Goal: Task Accomplishment & Management: Complete application form

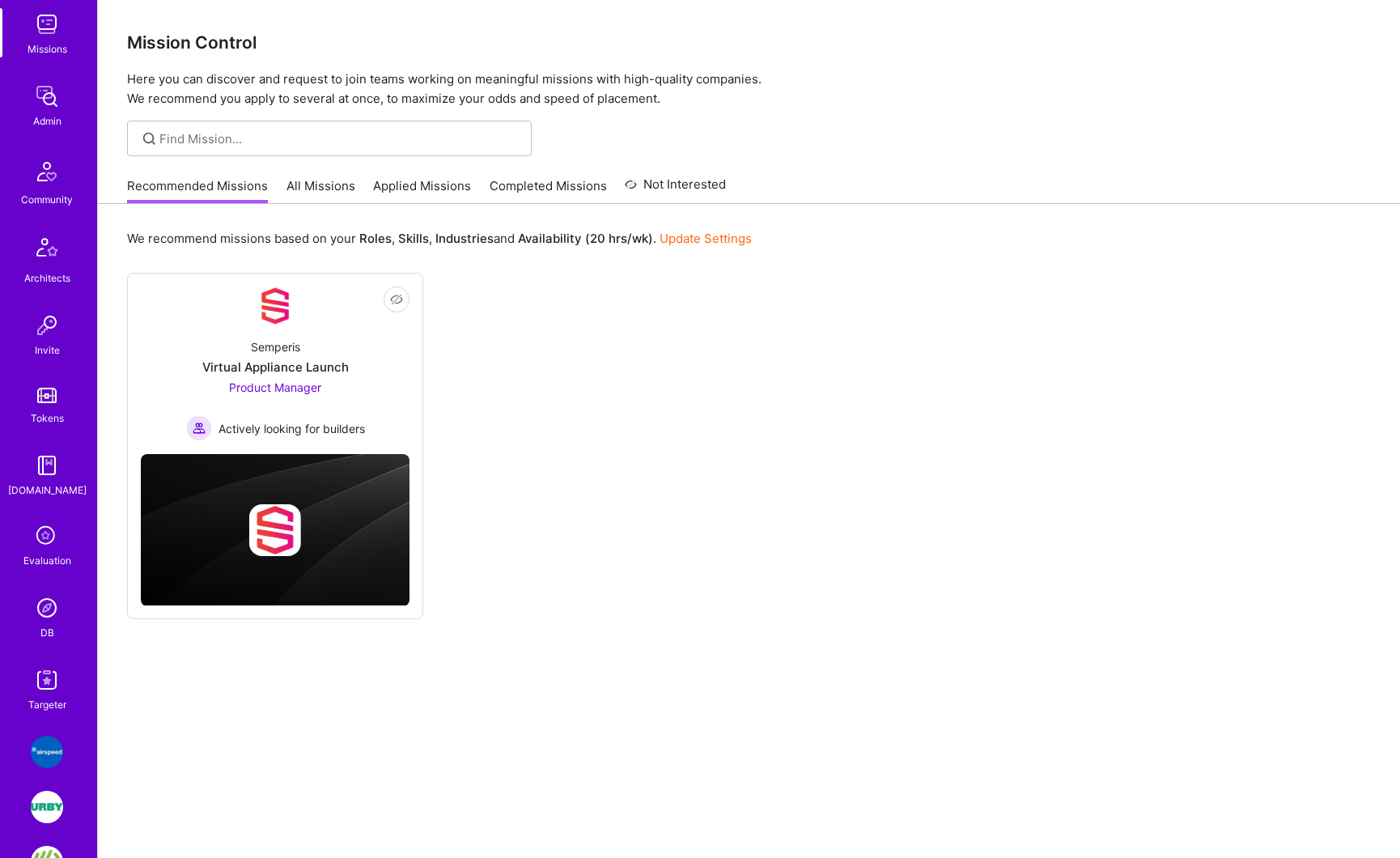
scroll to position [244, 0]
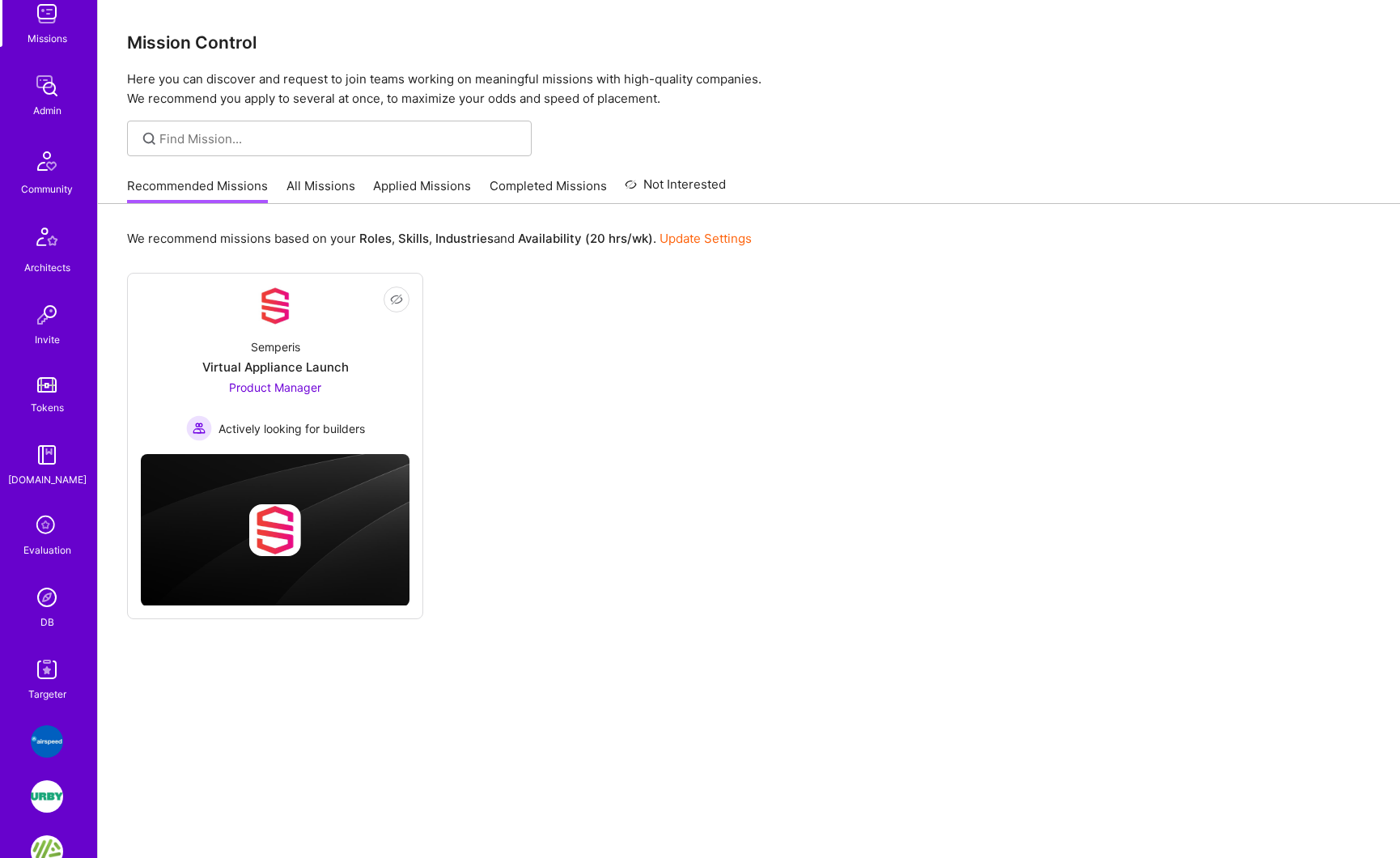
click at [33, 674] on img at bounding box center [47, 669] width 33 height 33
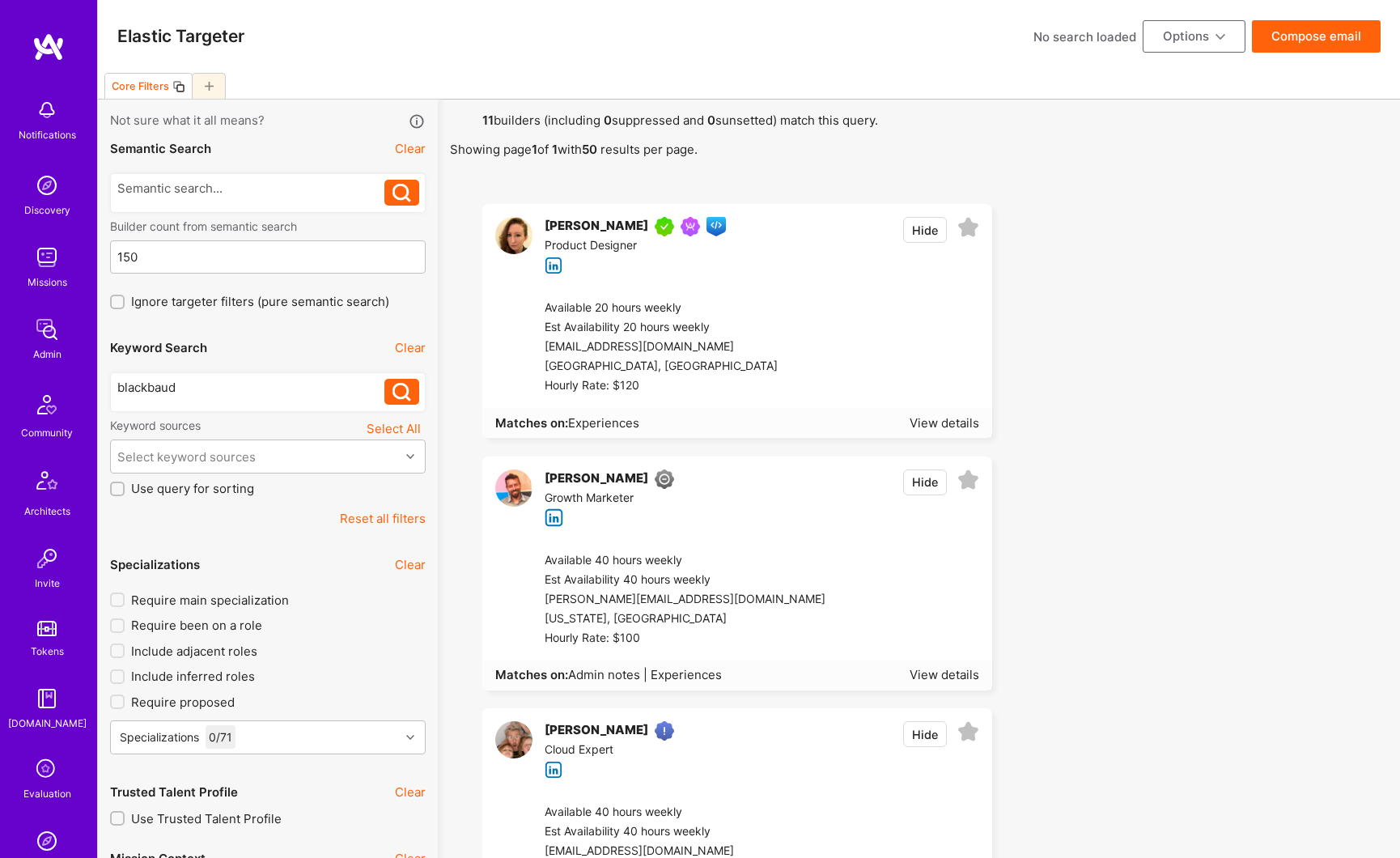
click at [396, 515] on button "Reset all filters" at bounding box center [383, 518] width 86 height 17
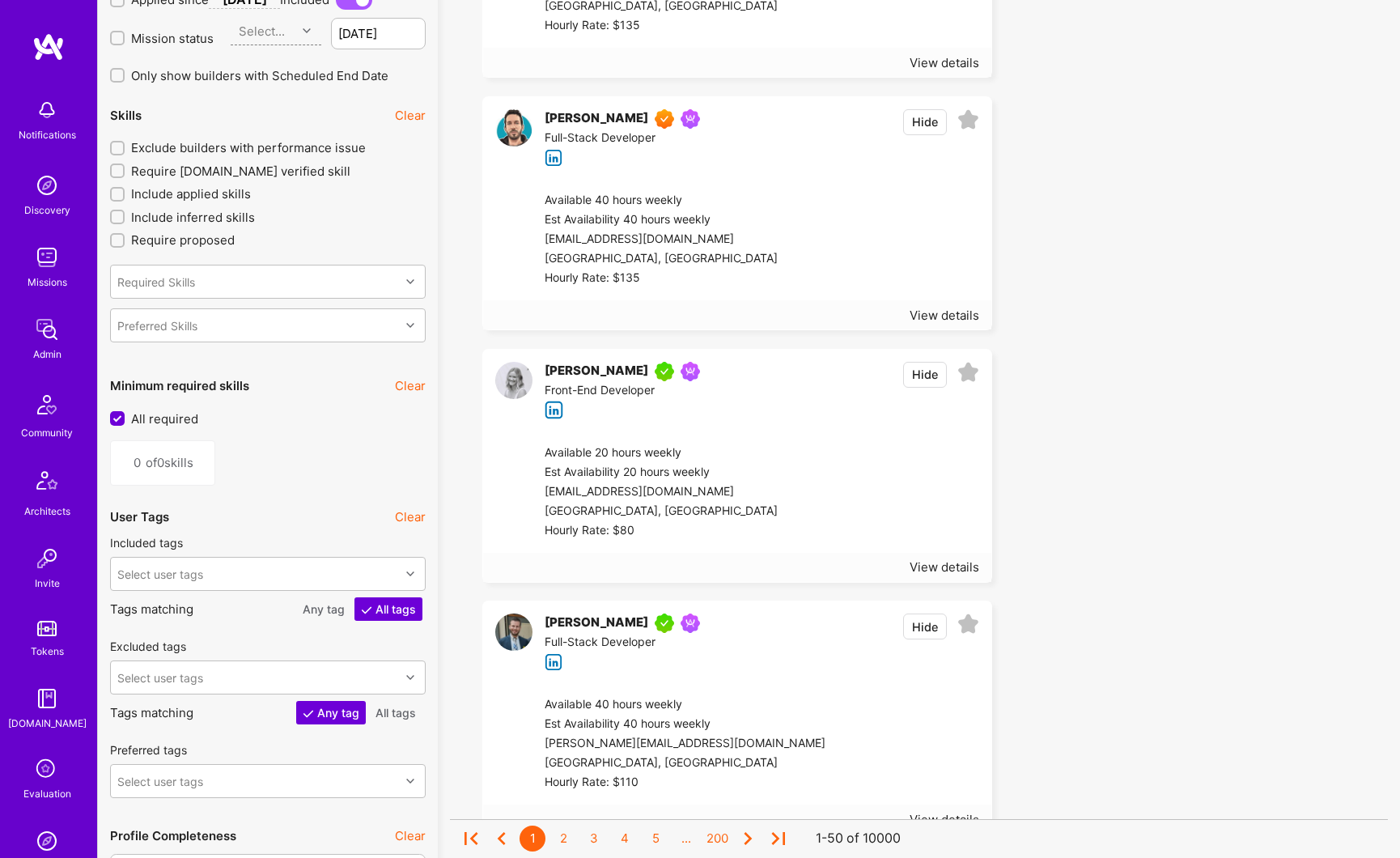
scroll to position [1618, 0]
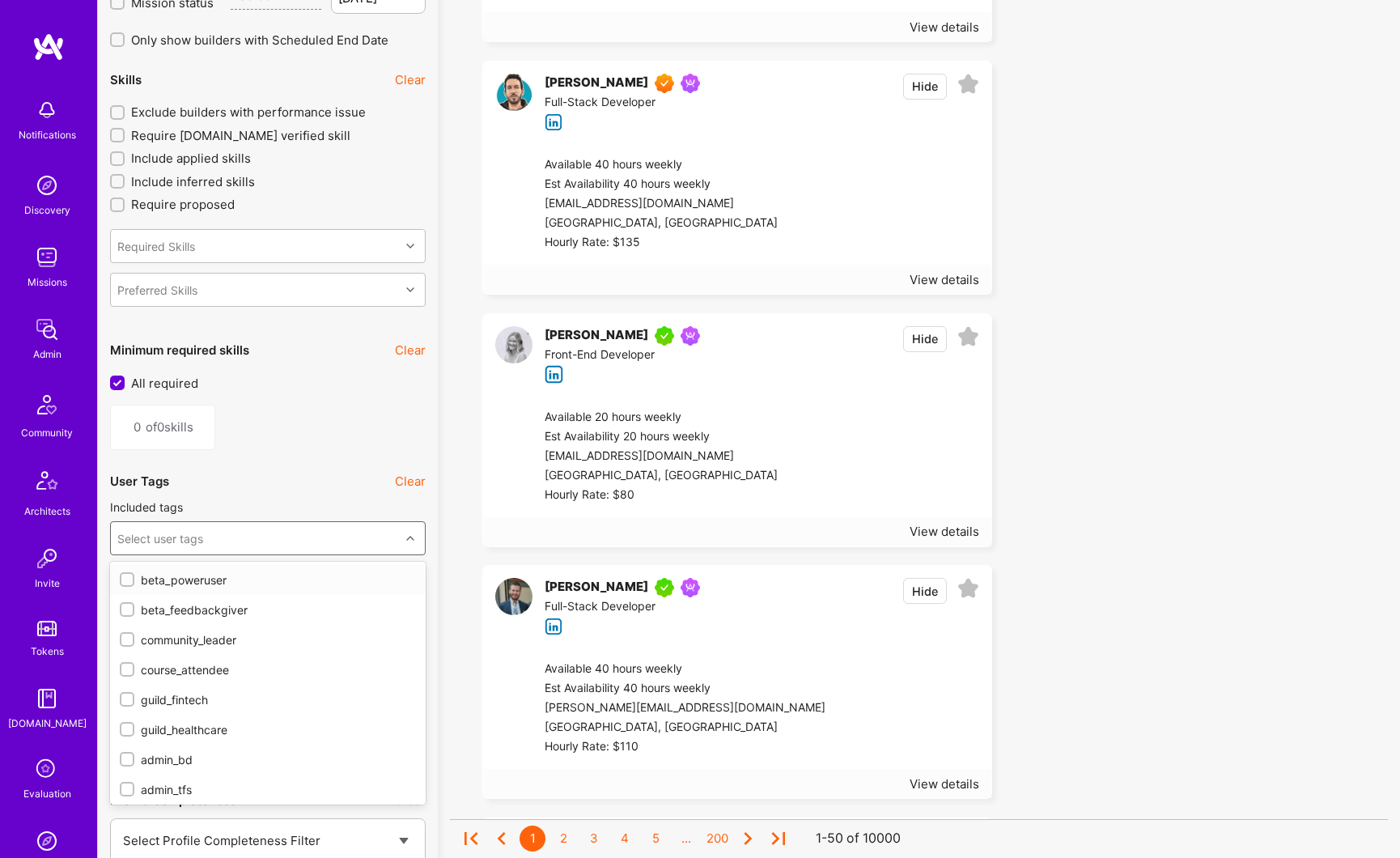
click at [278, 539] on div "Select user tags" at bounding box center [256, 538] width 289 height 33
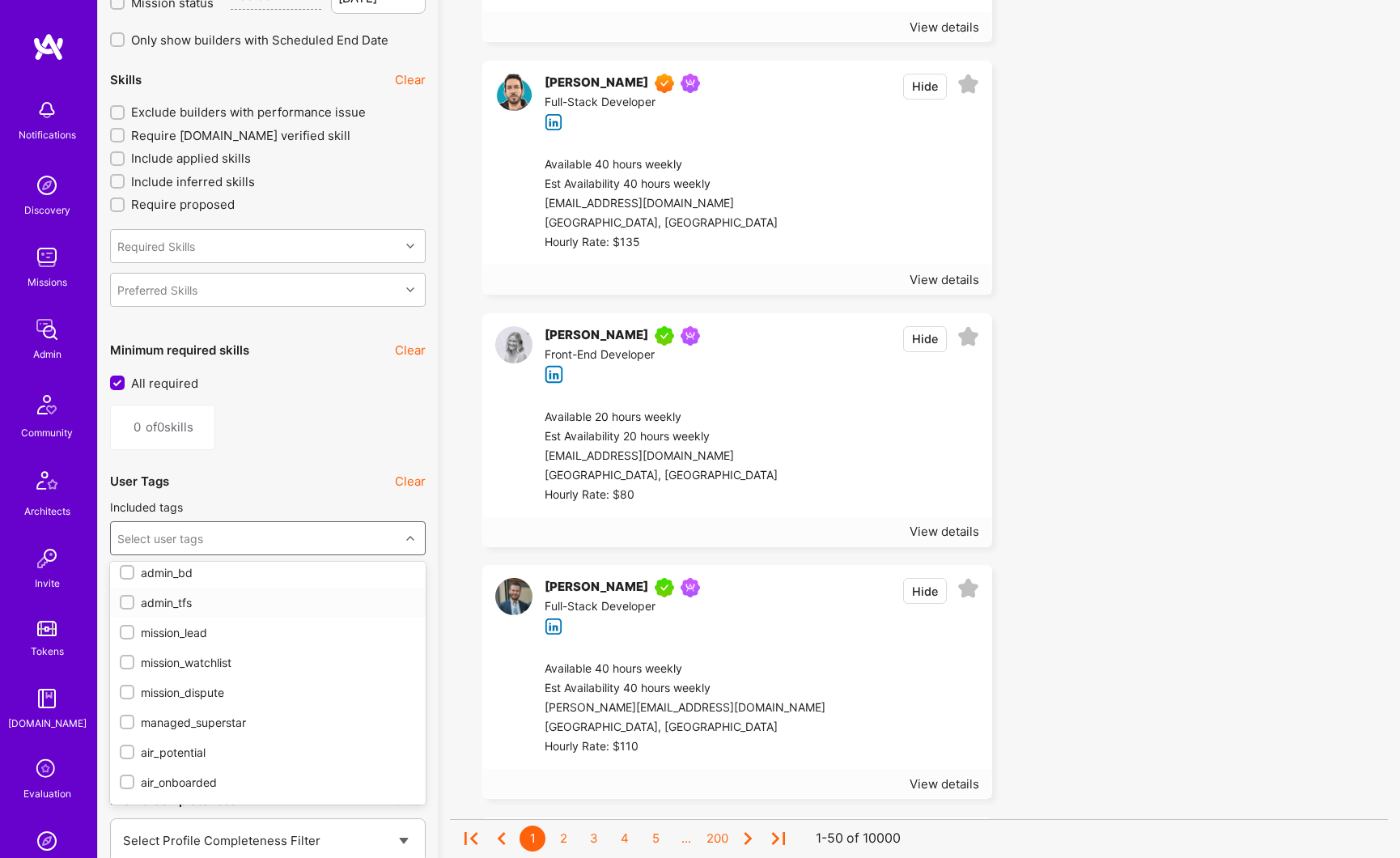
scroll to position [340, 0]
click at [182, 753] on div "guild_ai" at bounding box center [268, 749] width 296 height 17
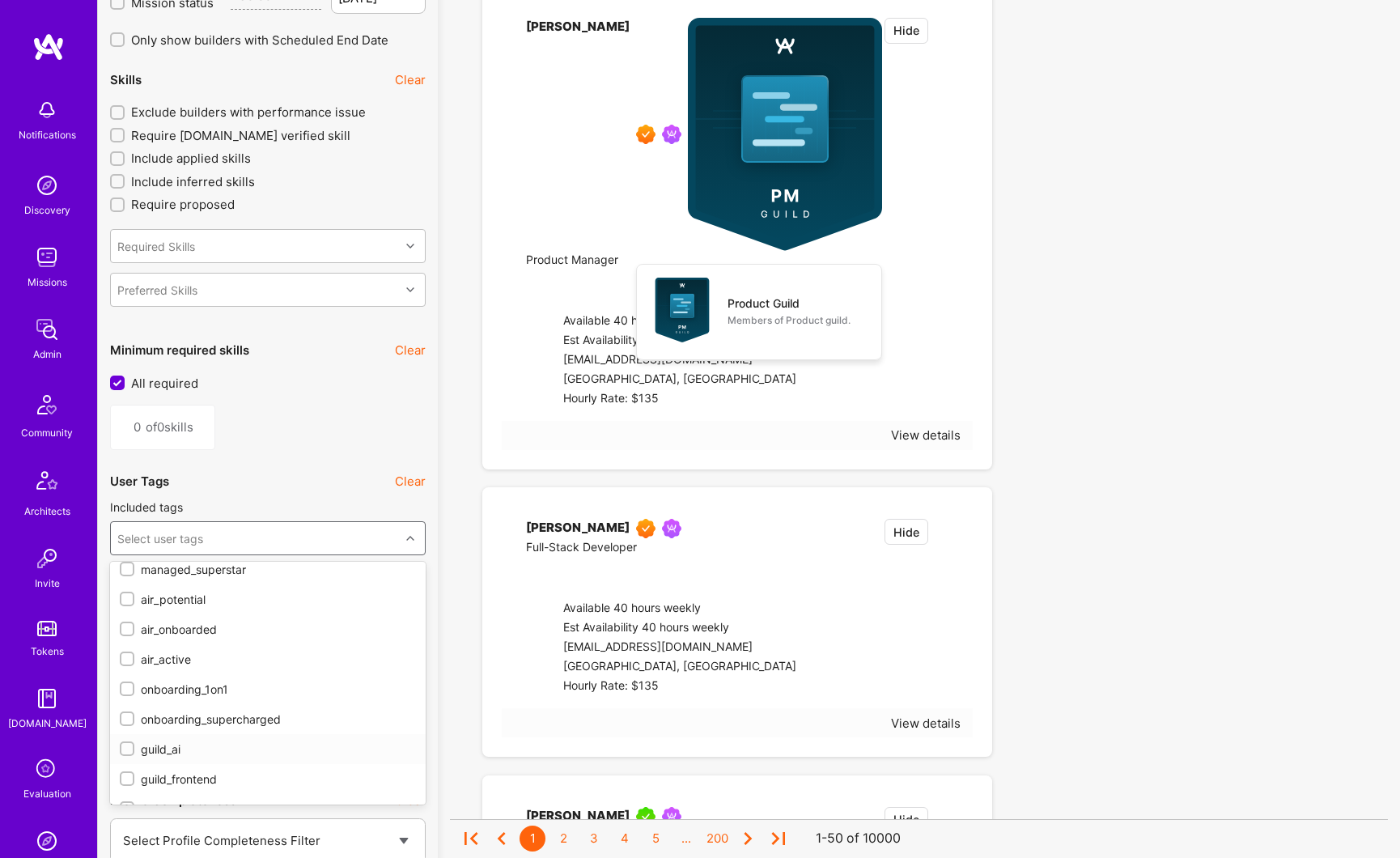
checkbox input "true"
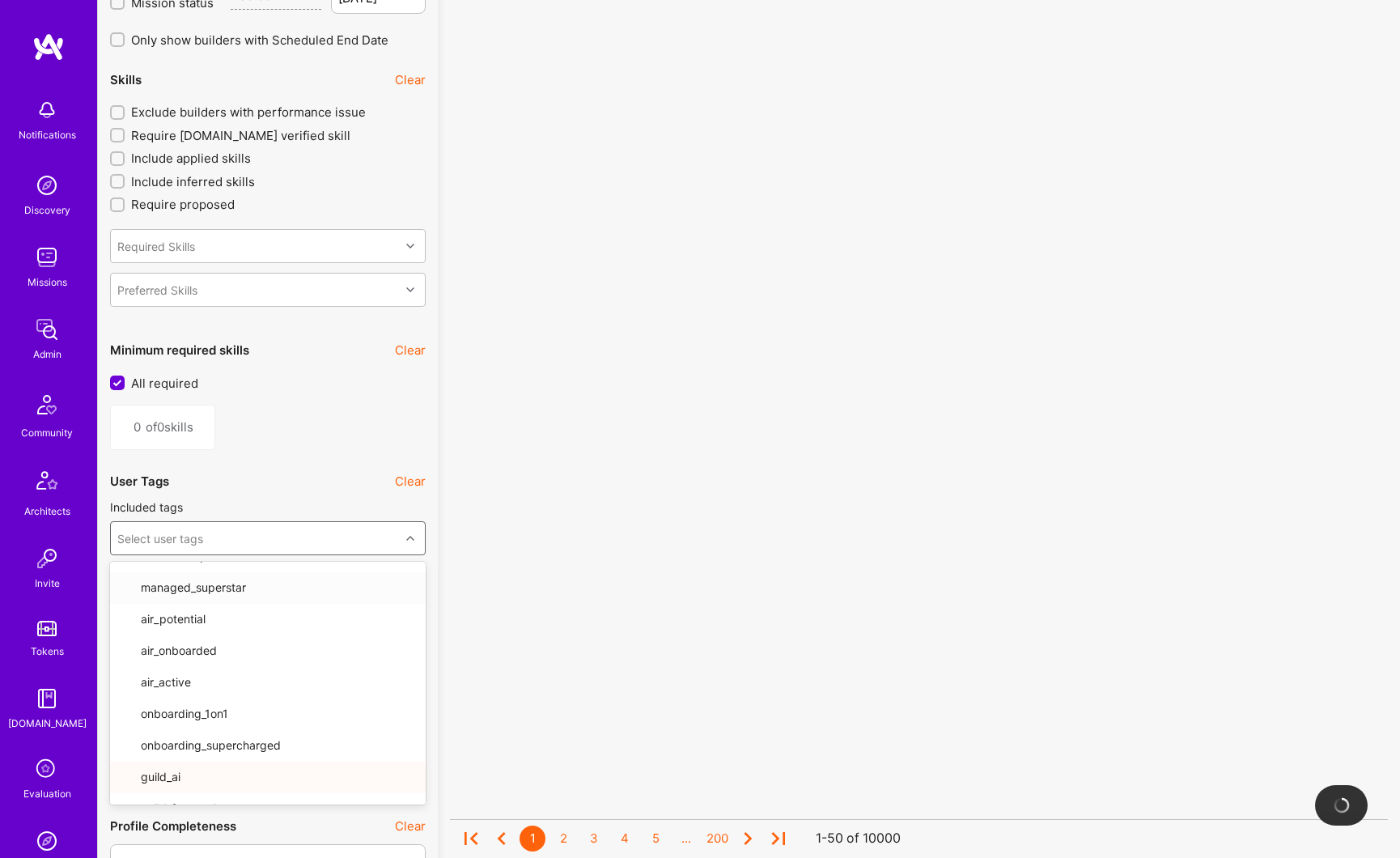
click at [411, 539] on icon at bounding box center [410, 537] width 8 height 8
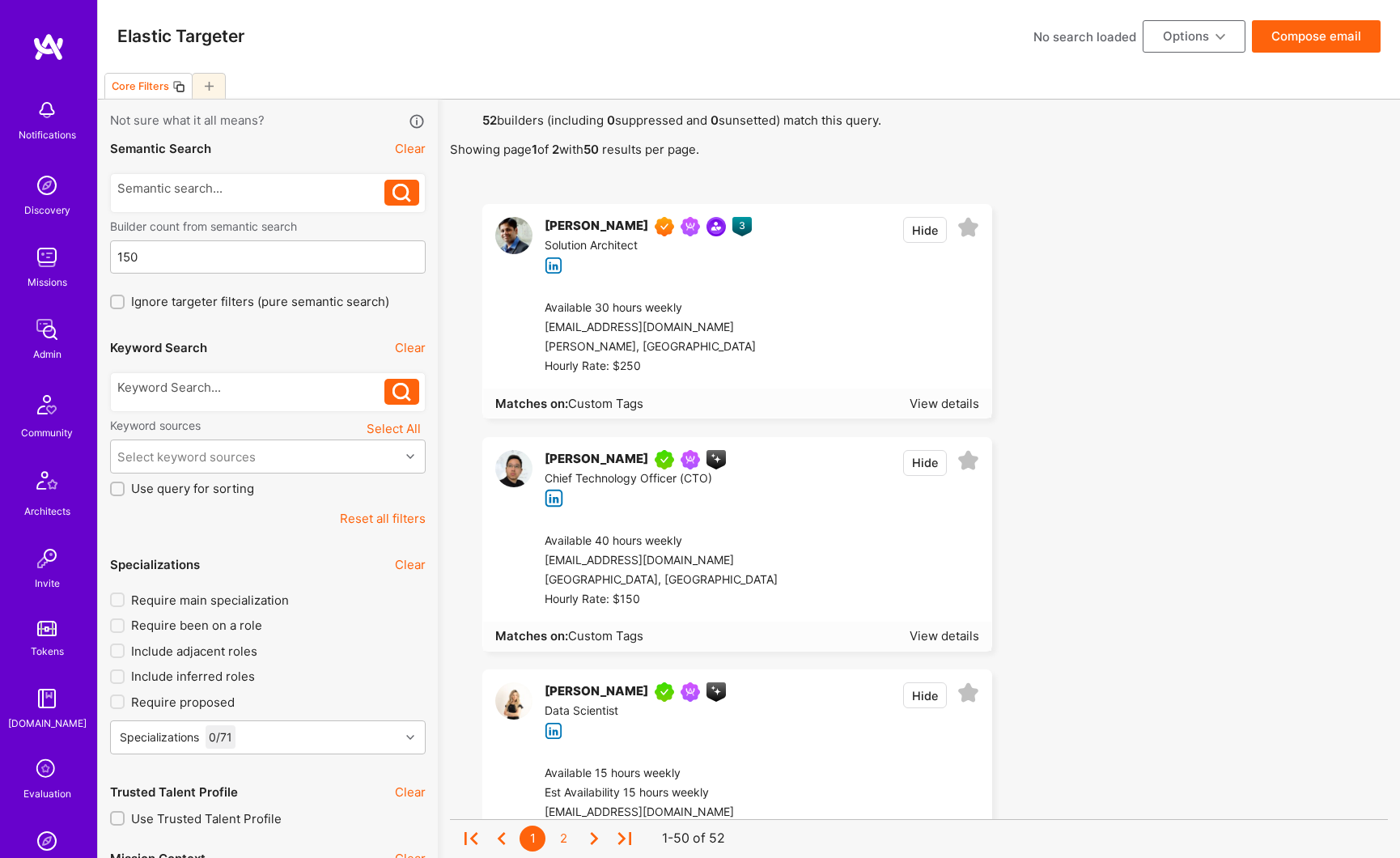
click at [1178, 36] on button "Options" at bounding box center [1195, 37] width 103 height 33
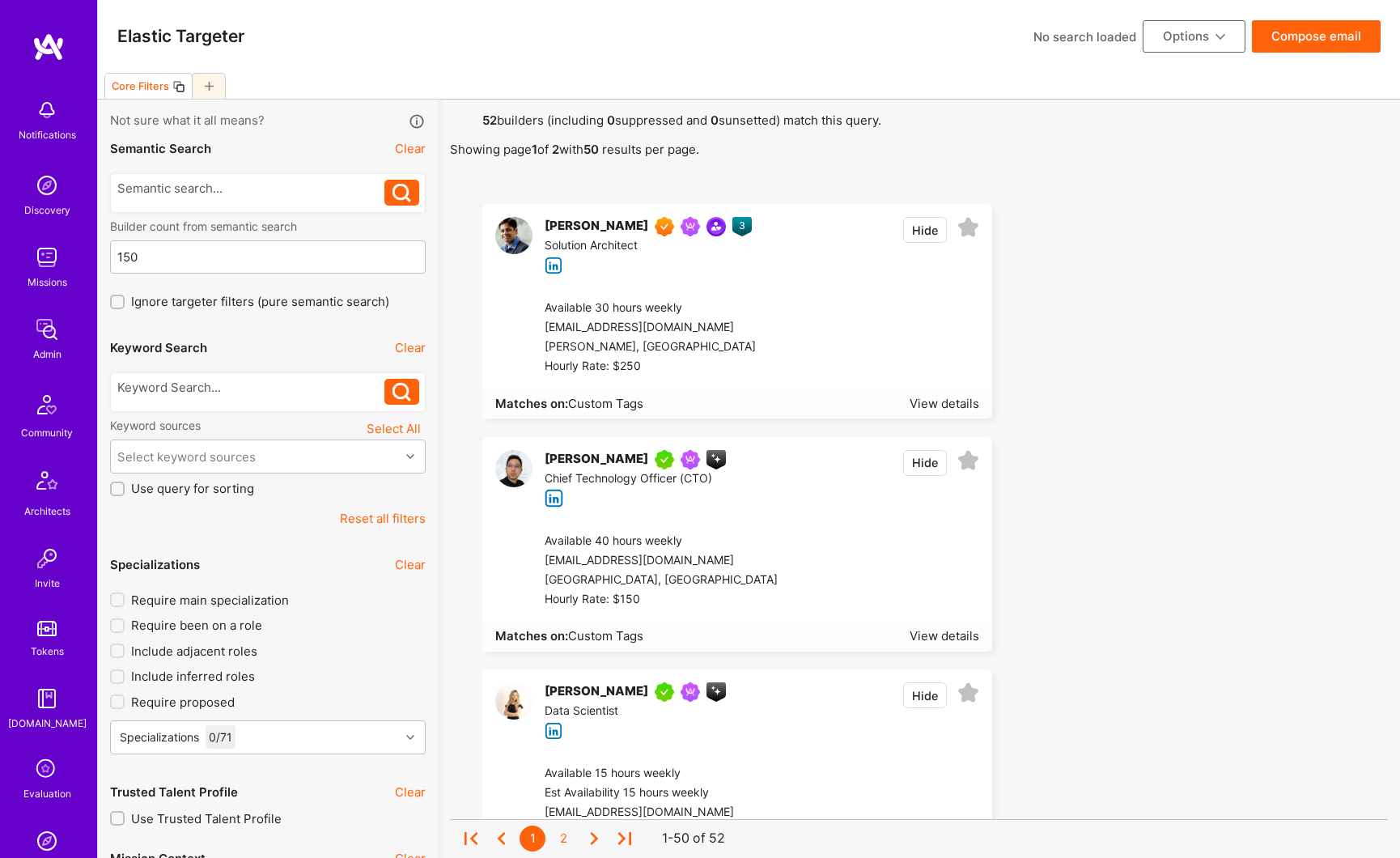
click at [973, 231] on icon at bounding box center [969, 228] width 22 height 22
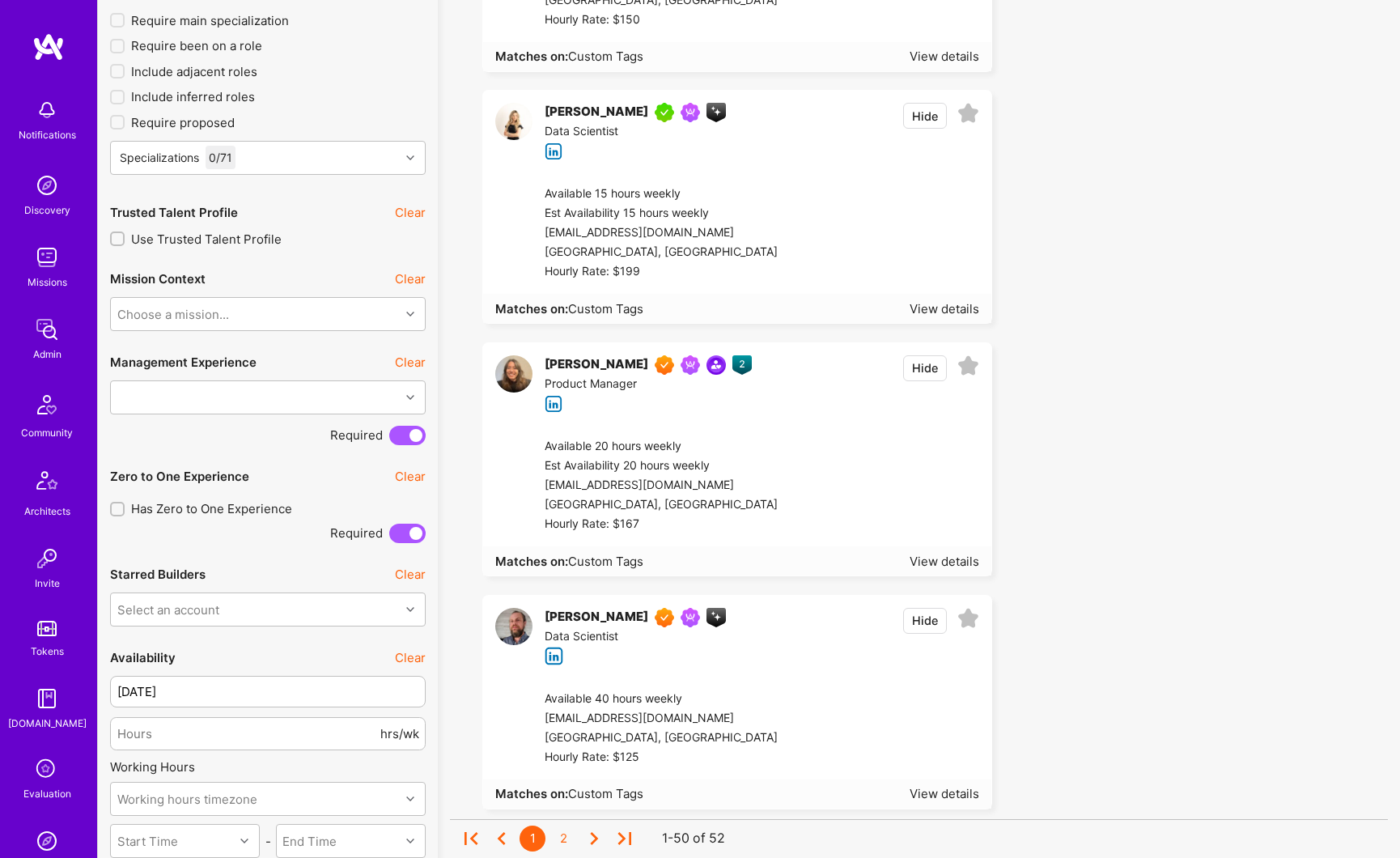
scroll to position [650, 0]
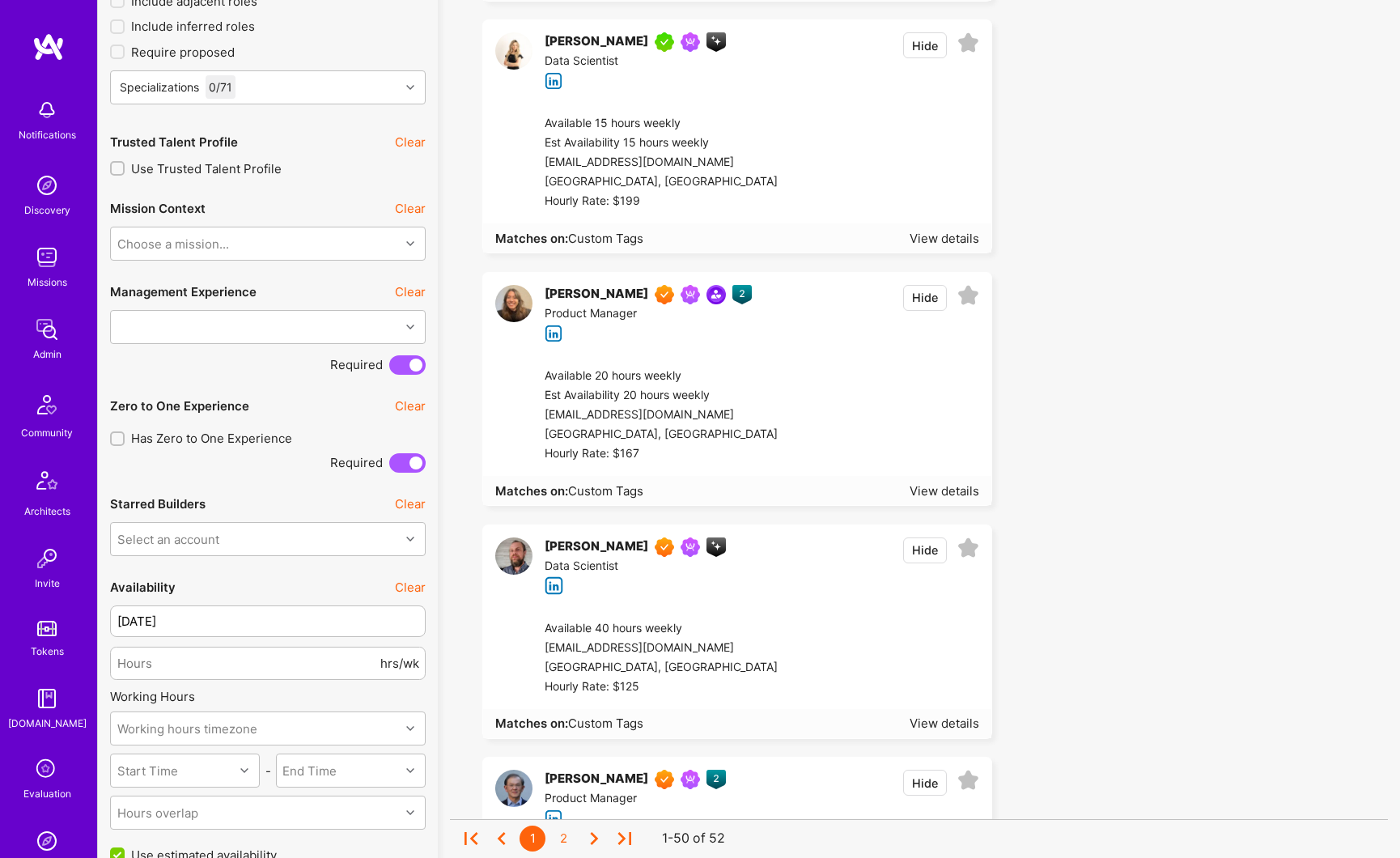
click at [974, 301] on icon at bounding box center [969, 296] width 22 height 22
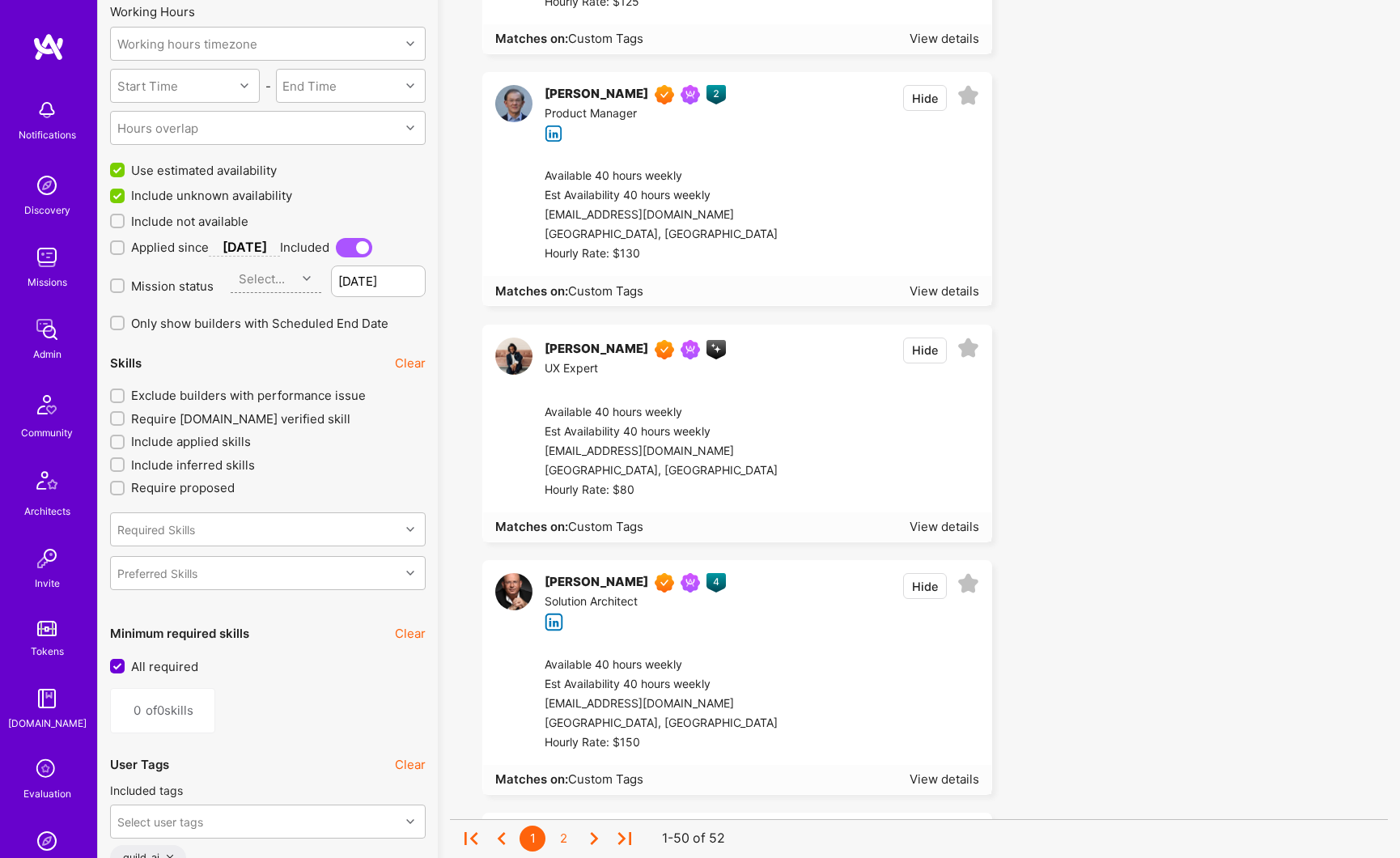
scroll to position [1500, 0]
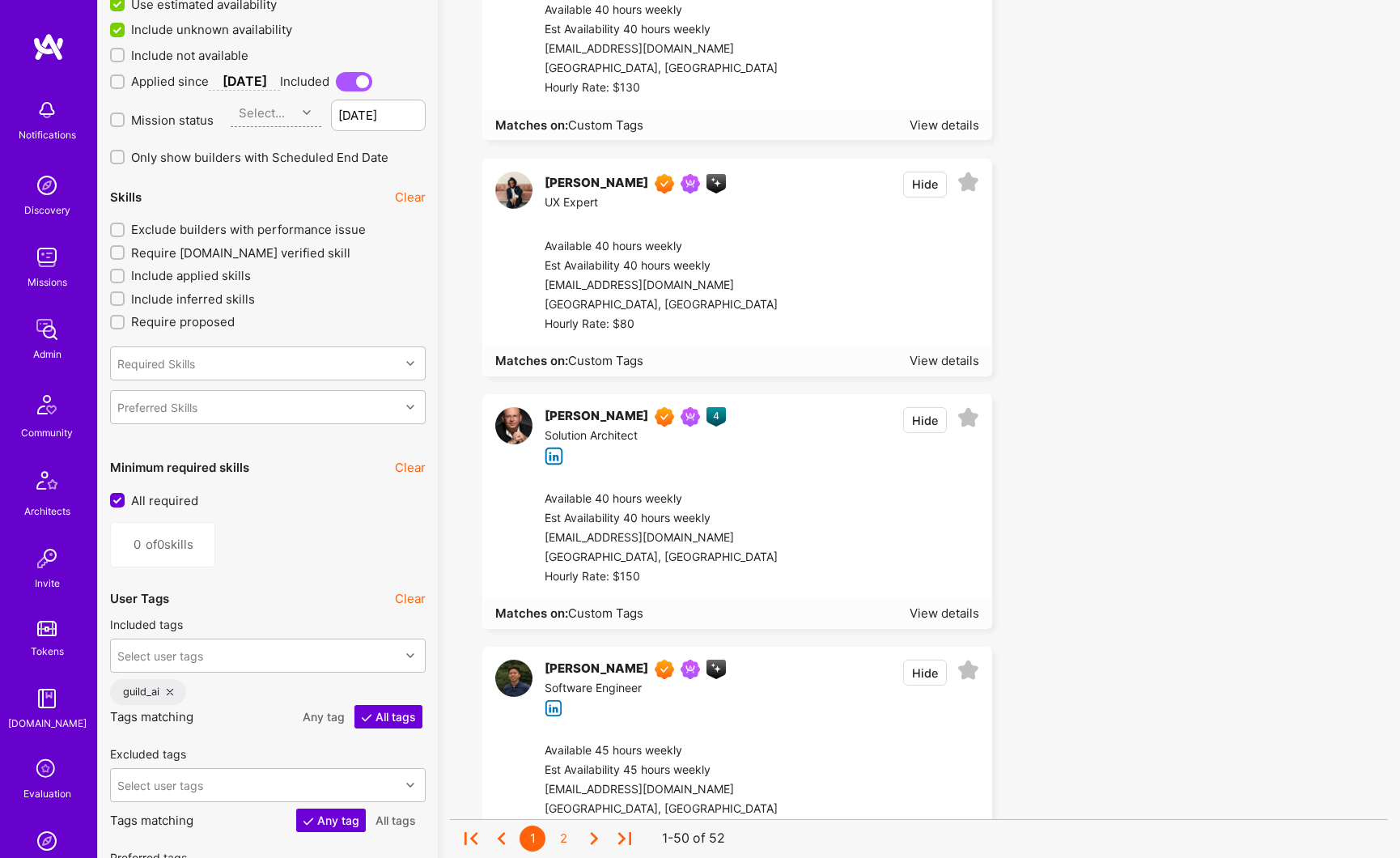
click at [973, 425] on icon at bounding box center [969, 418] width 22 height 22
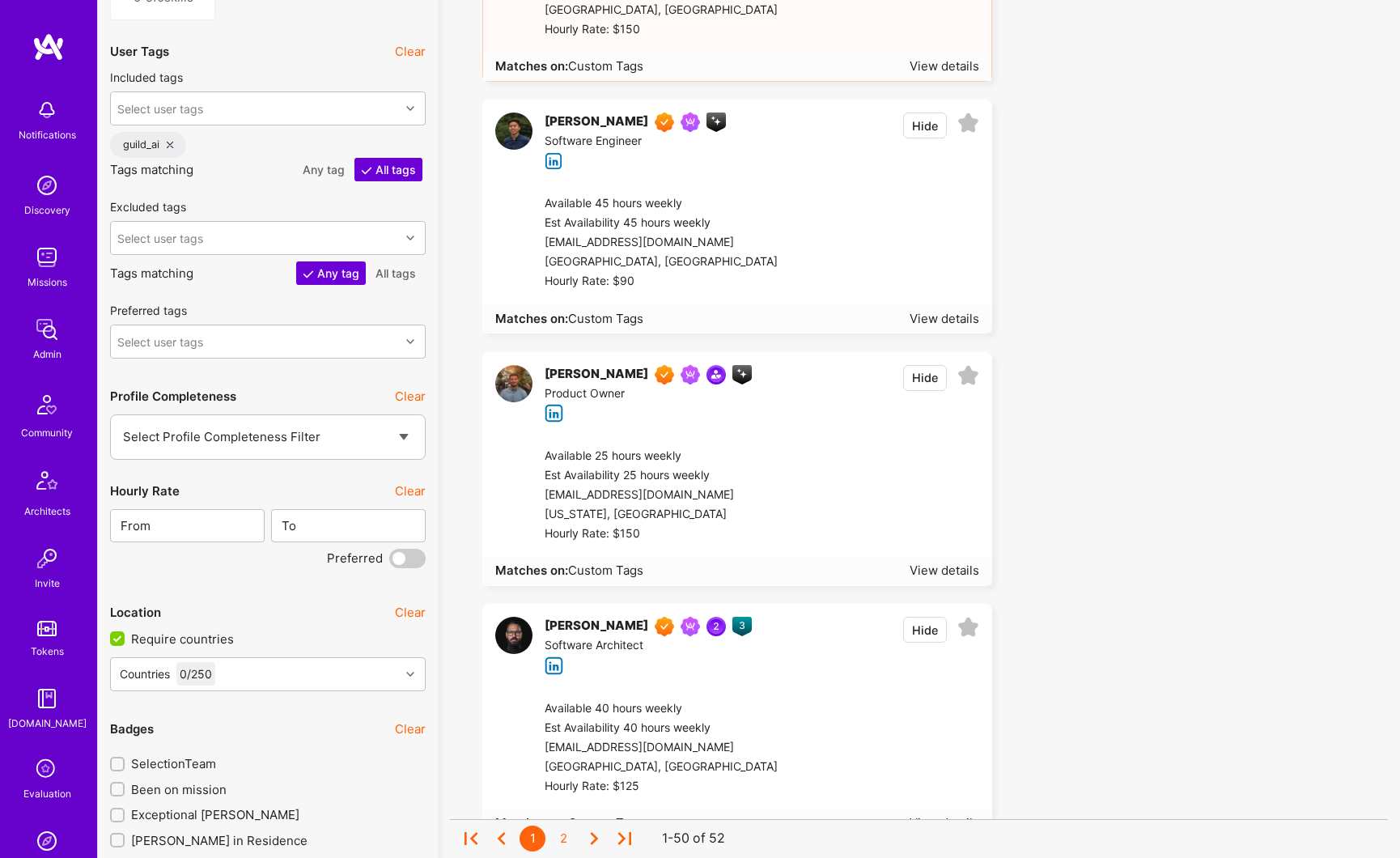
scroll to position [2130, 0]
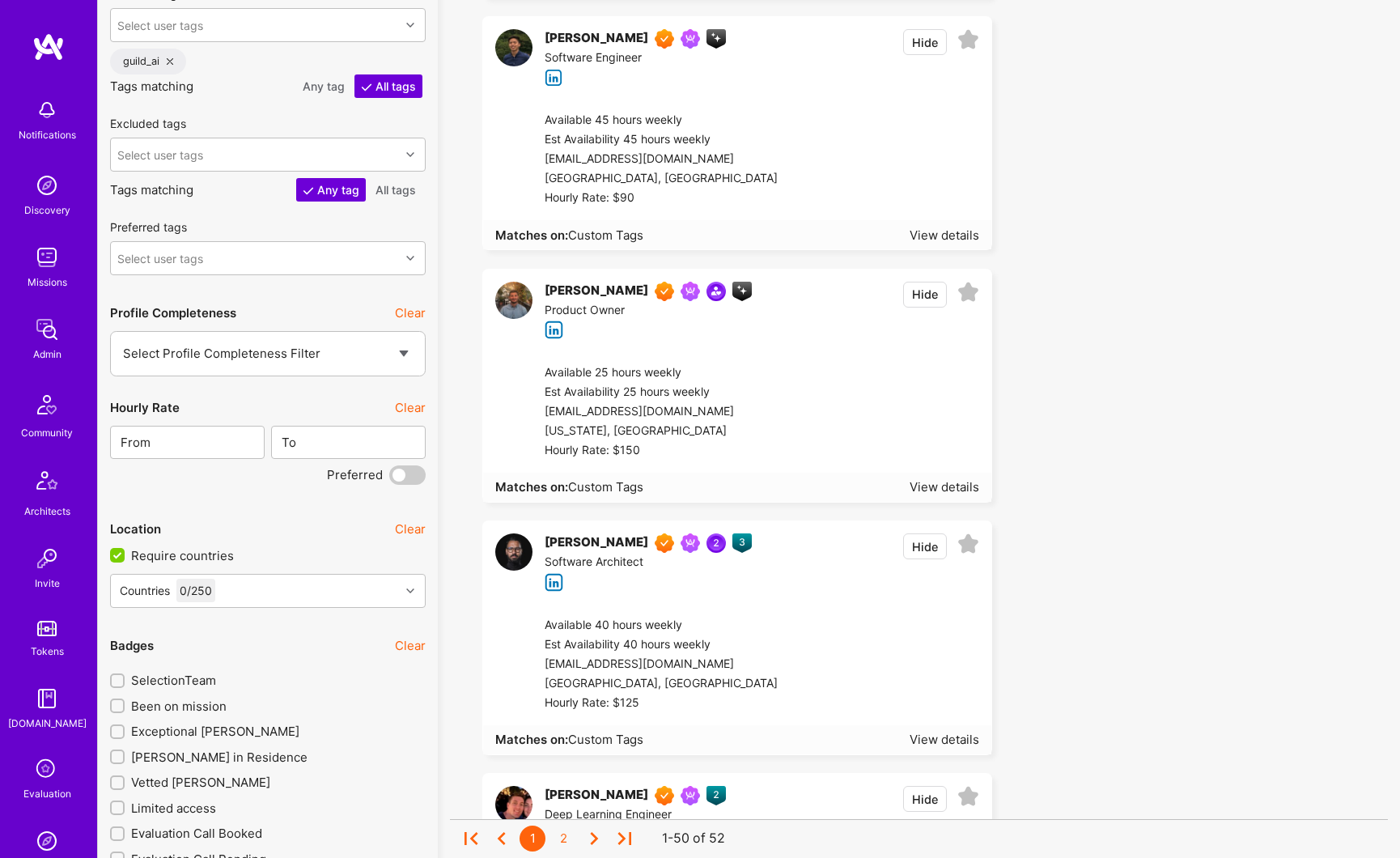
click at [970, 545] on icon at bounding box center [969, 544] width 22 height 22
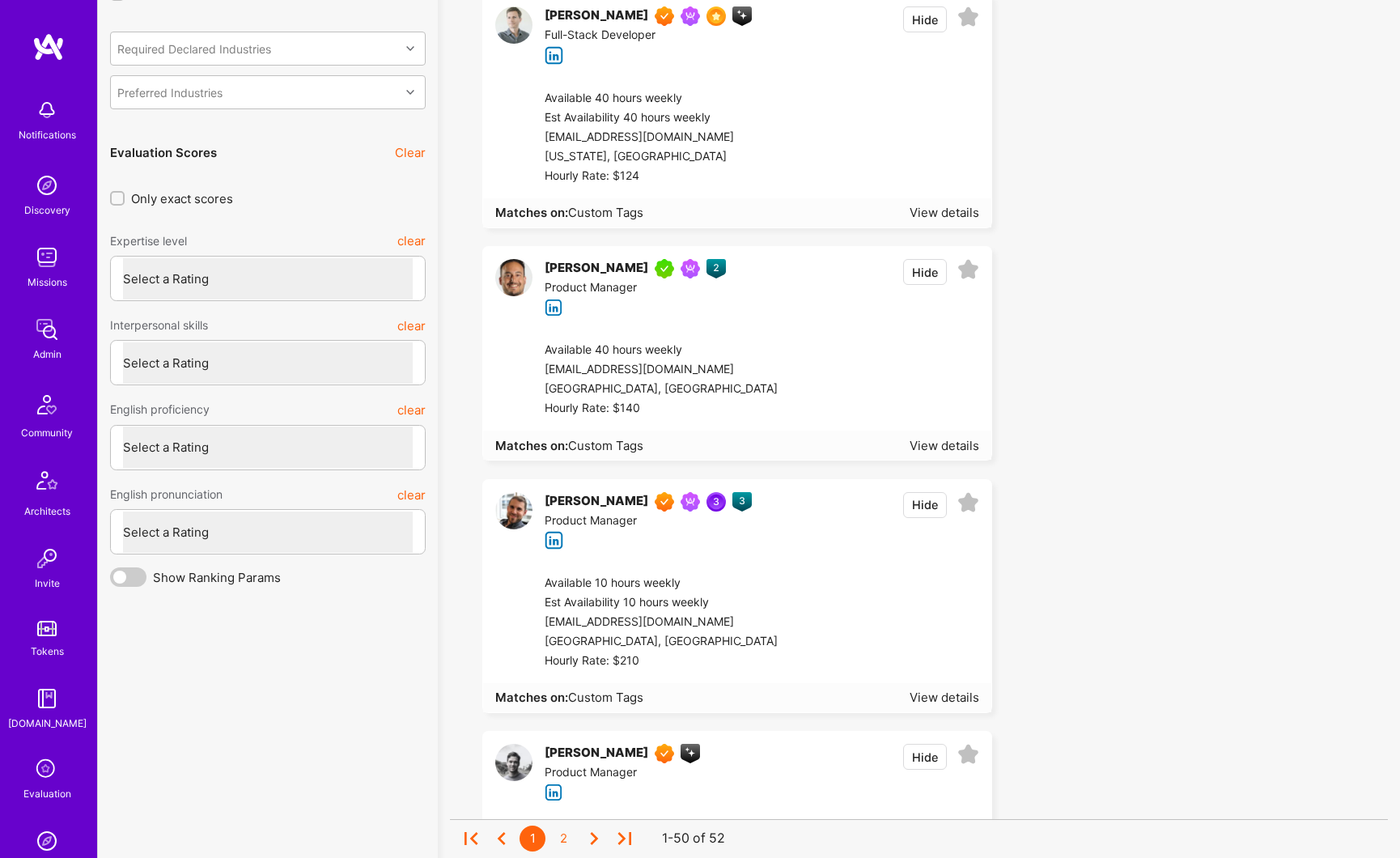
scroll to position [4267, 0]
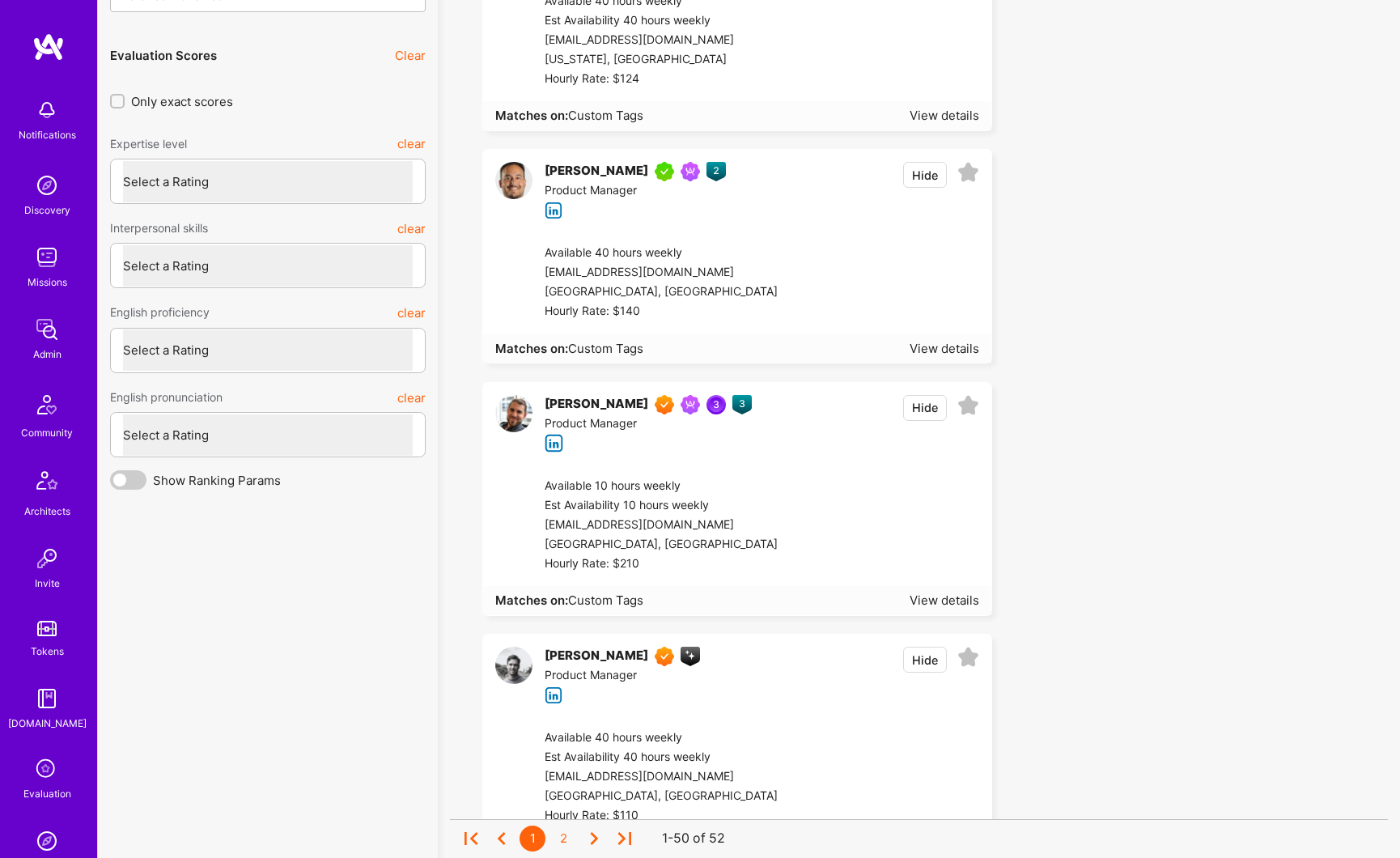
click at [973, 411] on icon at bounding box center [969, 406] width 22 height 22
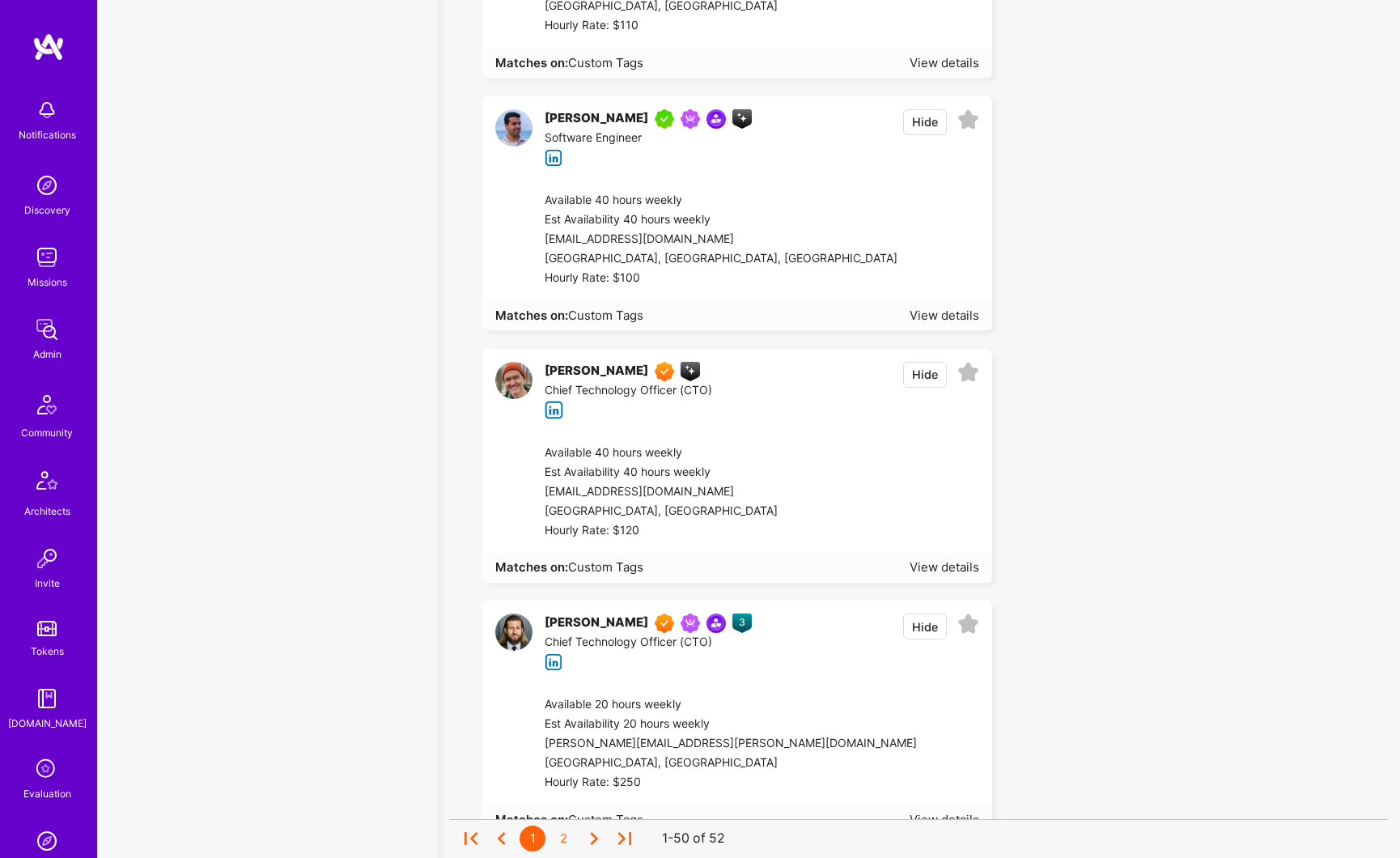
scroll to position [5251, 0]
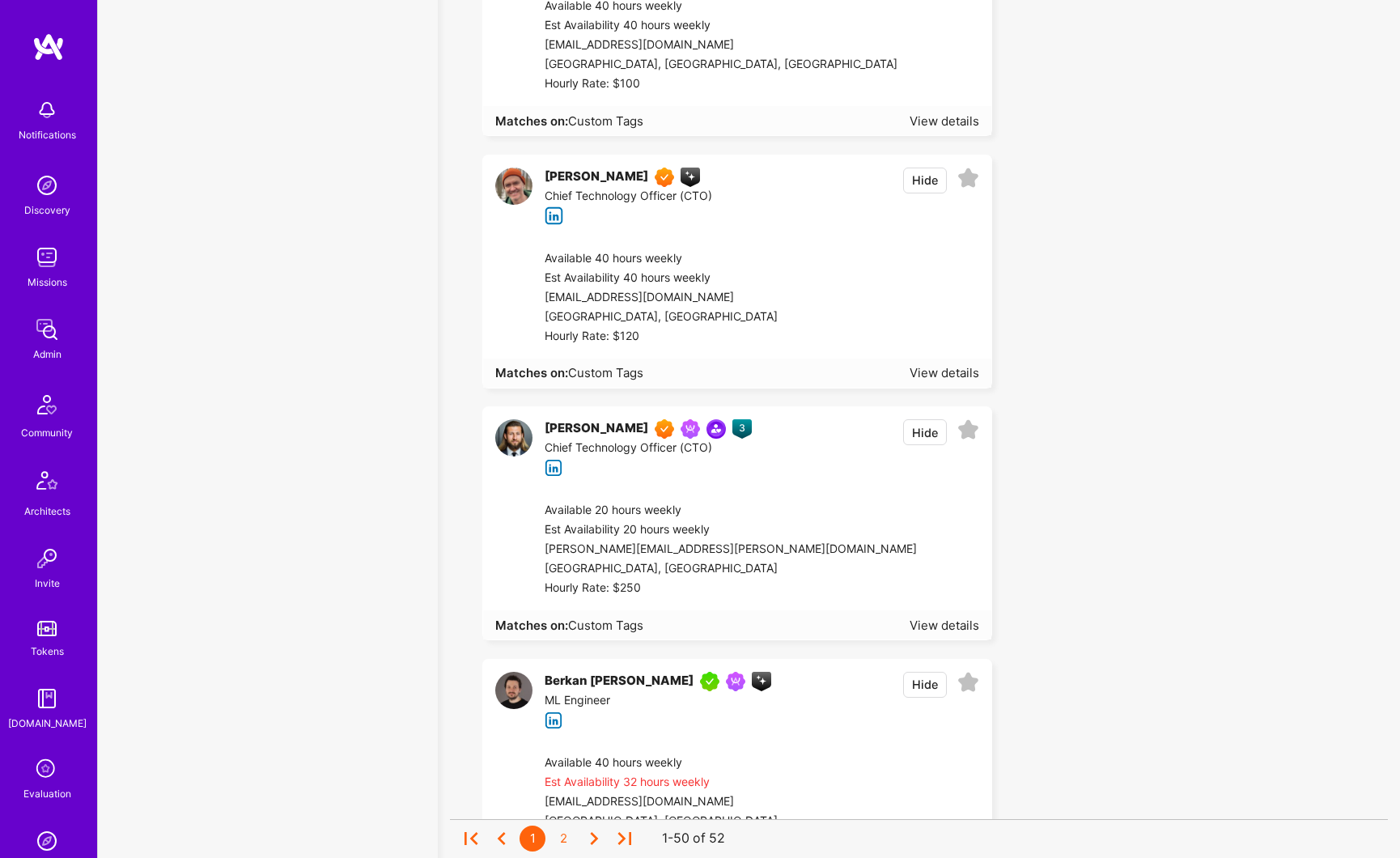
click at [971, 435] on icon at bounding box center [969, 430] width 22 height 22
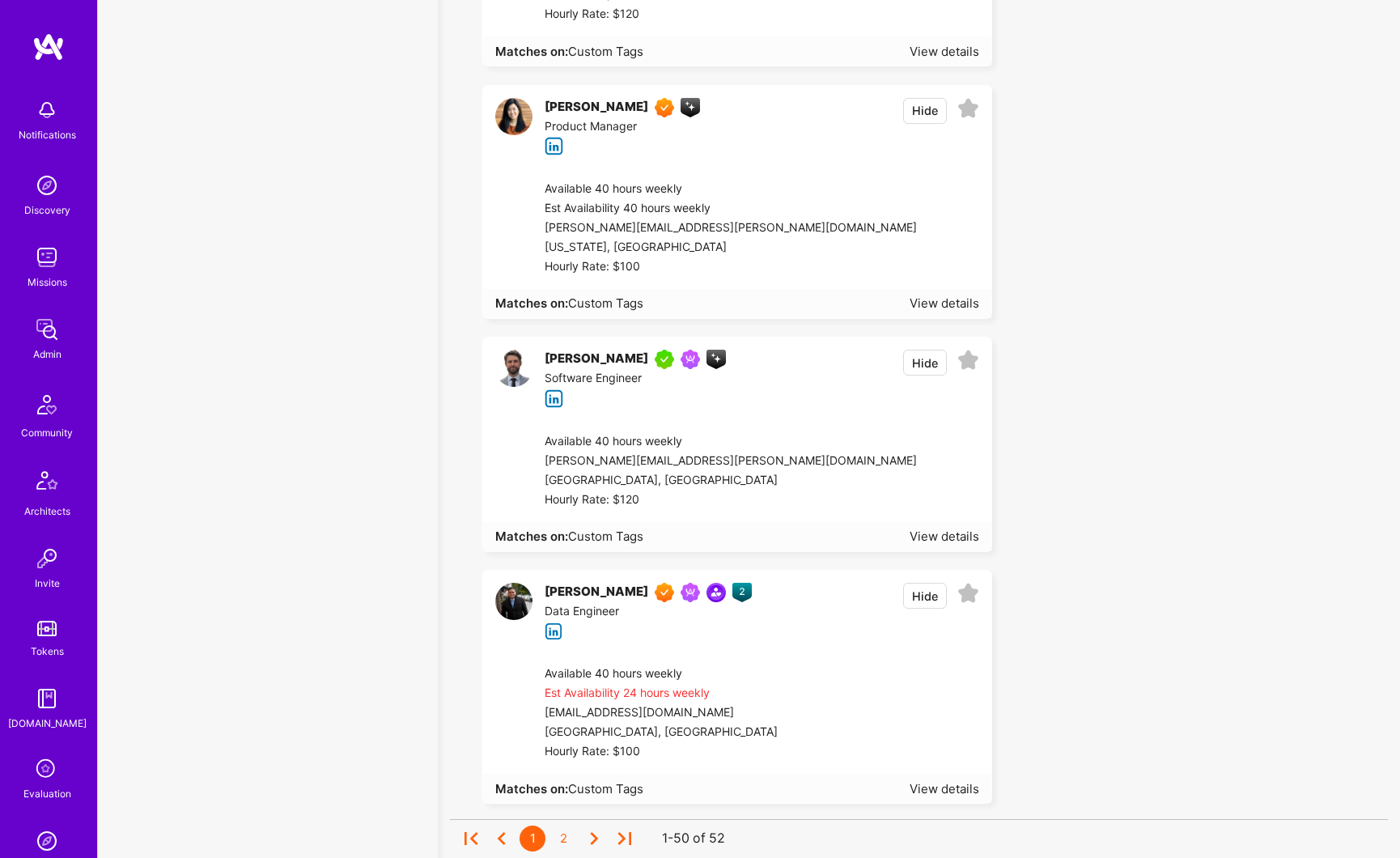
scroll to position [9017, 0]
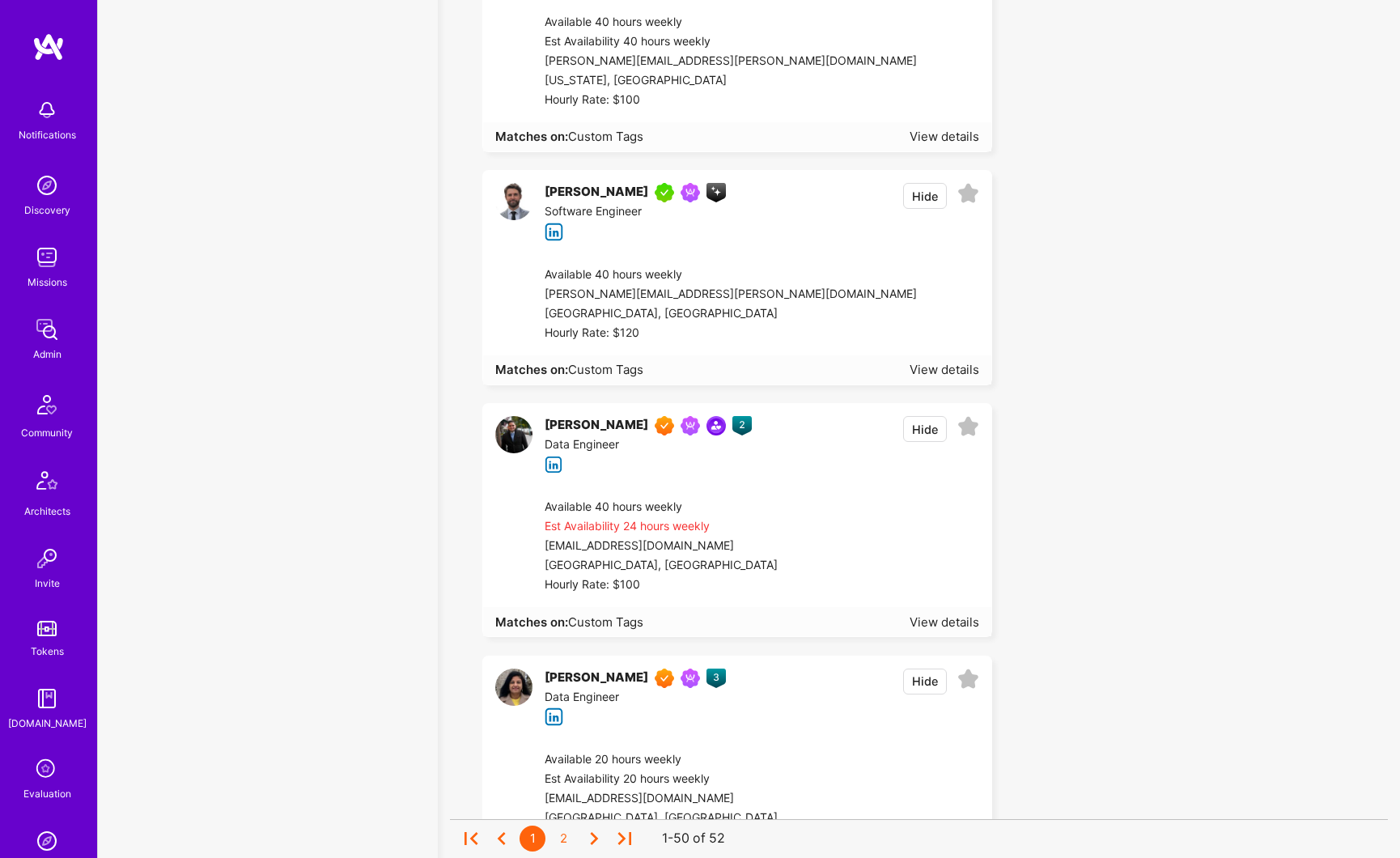
click at [969, 432] on icon at bounding box center [969, 427] width 22 height 22
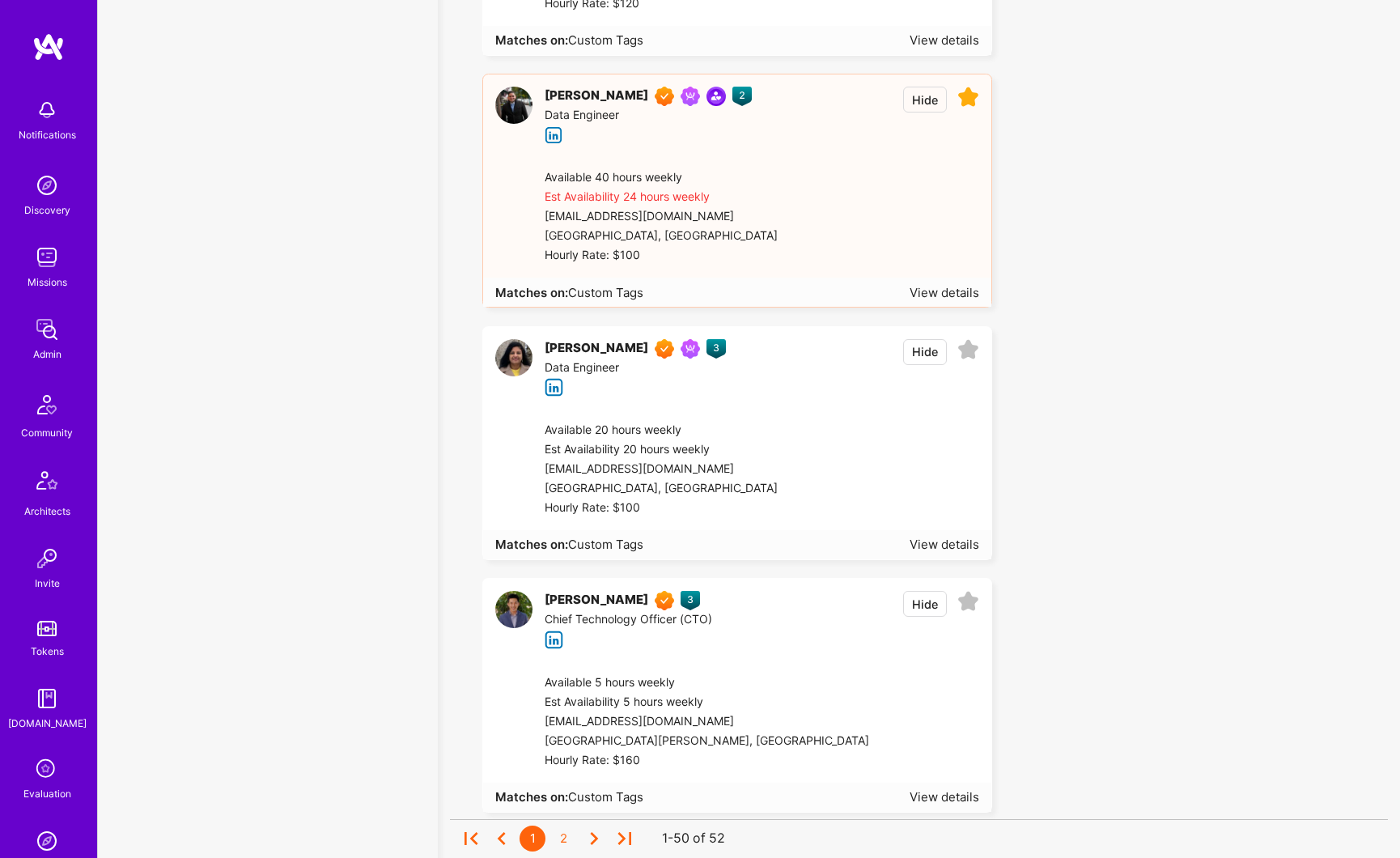
scroll to position [9423, 0]
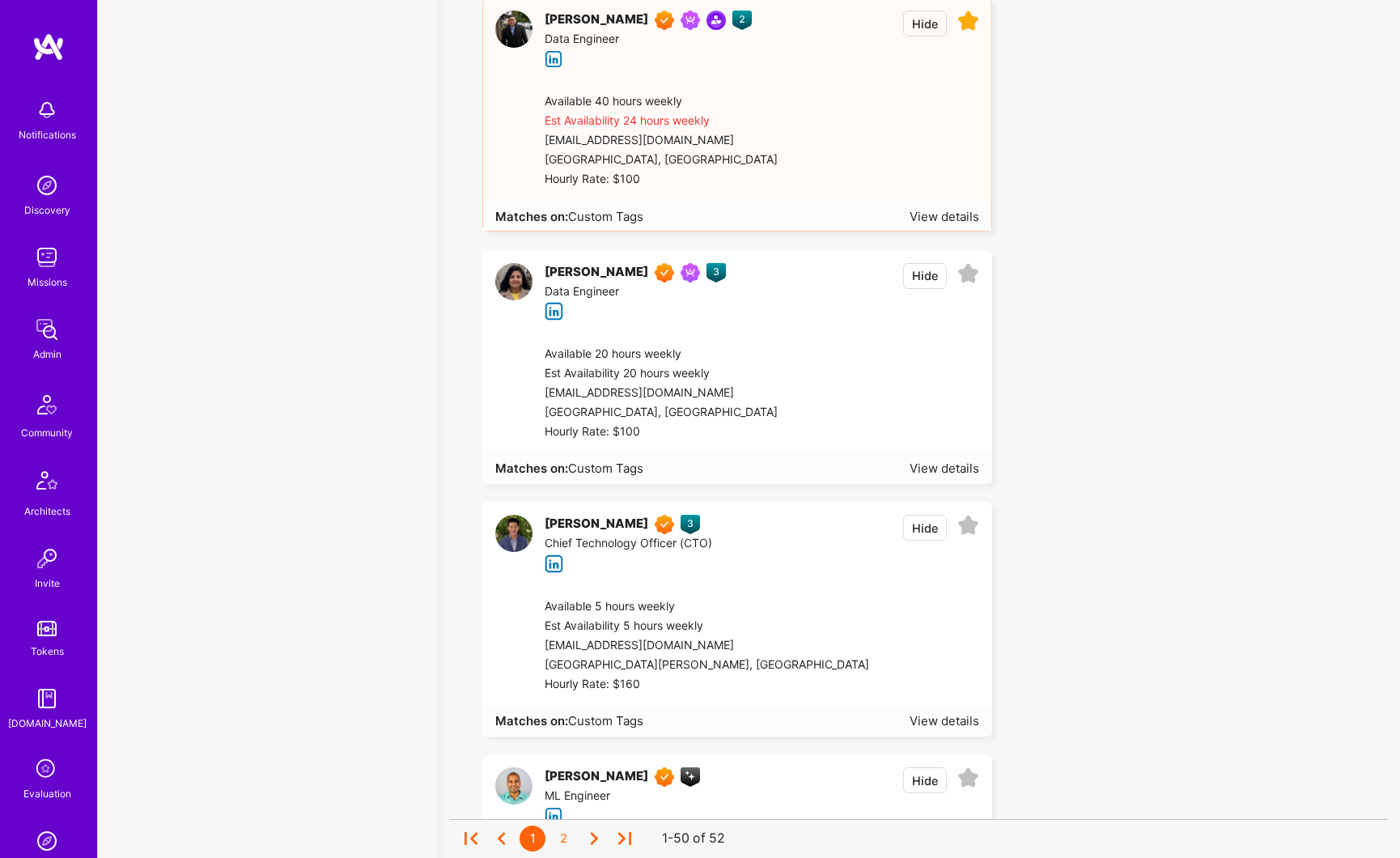
click at [968, 279] on icon at bounding box center [969, 274] width 22 height 22
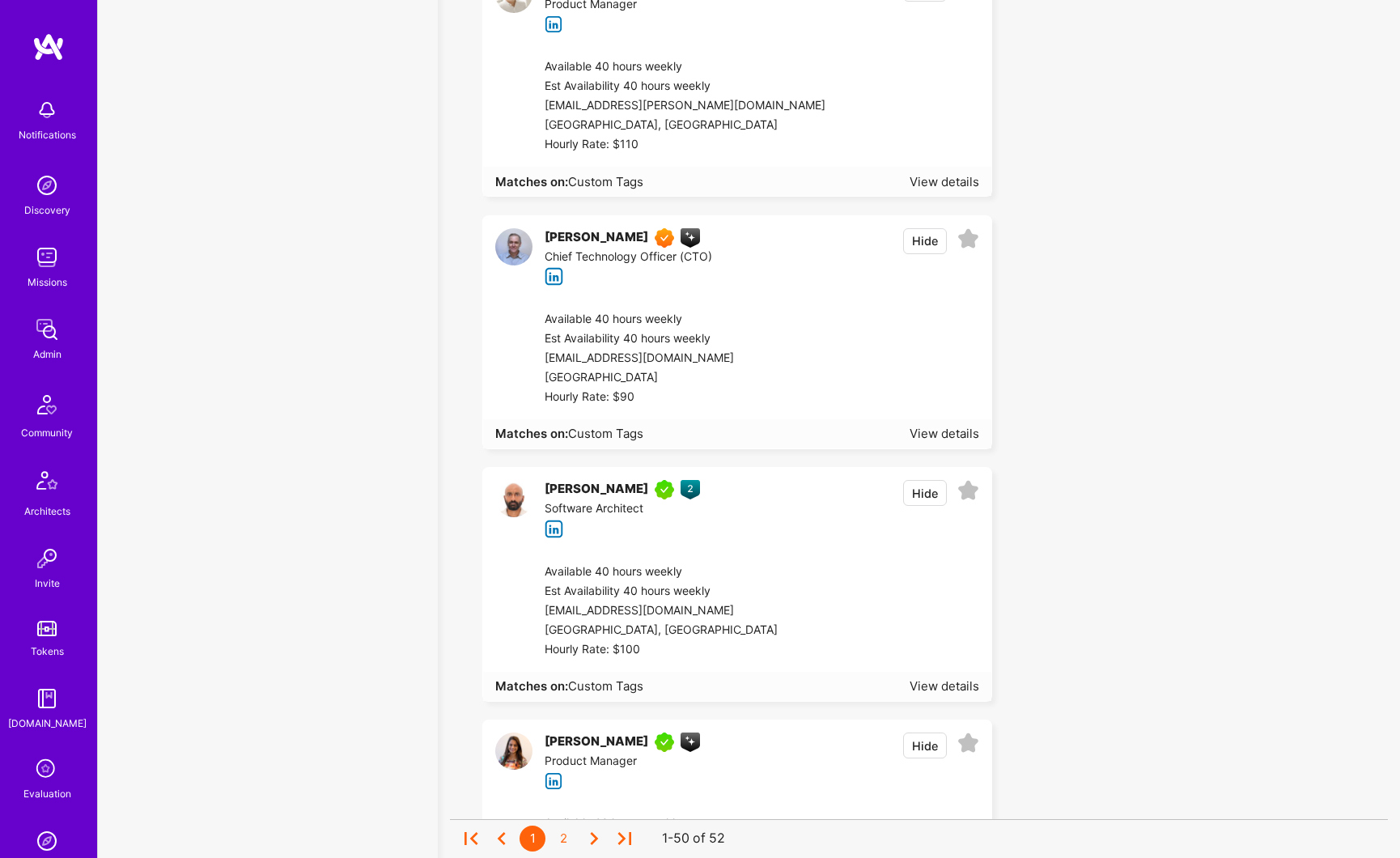
scroll to position [11897, 0]
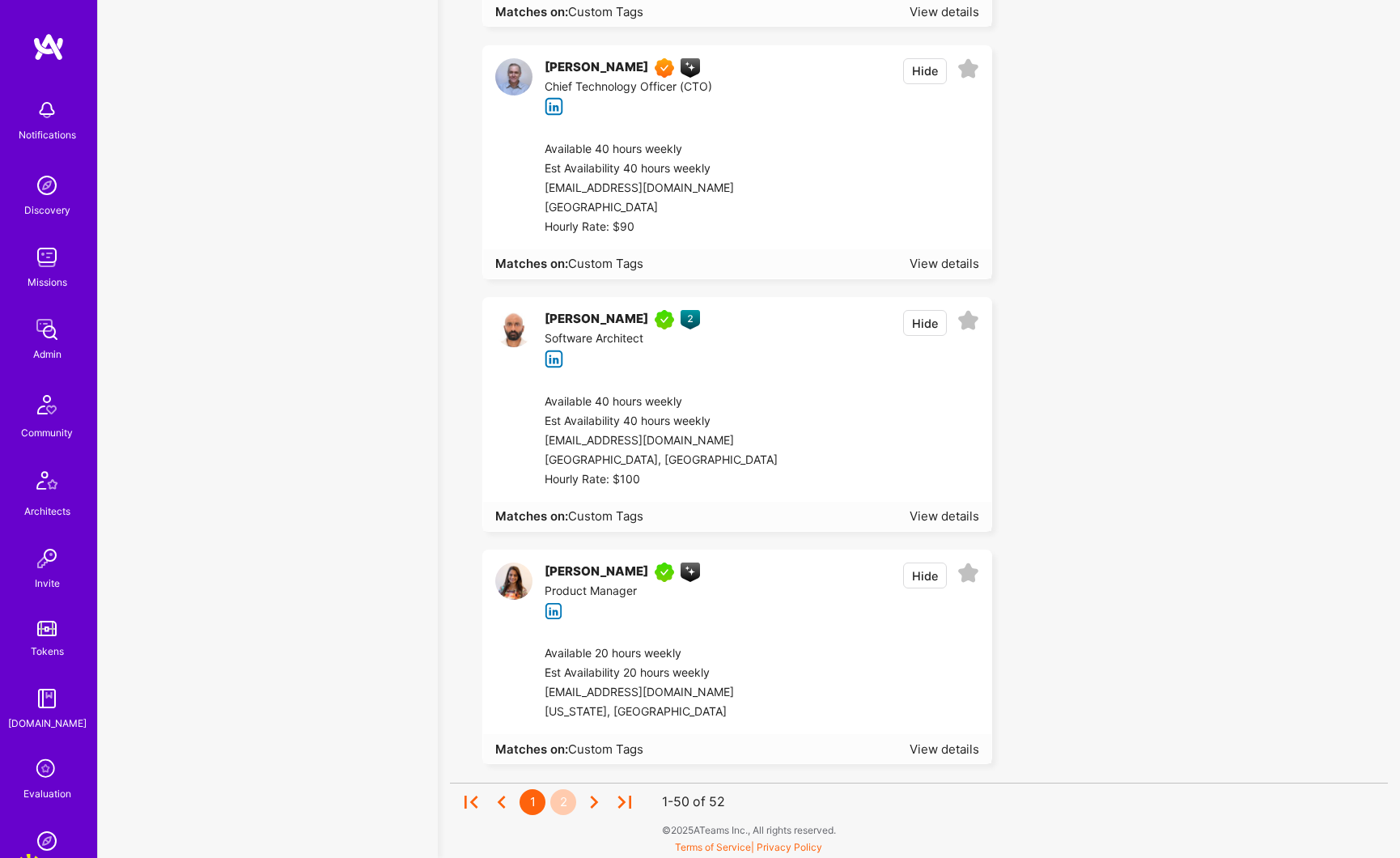
click at [564, 805] on div "2" at bounding box center [563, 802] width 26 height 26
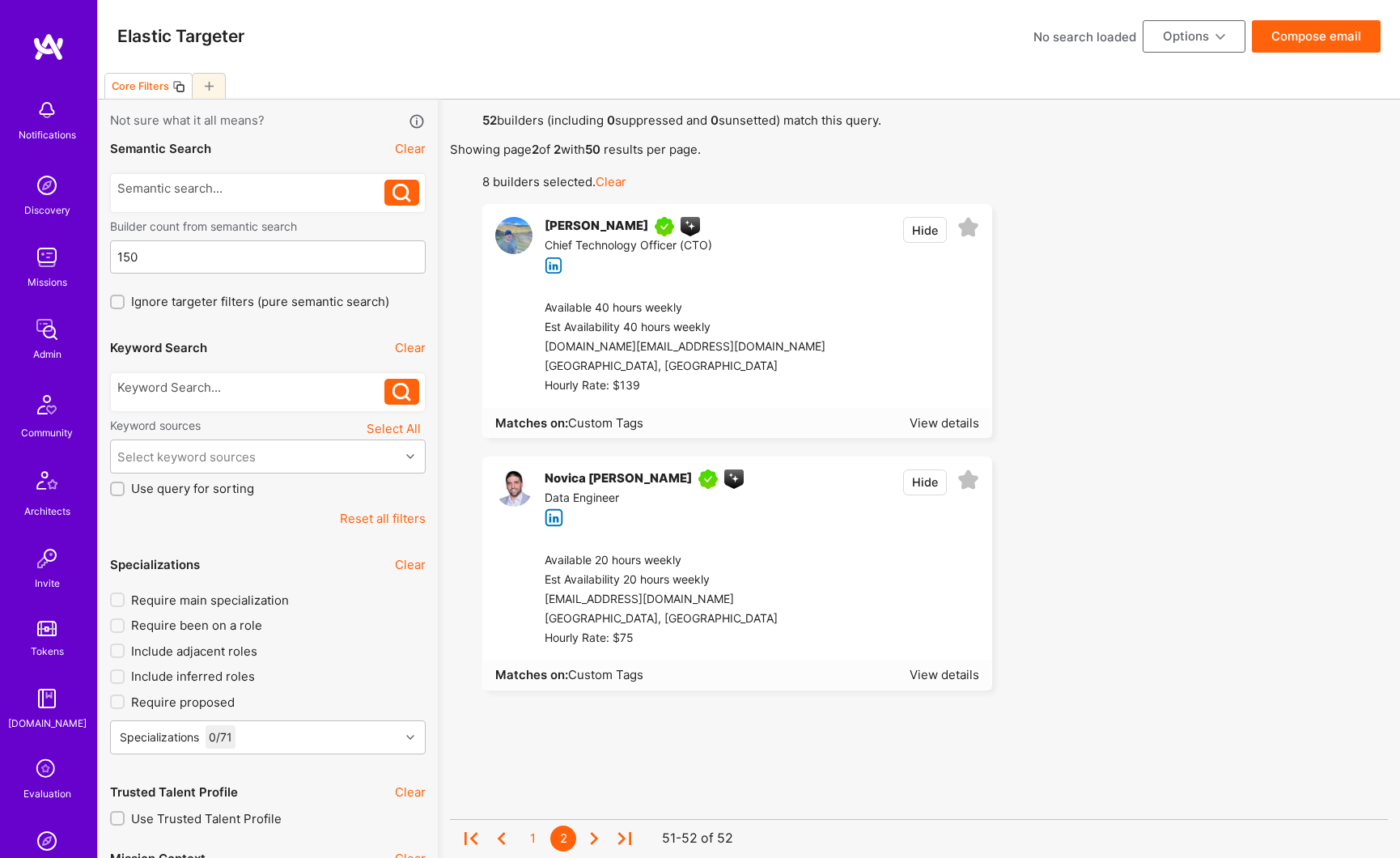
click at [1189, 45] on button "Options" at bounding box center [1195, 37] width 103 height 33
click at [1158, 114] on button "Create team proposal" at bounding box center [1172, 115] width 148 height 41
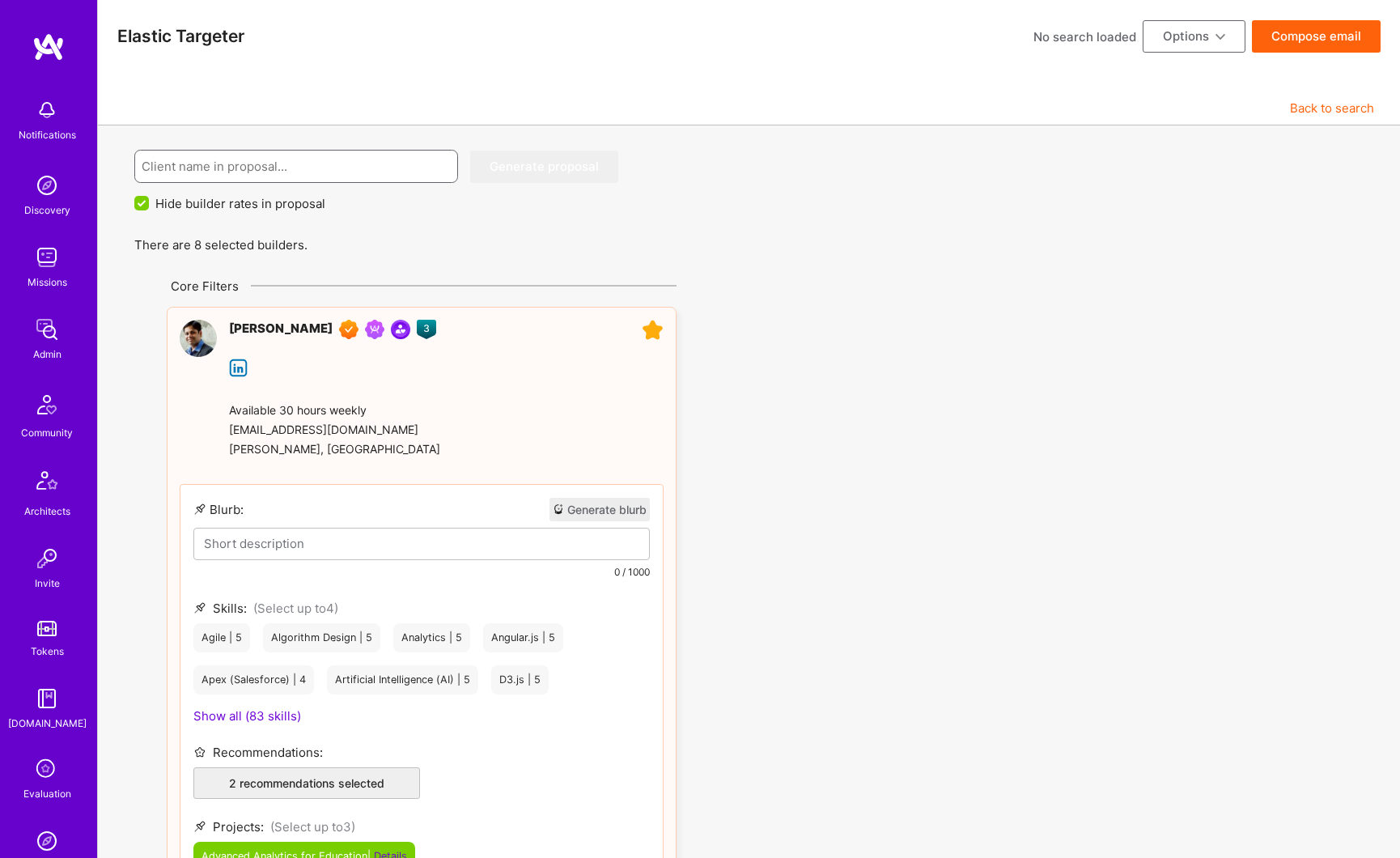
click at [352, 178] on input at bounding box center [297, 166] width 310 height 41
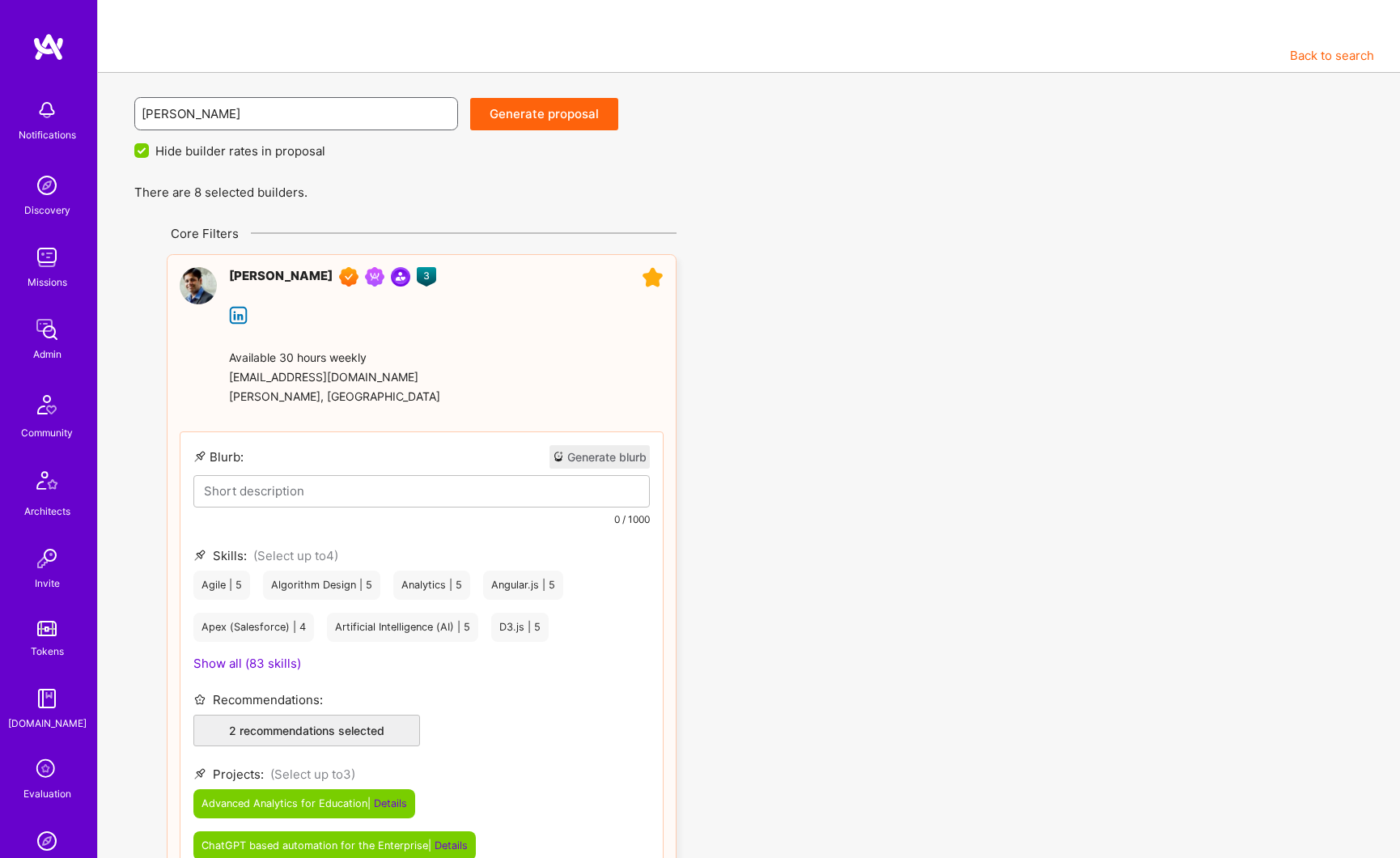
scroll to position [174, 0]
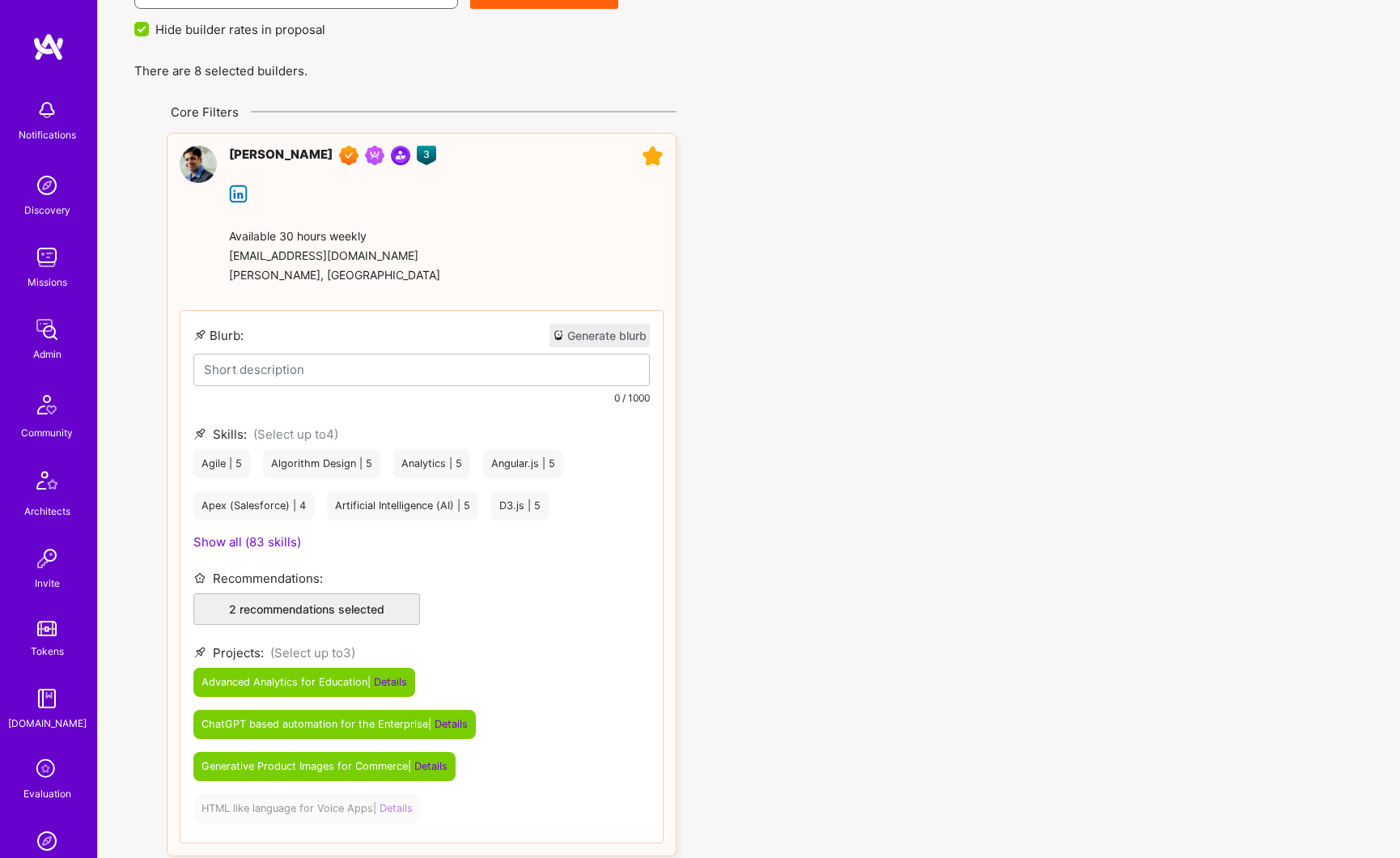
type input "[PERSON_NAME]"
click at [600, 339] on button "Generate blurb" at bounding box center [599, 334] width 100 height 23
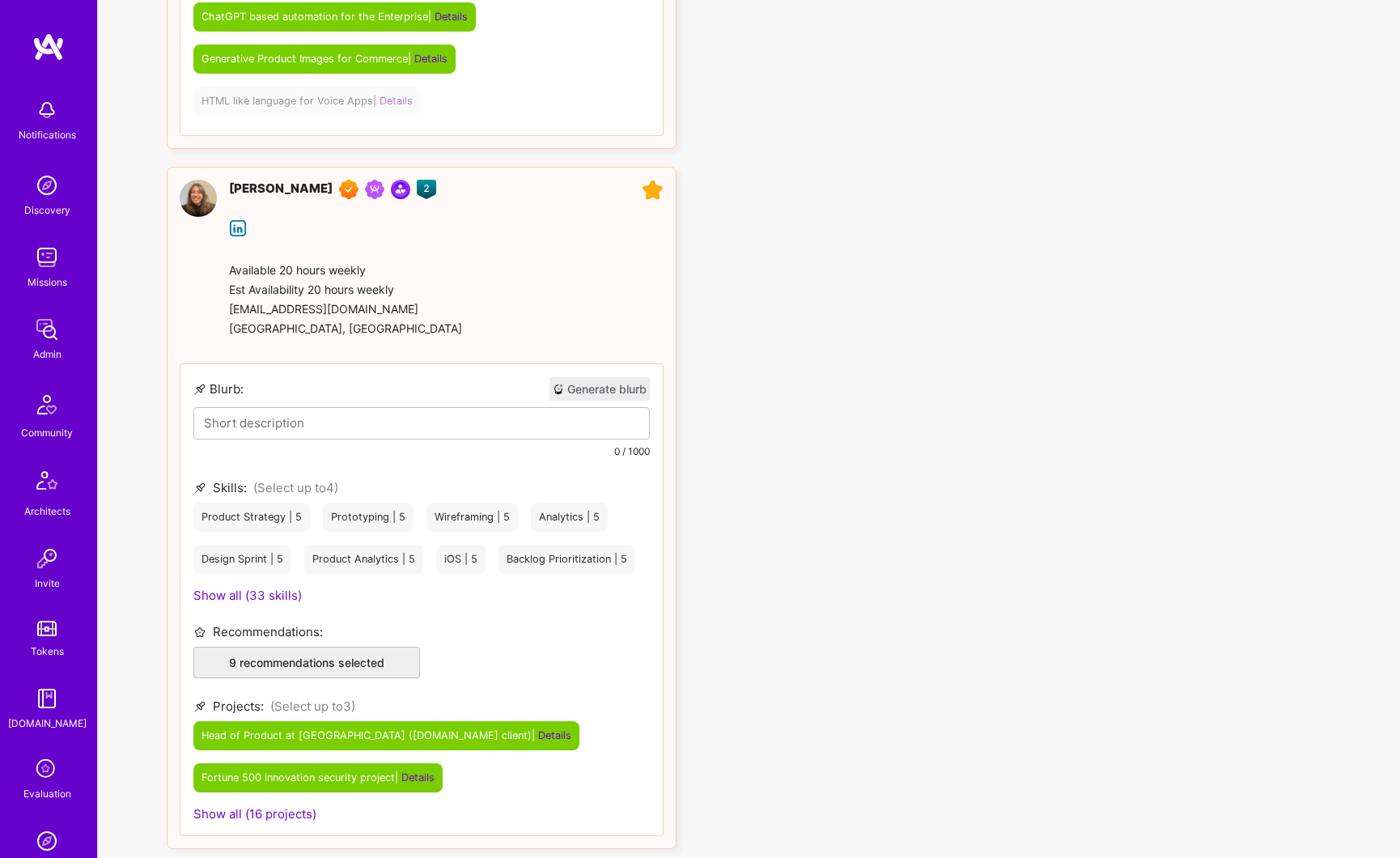
scroll to position [964, 0]
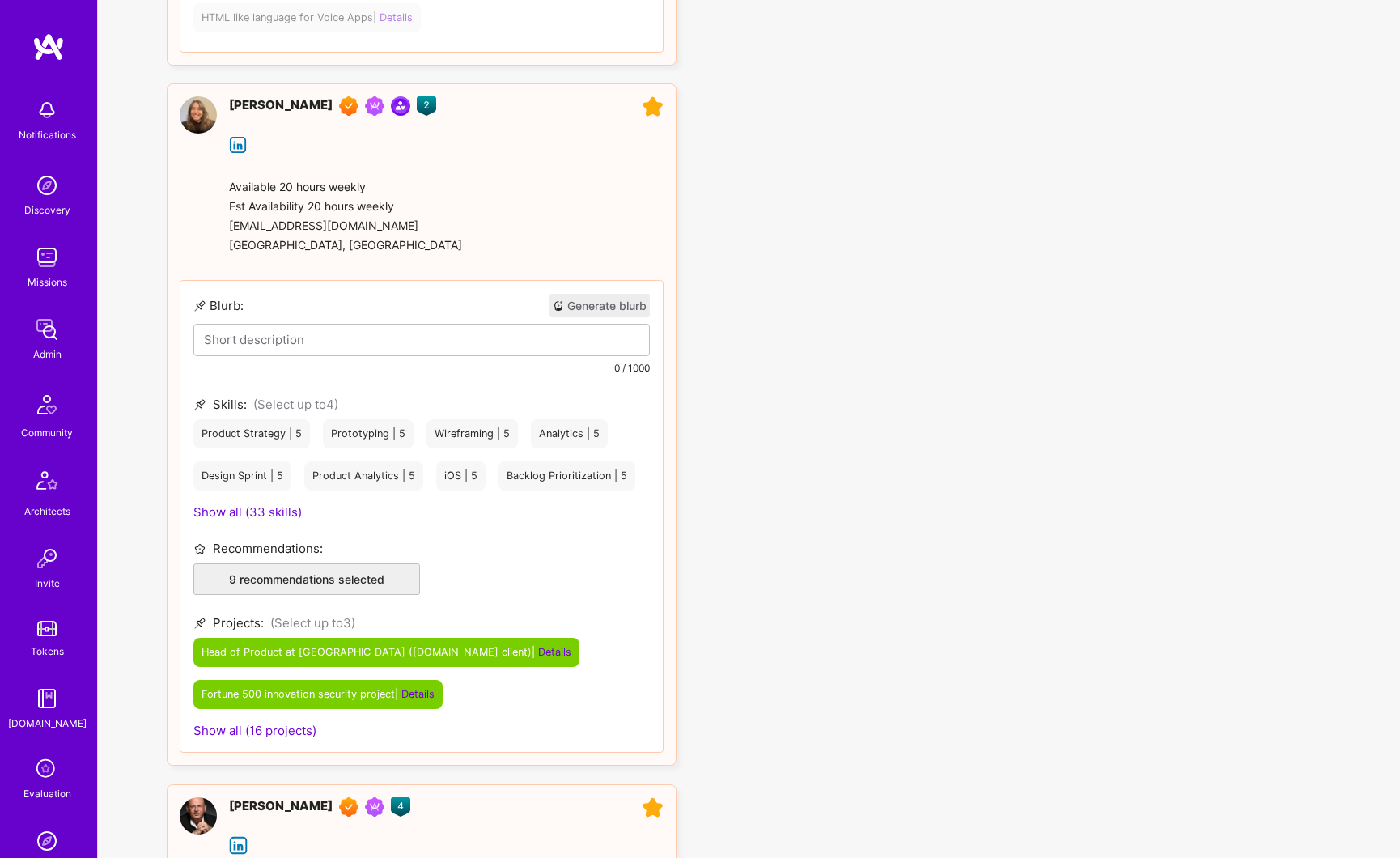
click at [567, 310] on button "Generate blurb" at bounding box center [599, 305] width 100 height 23
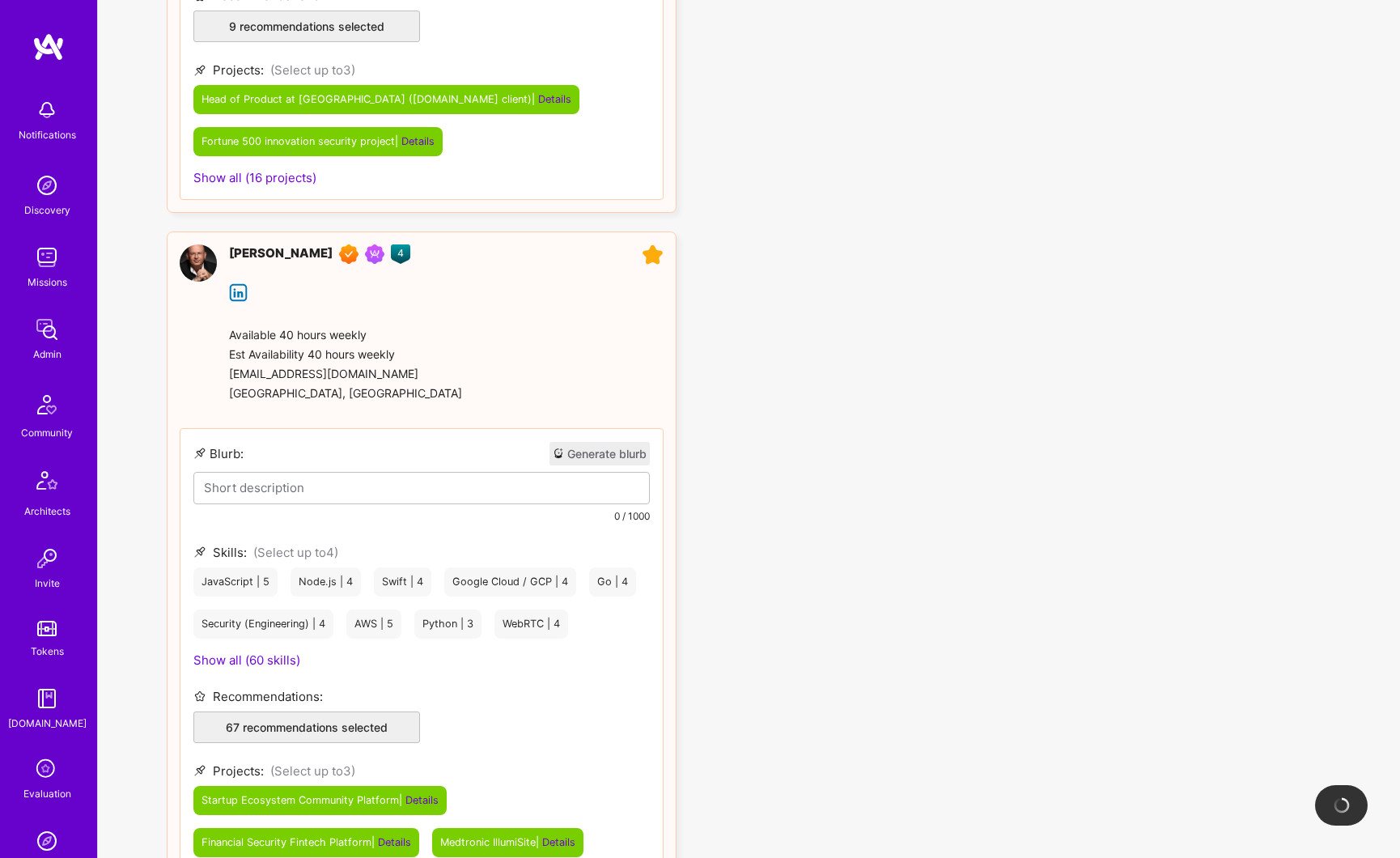
scroll to position [1601, 0]
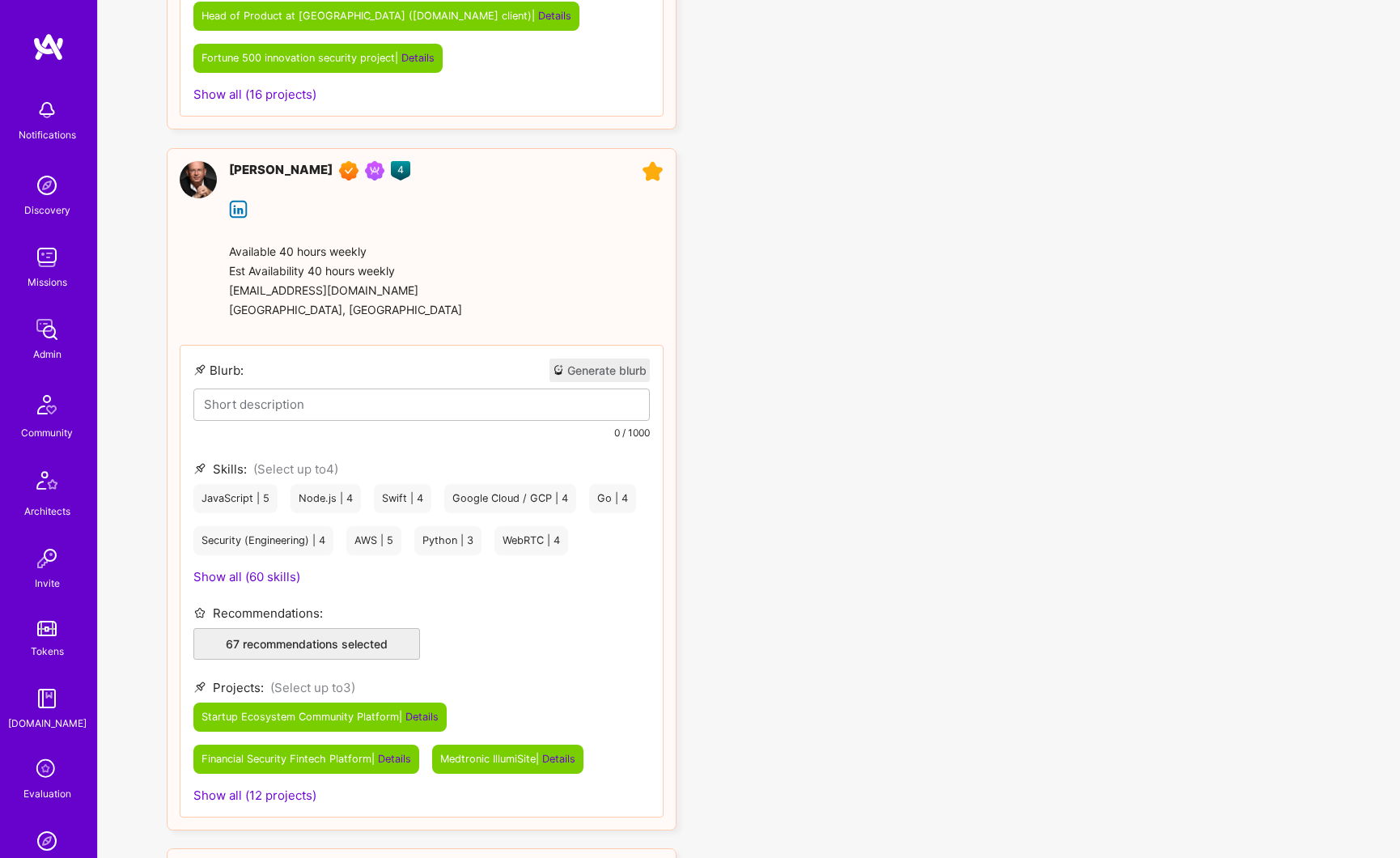
click at [584, 373] on button "Generate blurb" at bounding box center [599, 370] width 100 height 23
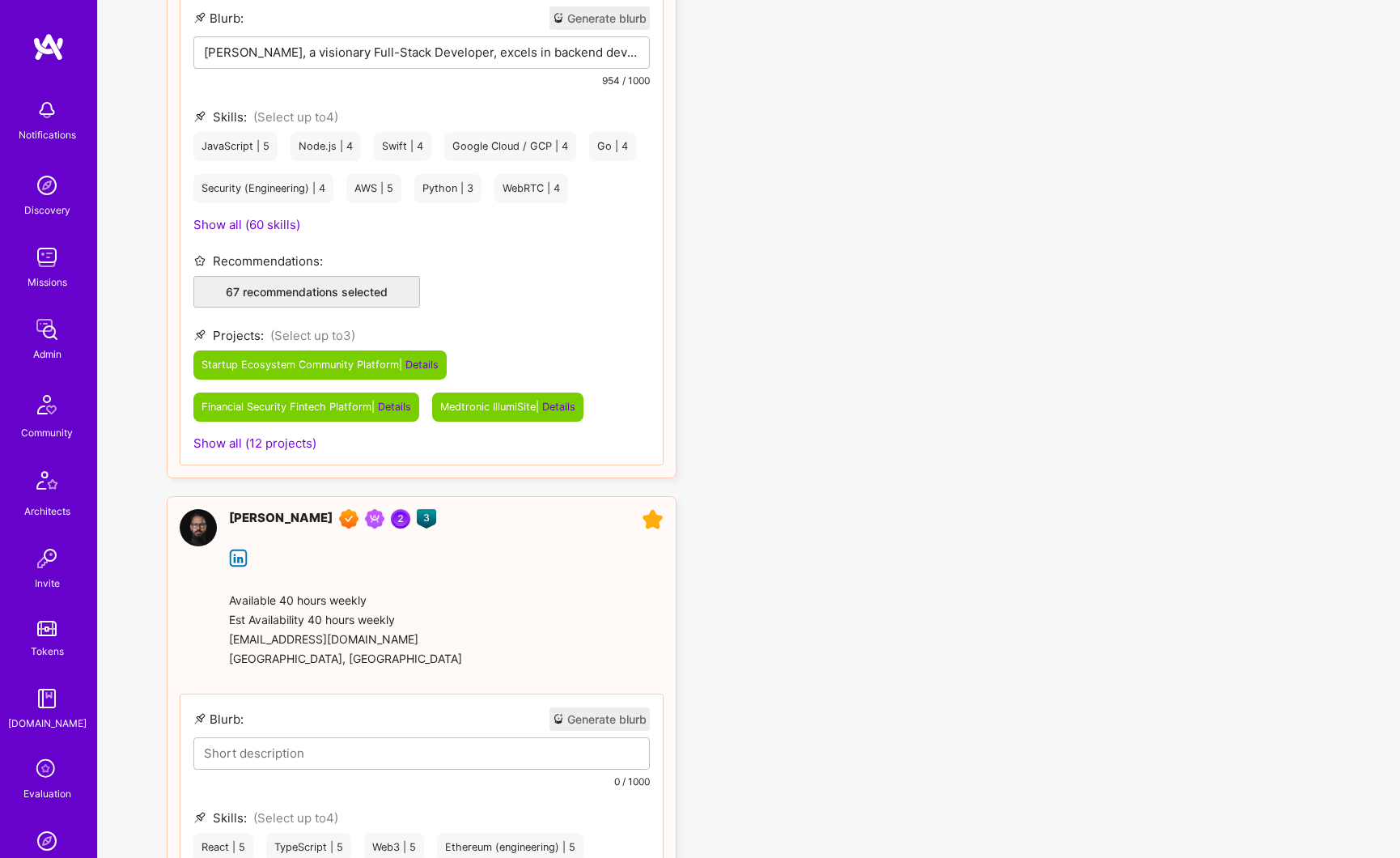
scroll to position [2230, 0]
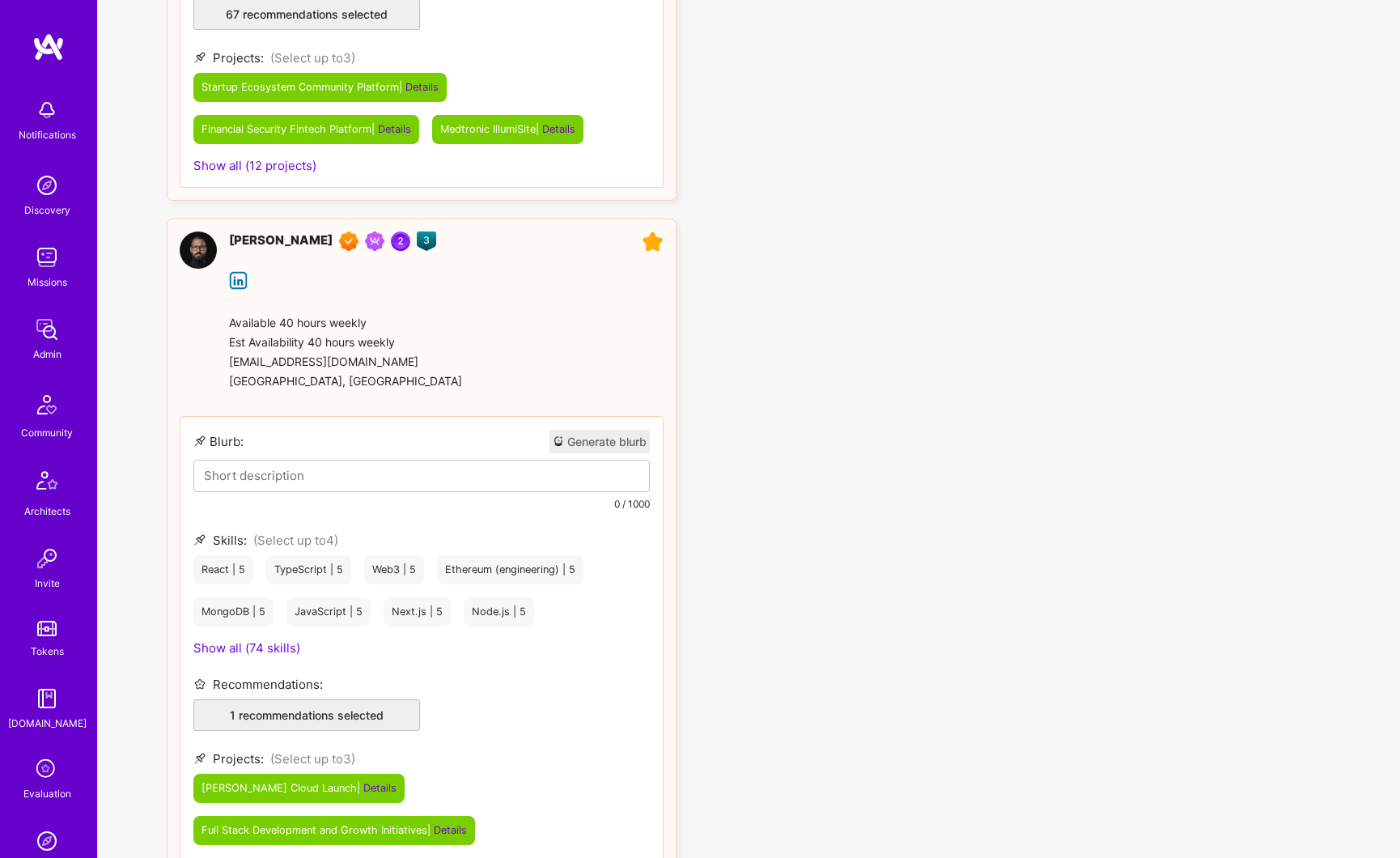
click at [591, 436] on button "Generate blurb" at bounding box center [599, 441] width 100 height 23
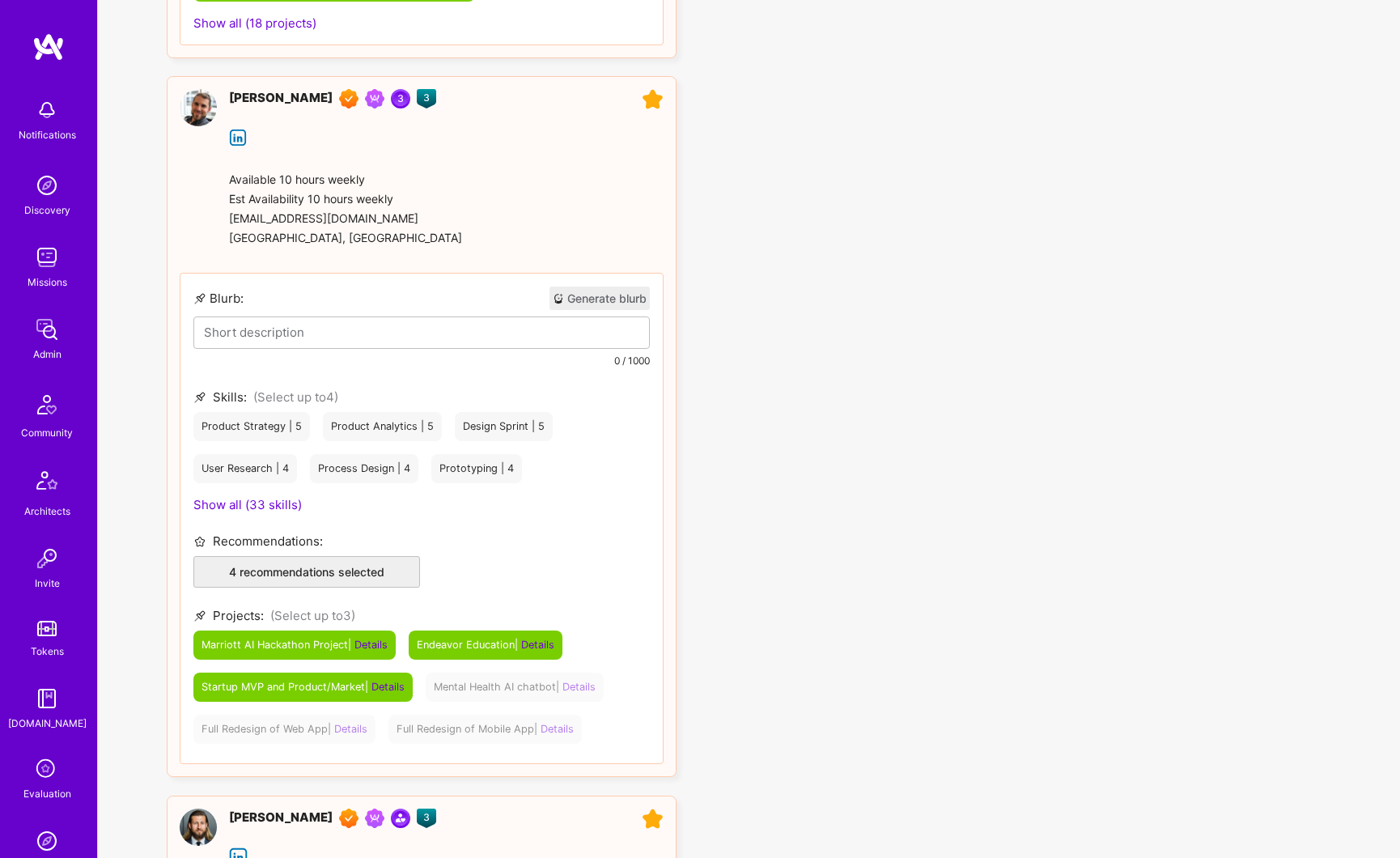
scroll to position [3157, 0]
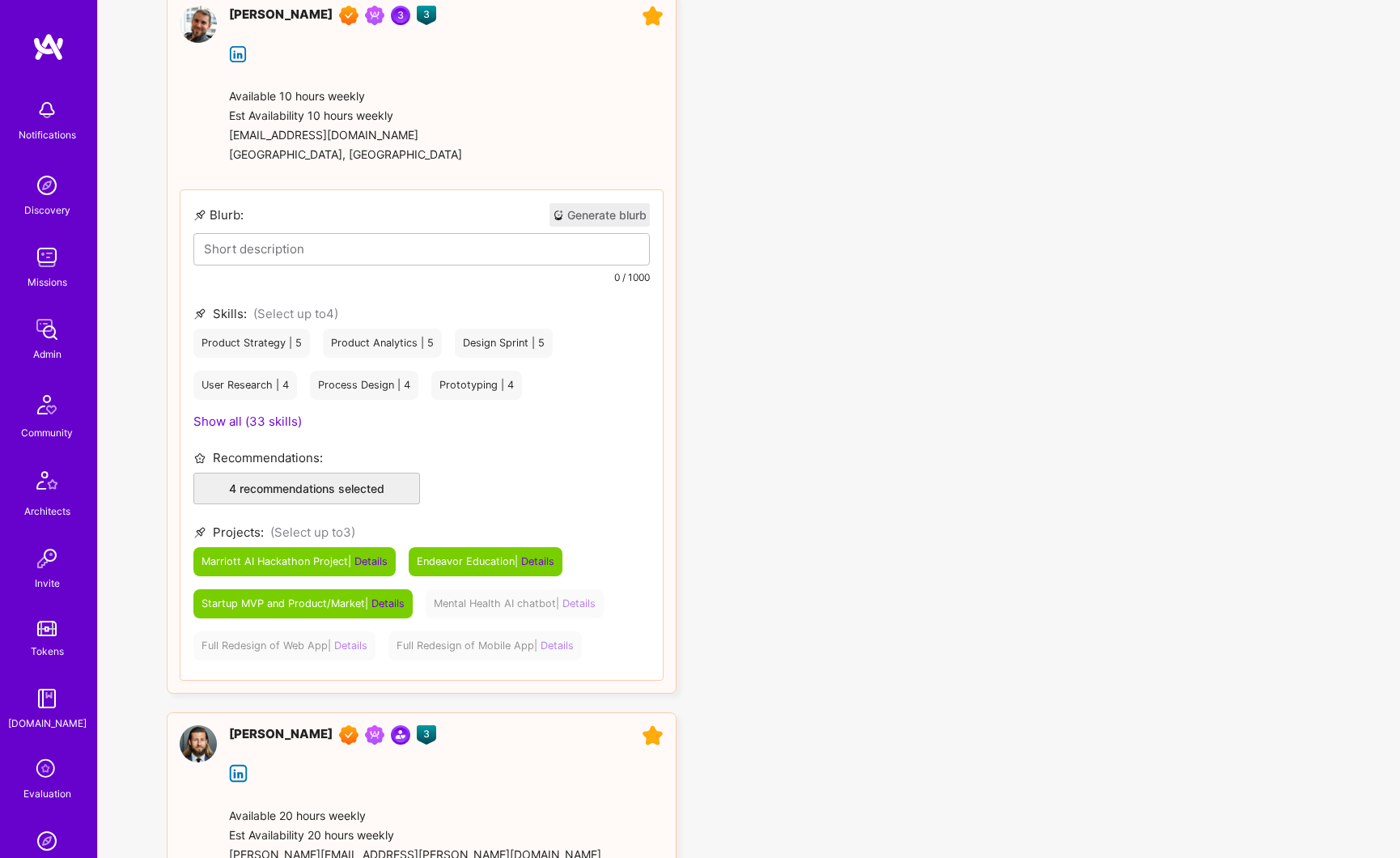
click at [613, 220] on button "Generate blurb" at bounding box center [599, 214] width 100 height 23
click at [527, 254] on p at bounding box center [421, 249] width 436 height 17
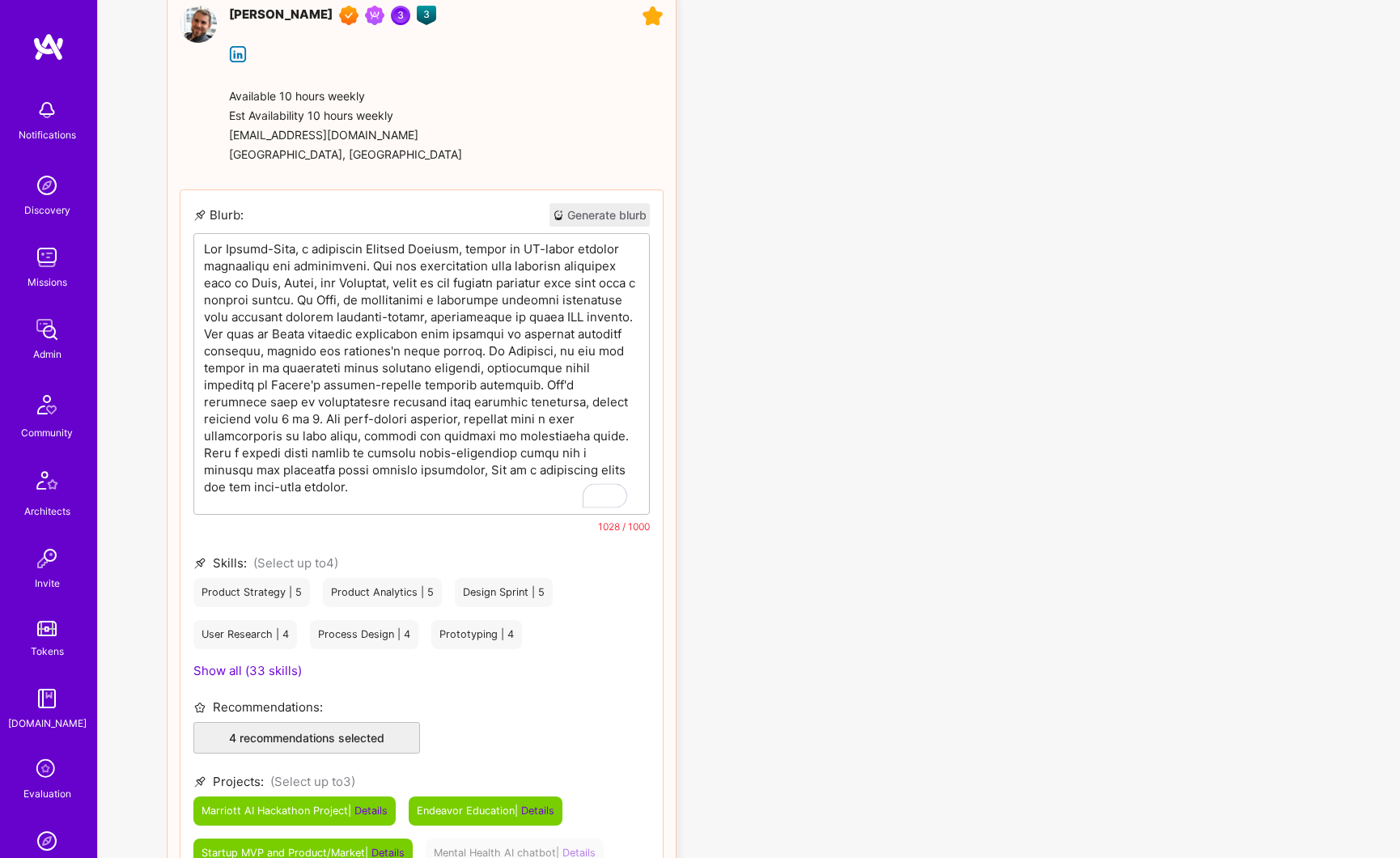
click at [495, 292] on p "To enrich screen reader interactions, please activate Accessibility in Grammarl…" at bounding box center [421, 368] width 436 height 255
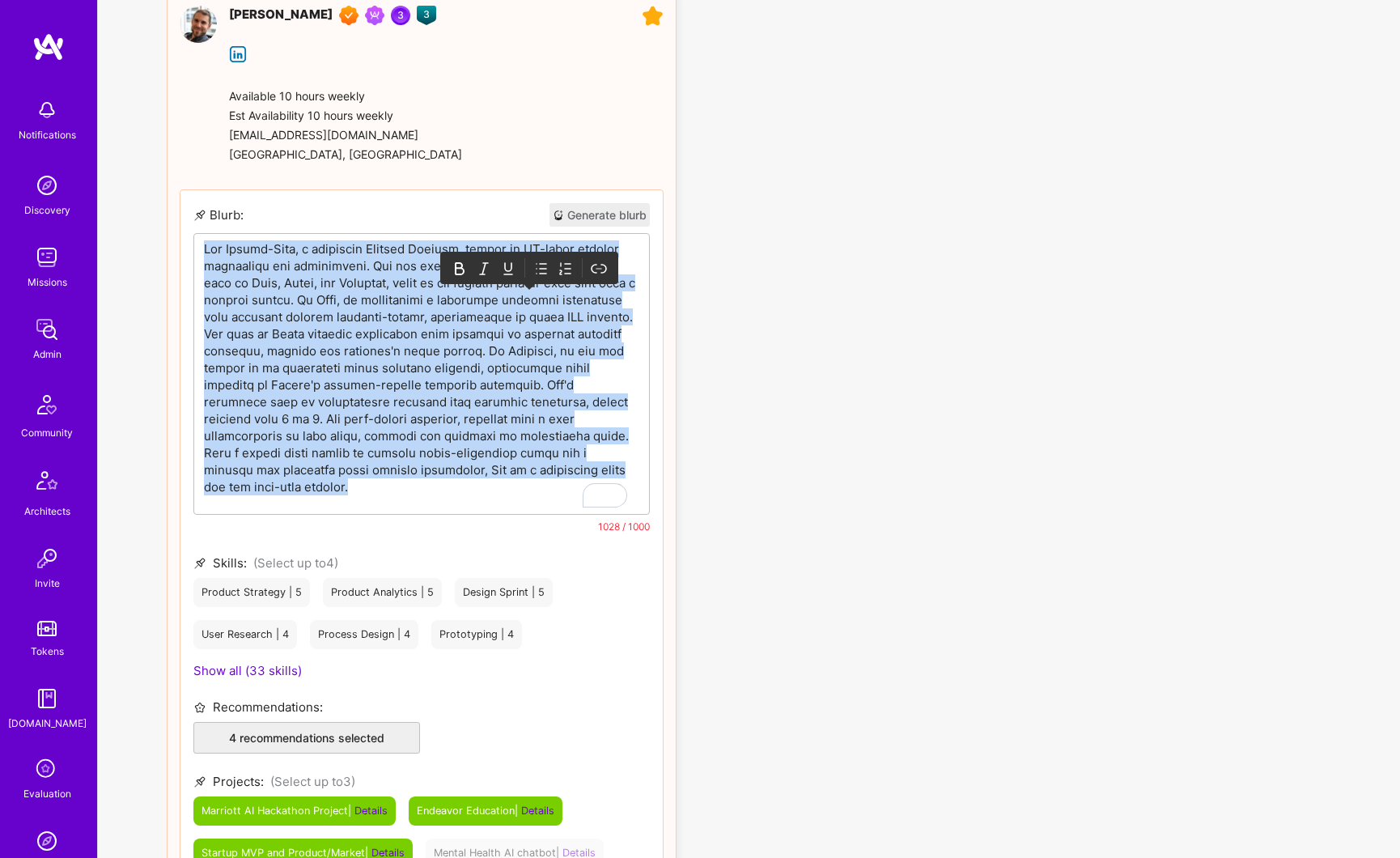
click at [495, 292] on p "To enrich screen reader interactions, please activate Accessibility in Grammarl…" at bounding box center [421, 368] width 436 height 255
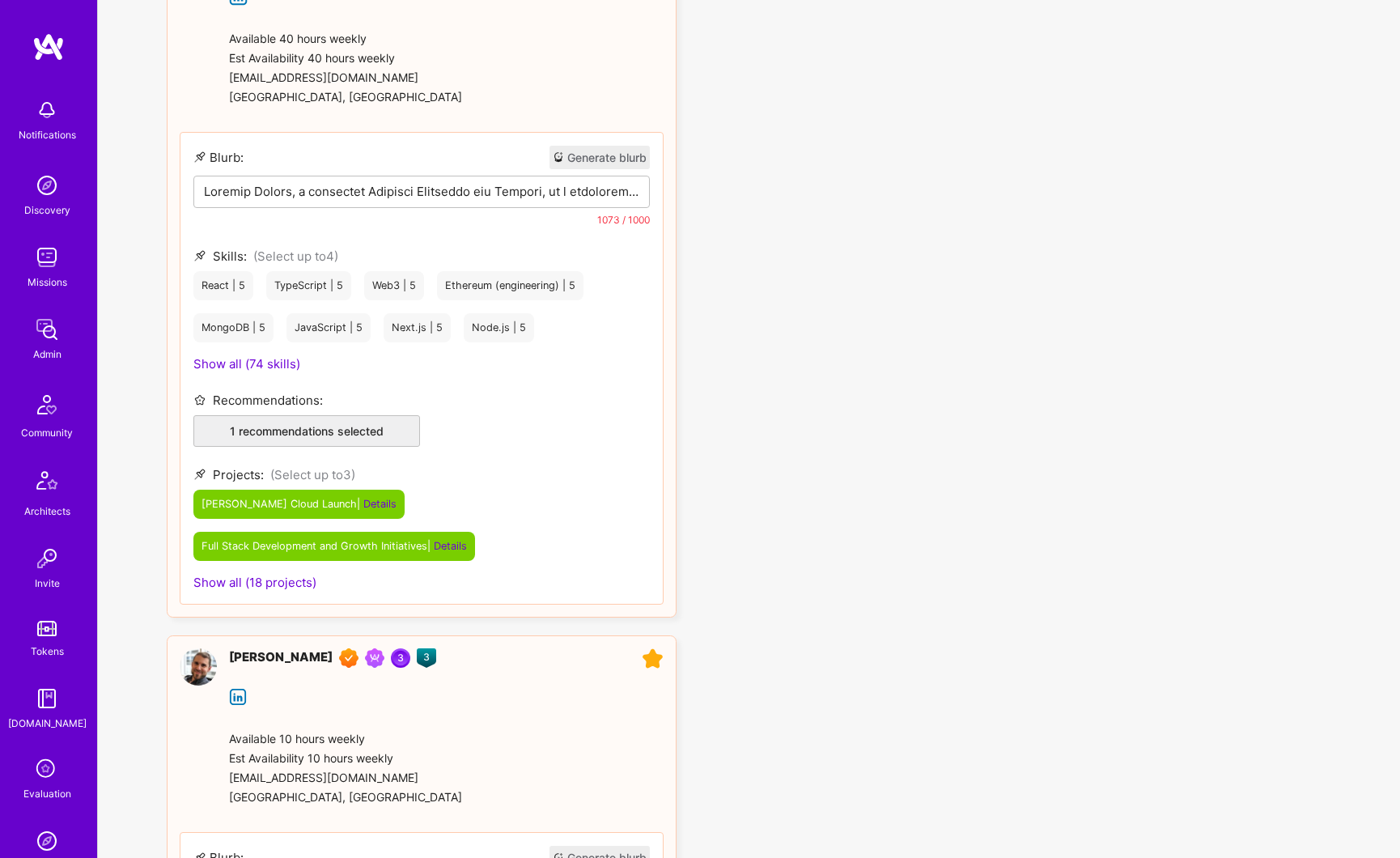
scroll to position [2430, 0]
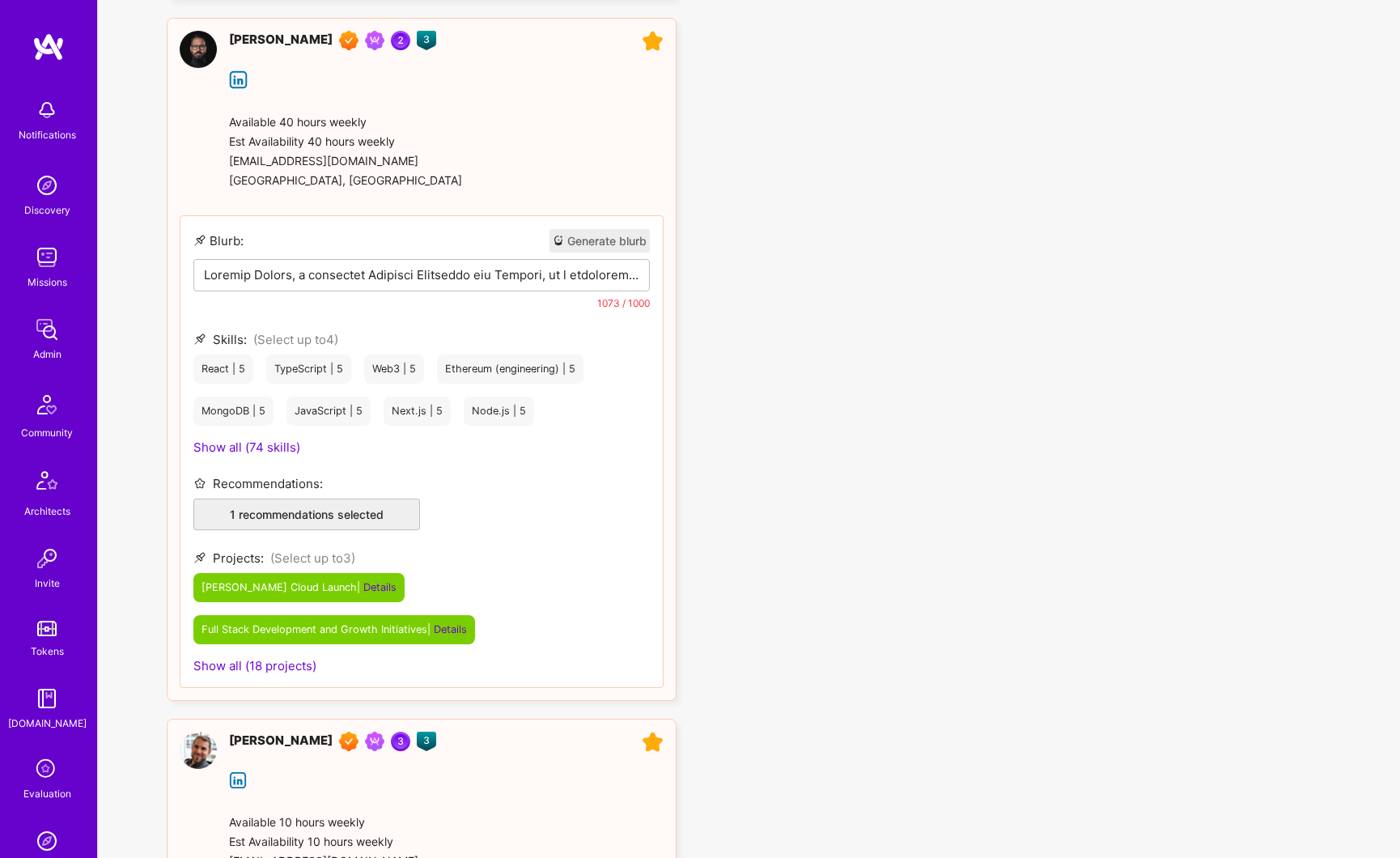
click at [472, 278] on p at bounding box center [421, 275] width 436 height 17
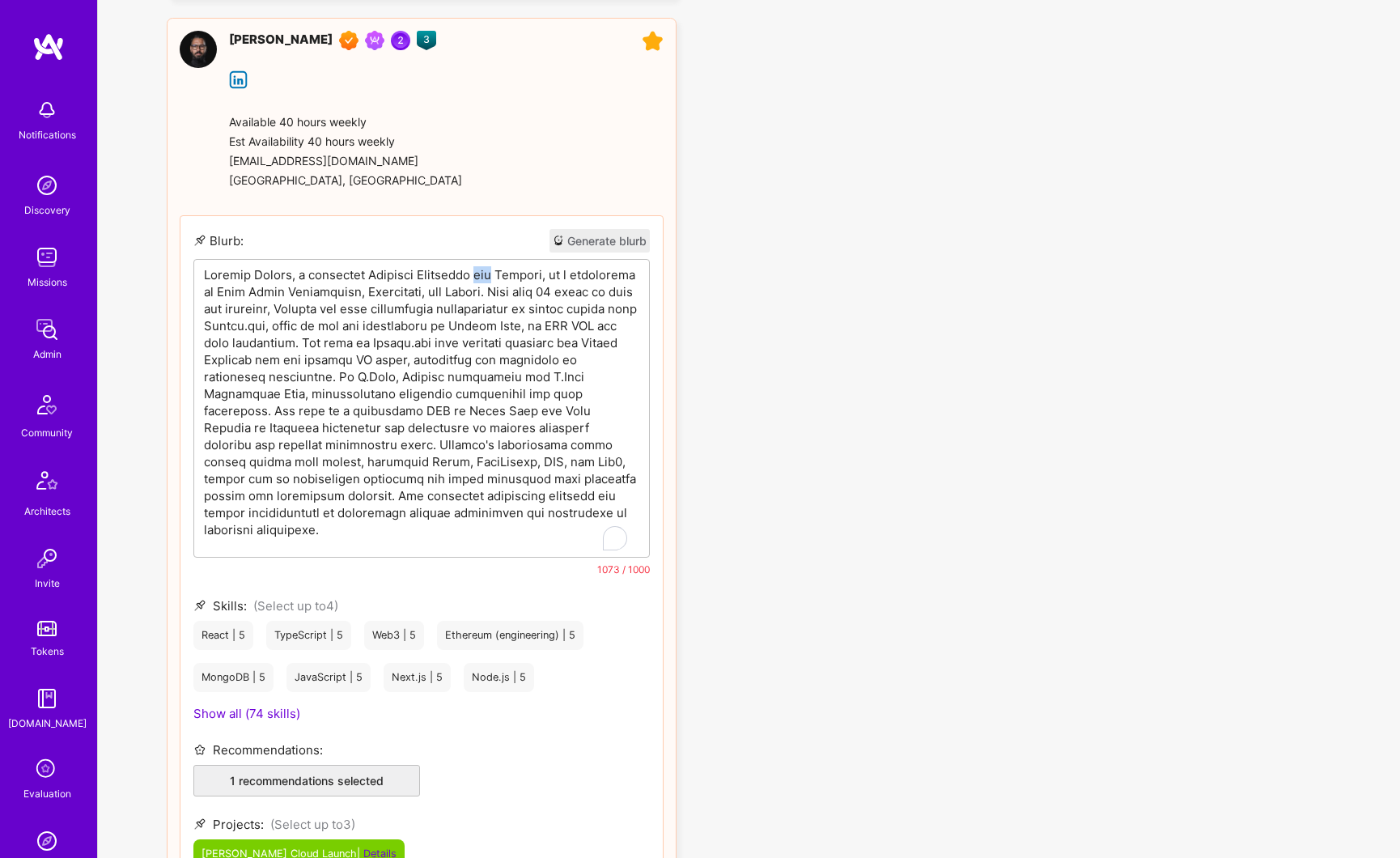
click at [472, 278] on p "To enrich screen reader interactions, please activate Accessibility in Grammarl…" at bounding box center [421, 402] width 436 height 272
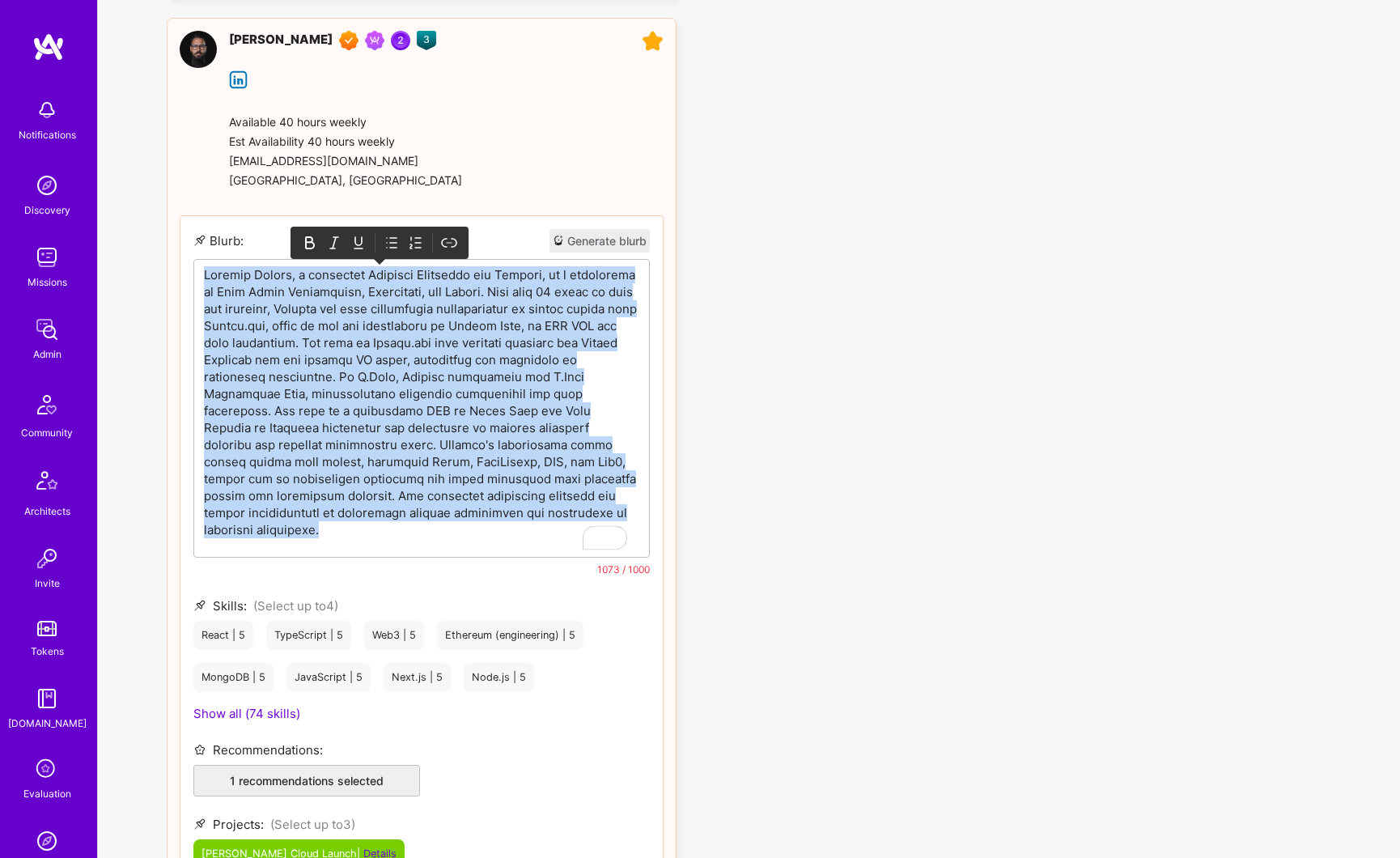
click at [472, 278] on p "To enrich screen reader interactions, please activate Accessibility in Grammarl…" at bounding box center [421, 402] width 436 height 272
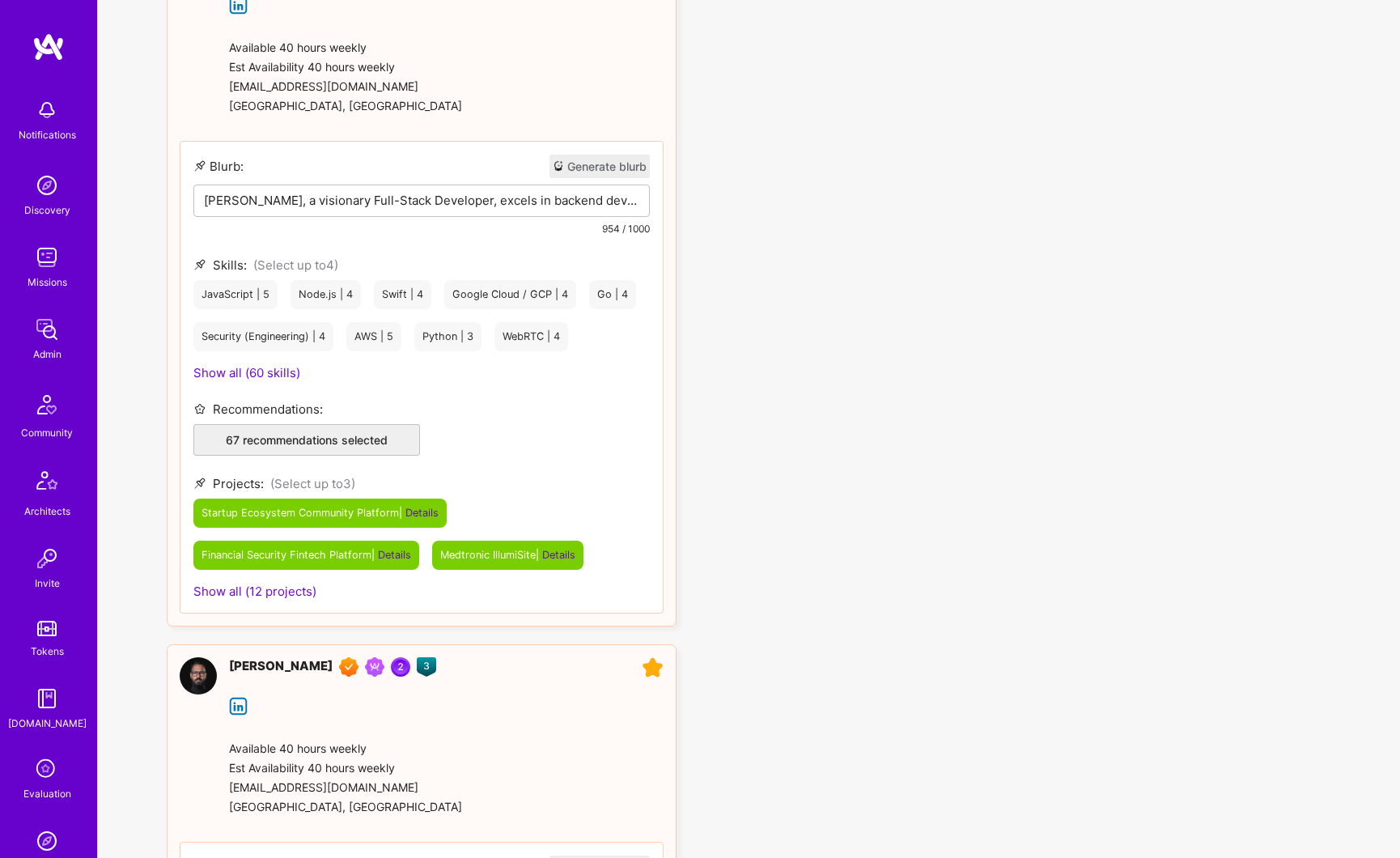
scroll to position [1721, 0]
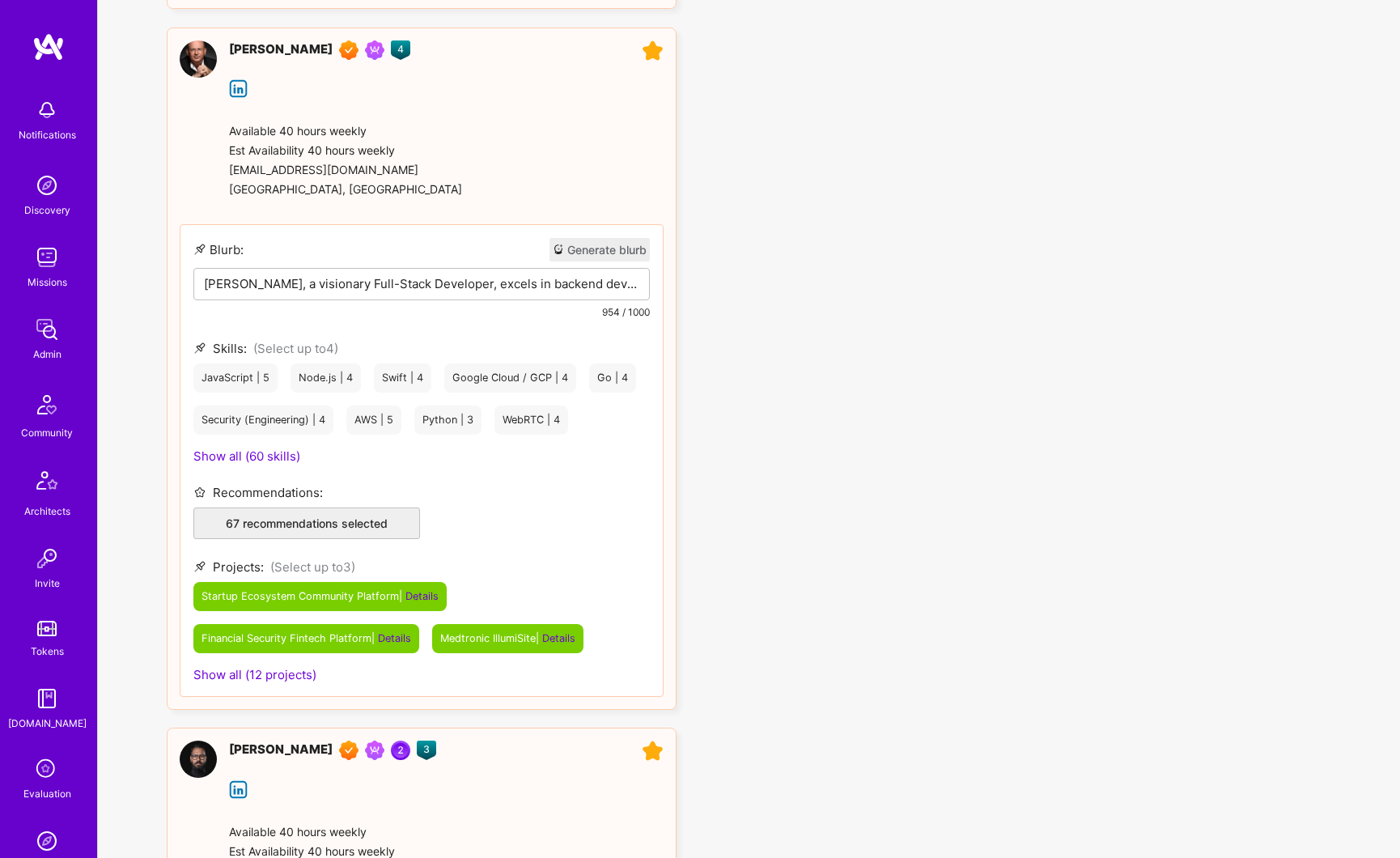
click at [470, 277] on p "[PERSON_NAME], a visionary Full-Stack Developer, excels in backend development …" at bounding box center [421, 284] width 436 height 17
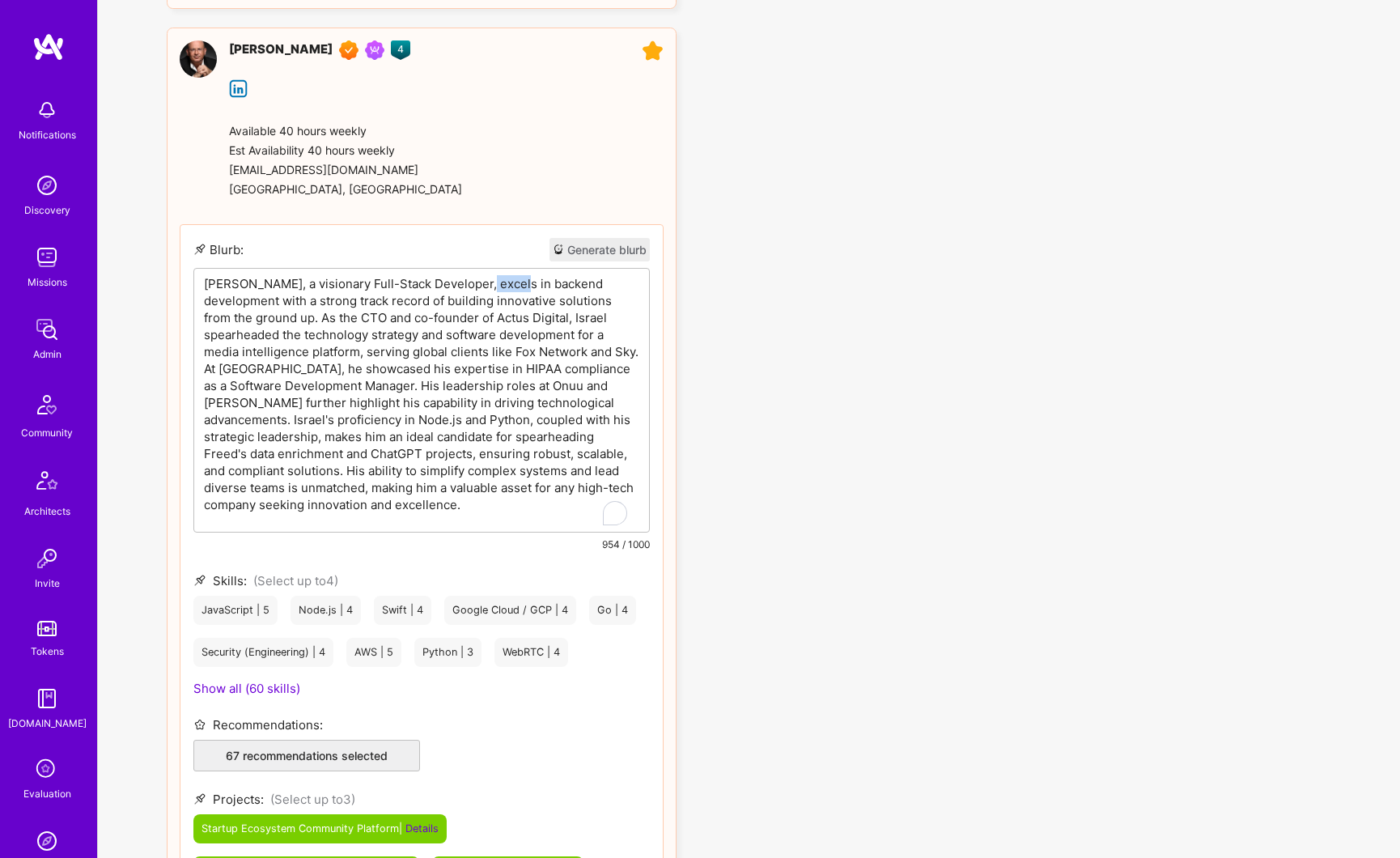
click at [470, 277] on p "[PERSON_NAME], a visionary Full-Stack Developer, excels in backend development …" at bounding box center [421, 394] width 436 height 238
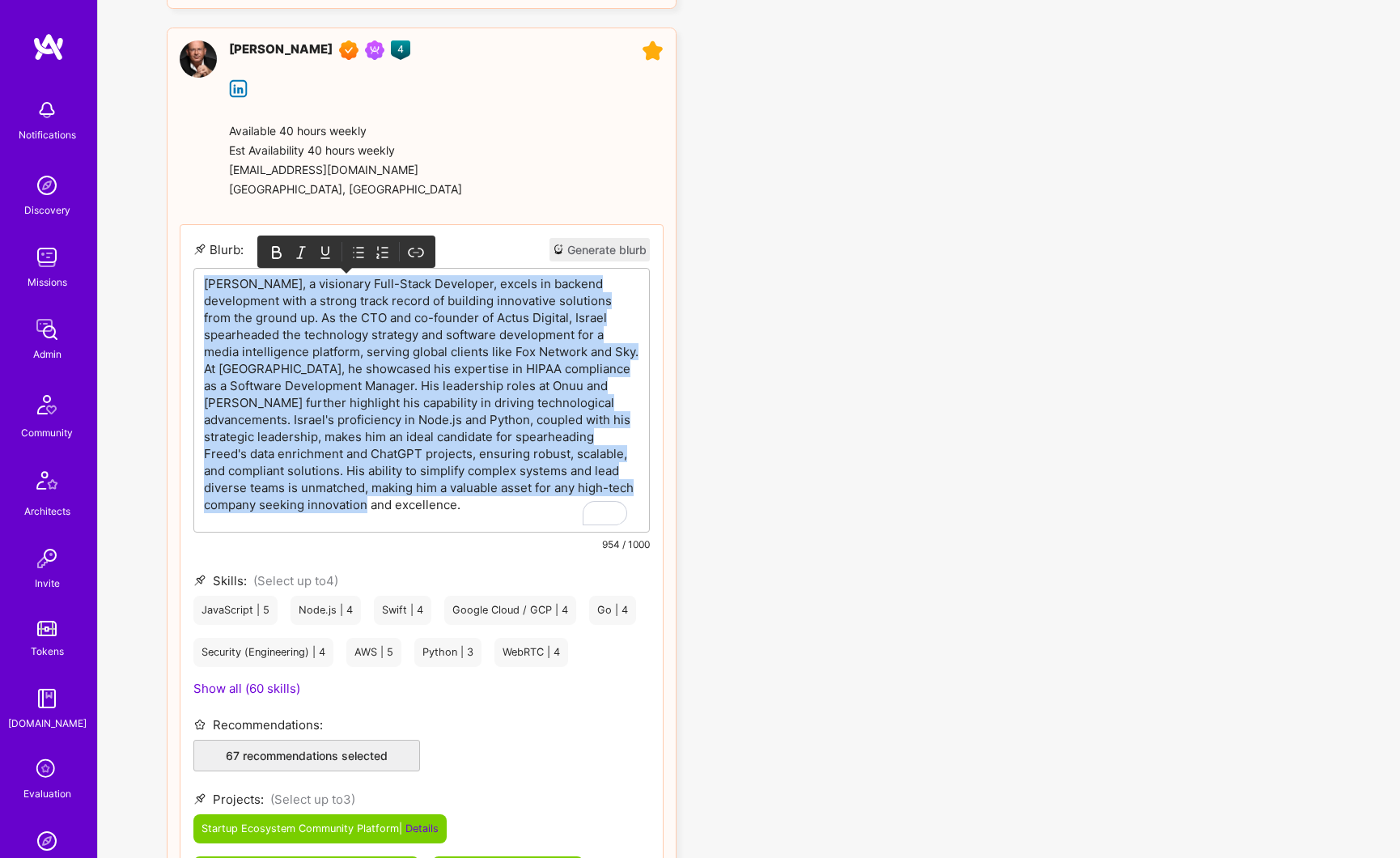
click at [470, 277] on p "[PERSON_NAME], a visionary Full-Stack Developer, excels in backend development …" at bounding box center [421, 394] width 436 height 238
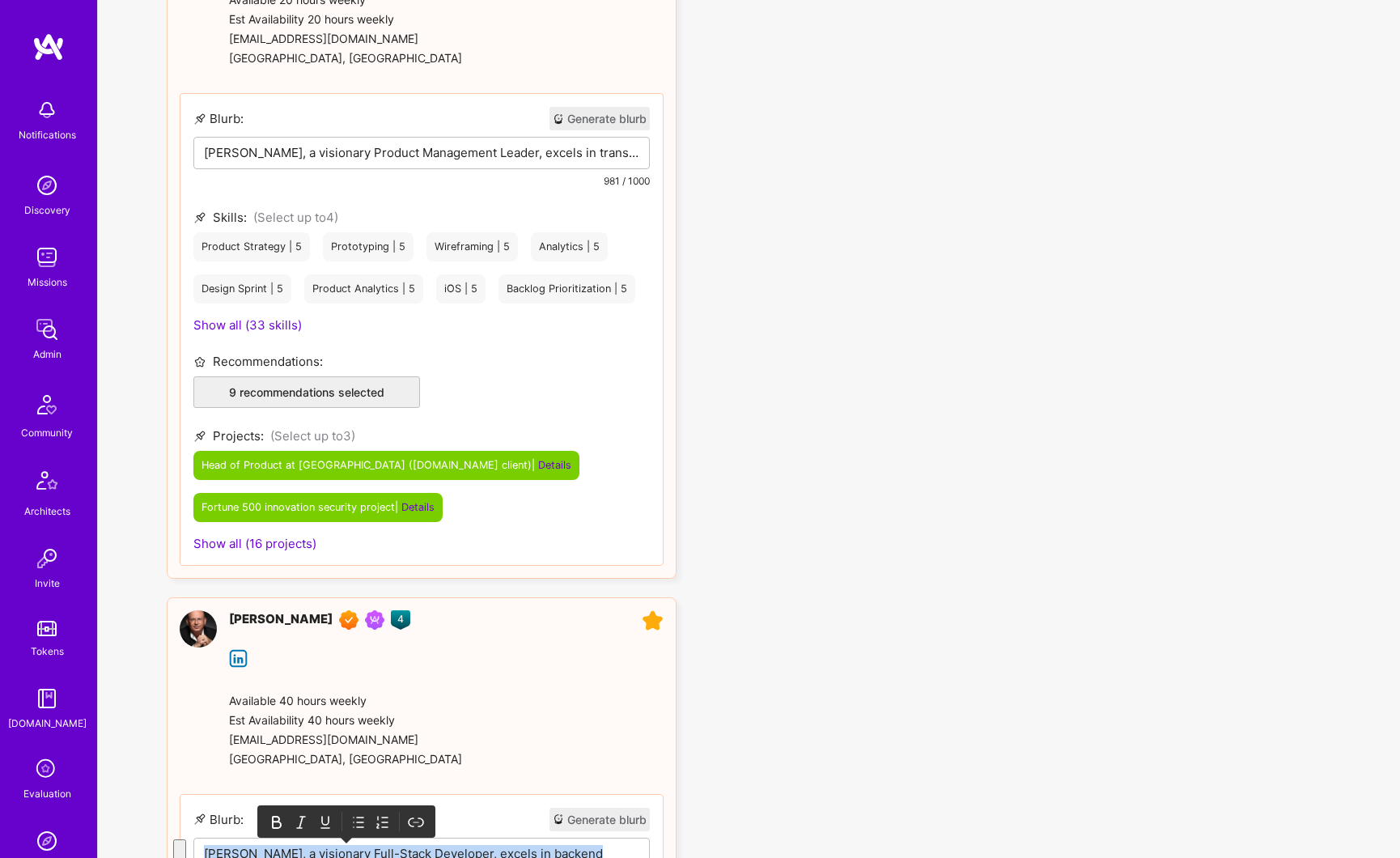
scroll to position [1068, 0]
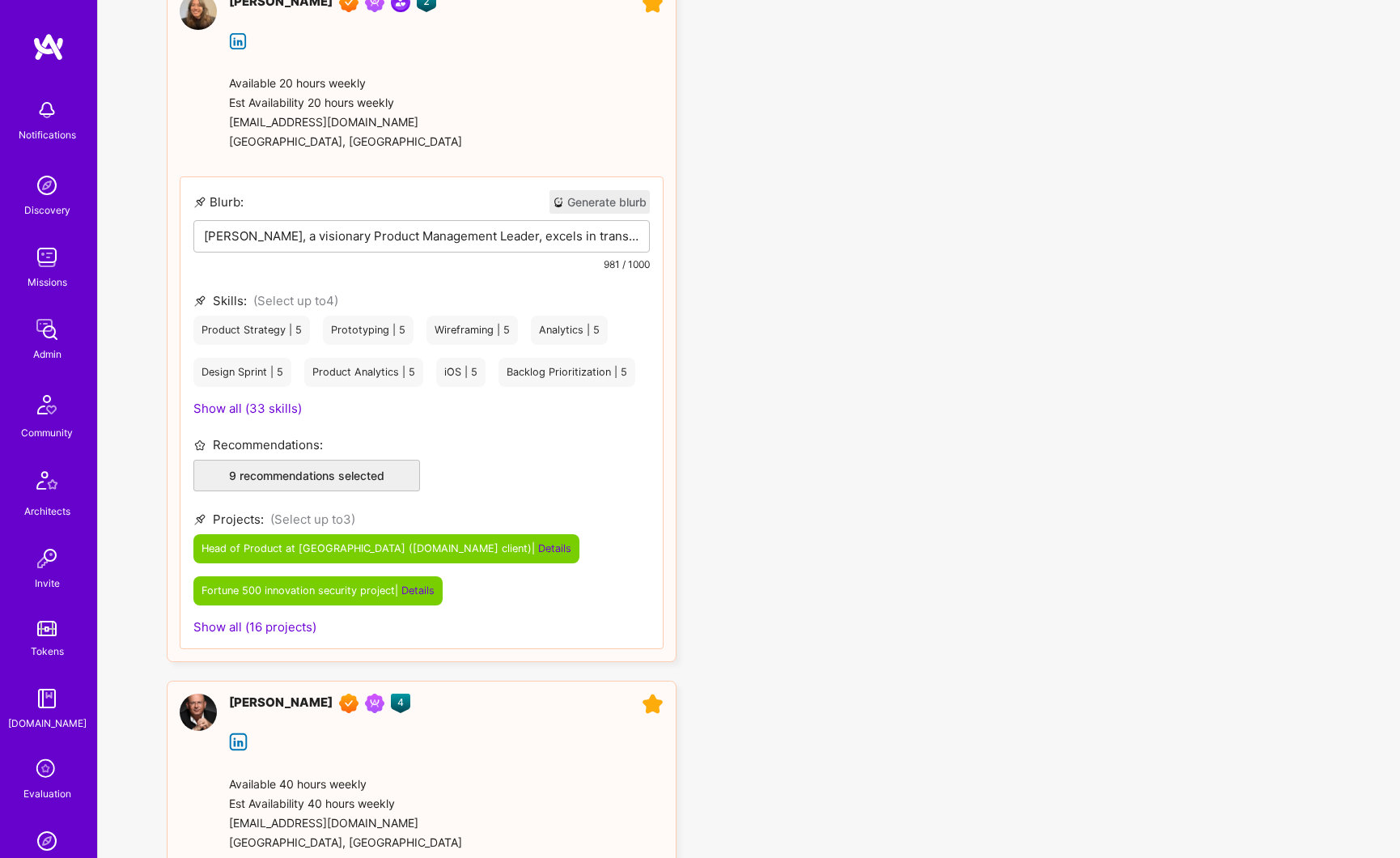
click at [466, 246] on div "[PERSON_NAME], a visionary Product Management Leader, excels in transforming co…" at bounding box center [422, 261] width 455 height 81
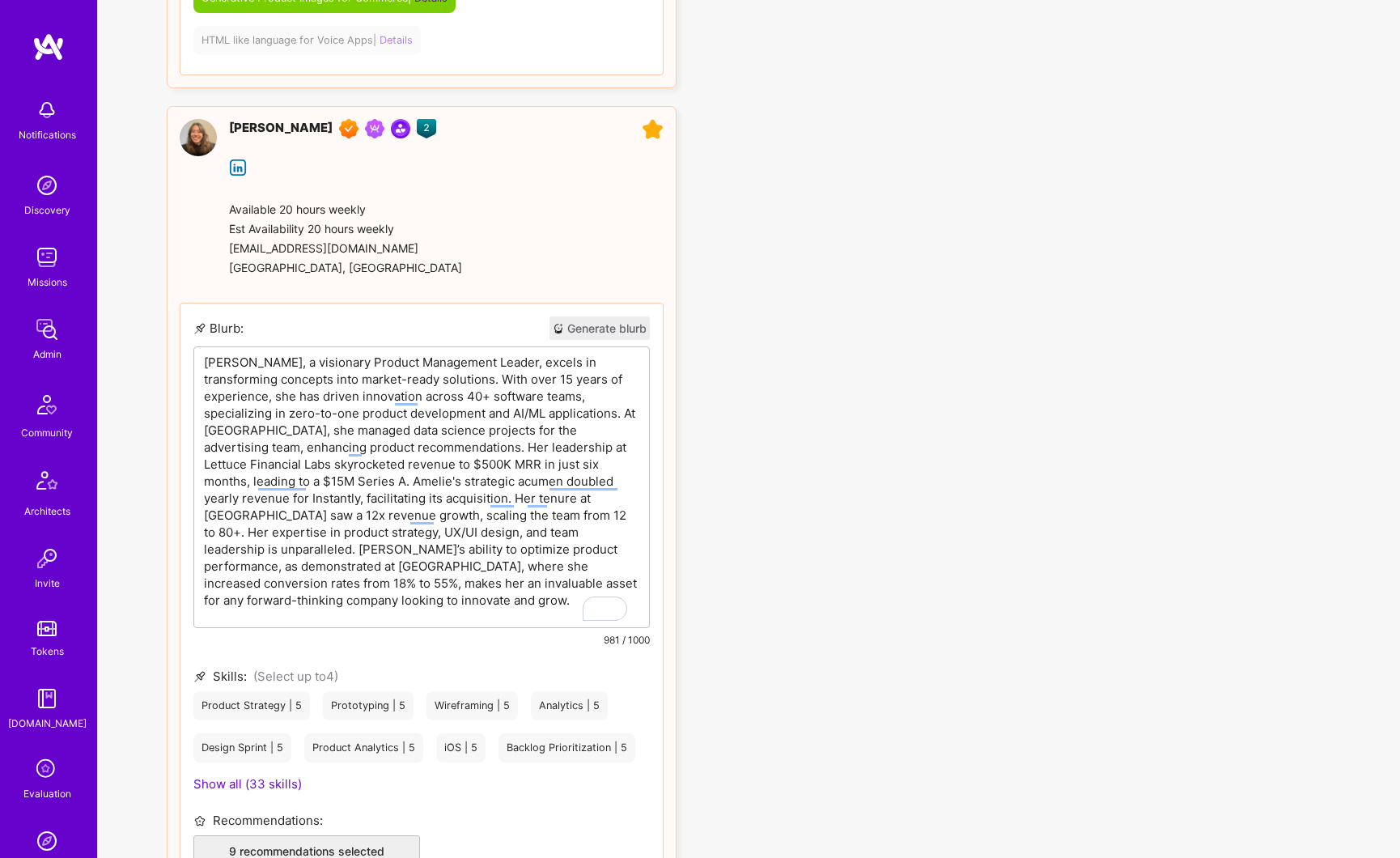
scroll to position [1108, 0]
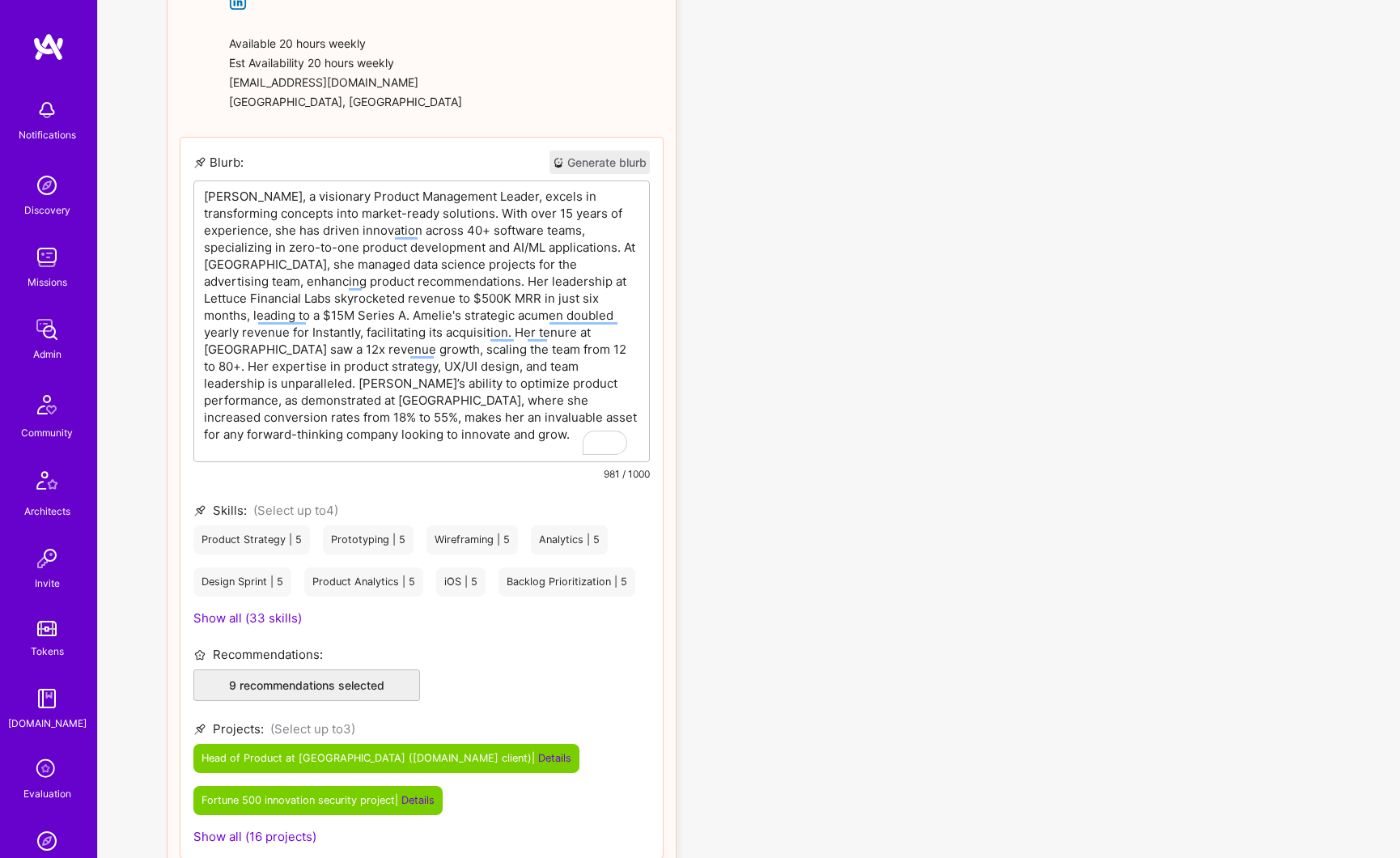
click at [481, 256] on p "[PERSON_NAME], a visionary Product Management Leader, excels in transforming co…" at bounding box center [421, 315] width 436 height 255
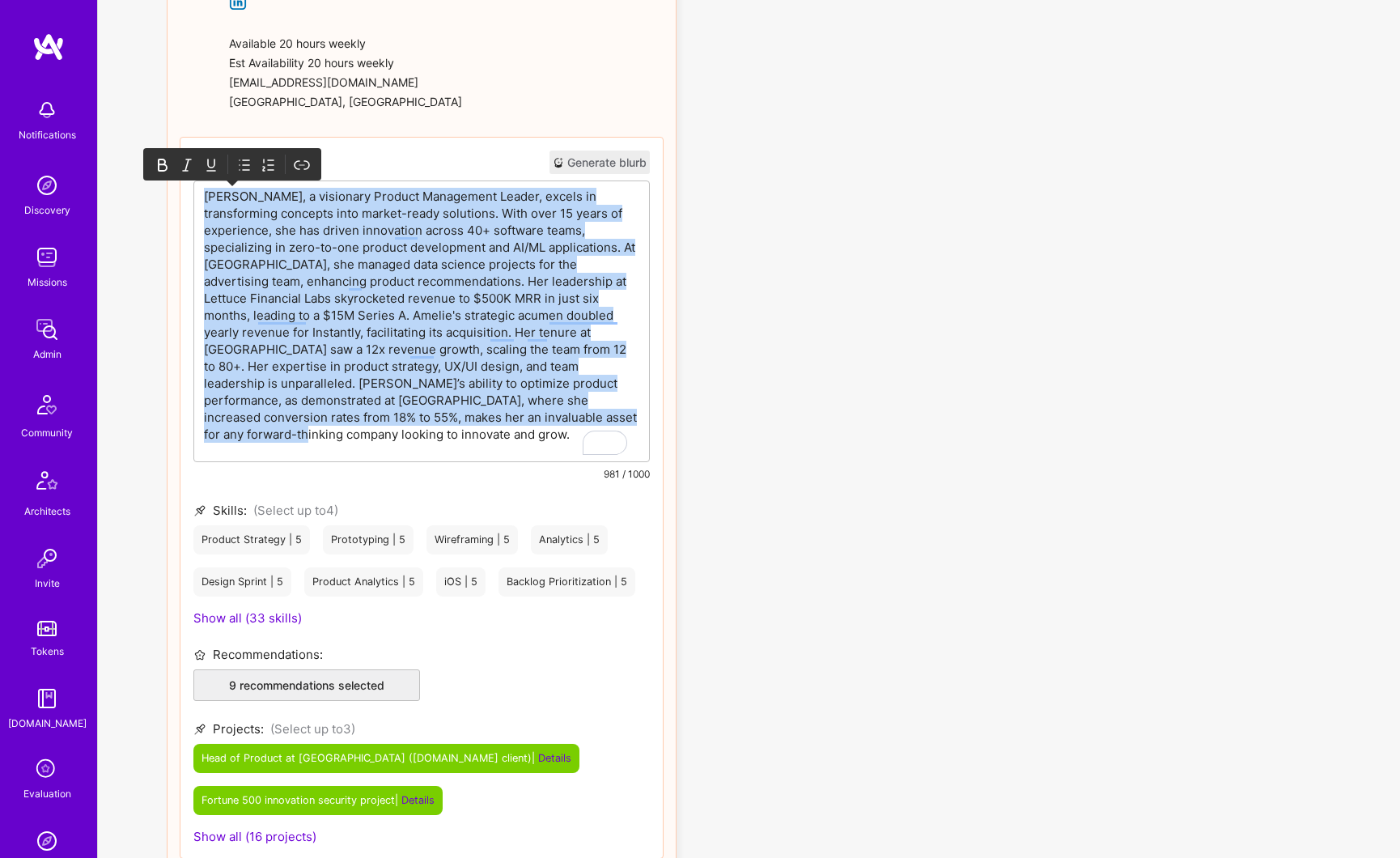
click at [481, 256] on p "[PERSON_NAME], a visionary Product Management Leader, excels in transforming co…" at bounding box center [421, 315] width 436 height 255
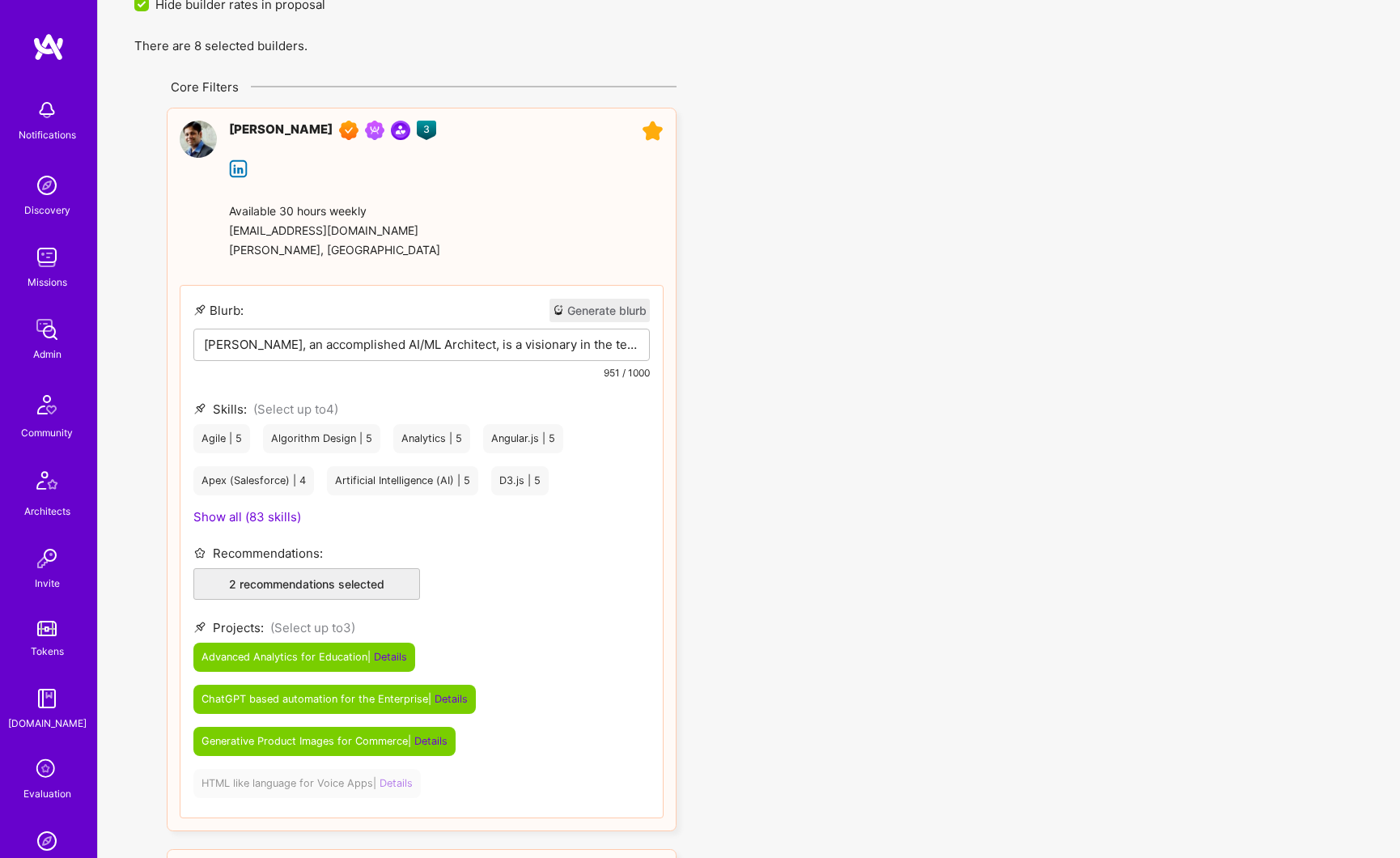
scroll to position [115, 0]
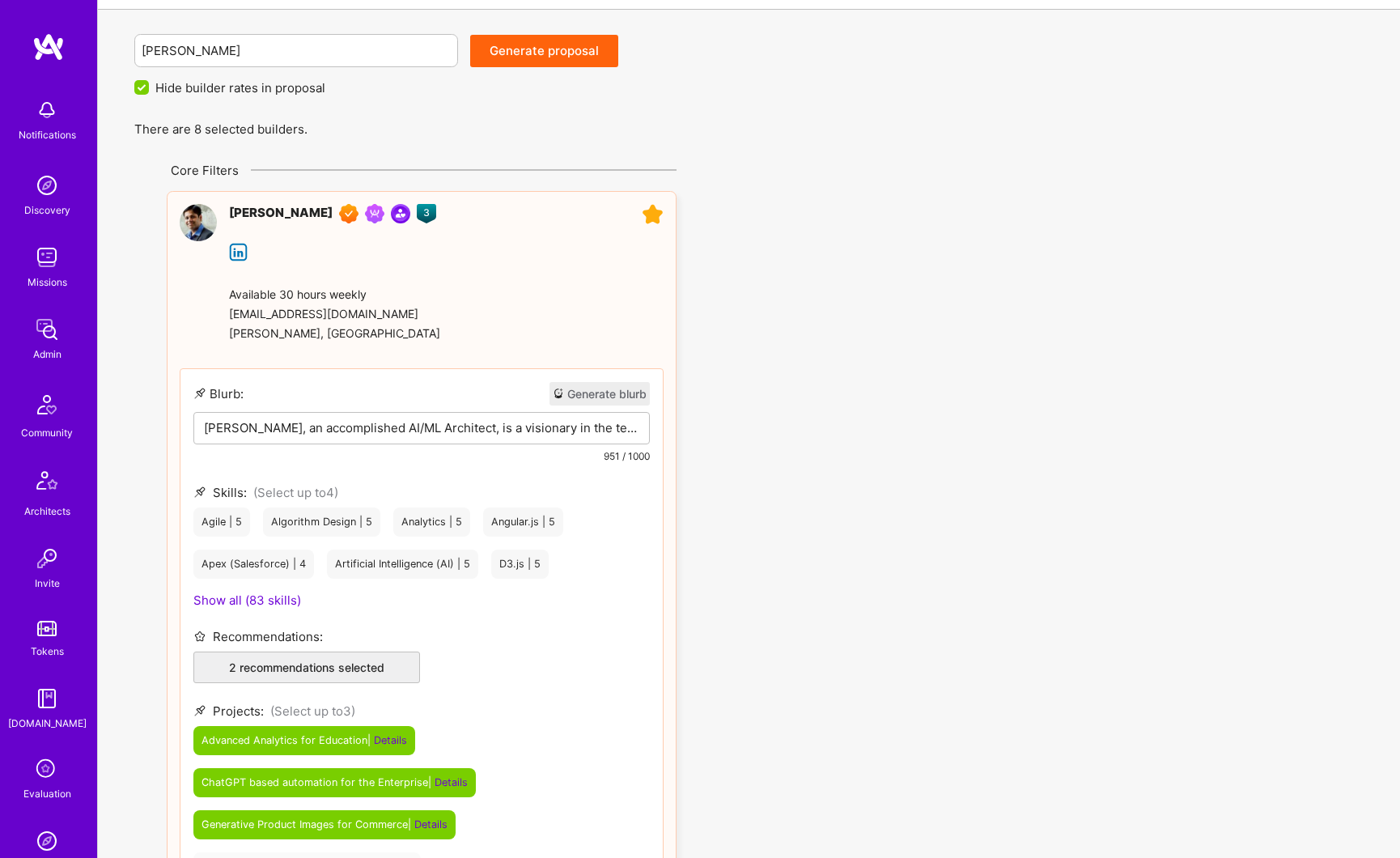
click at [366, 430] on p "[PERSON_NAME], an accomplished AI/ML Architect, is a visionary in the tech indu…" at bounding box center [421, 428] width 436 height 17
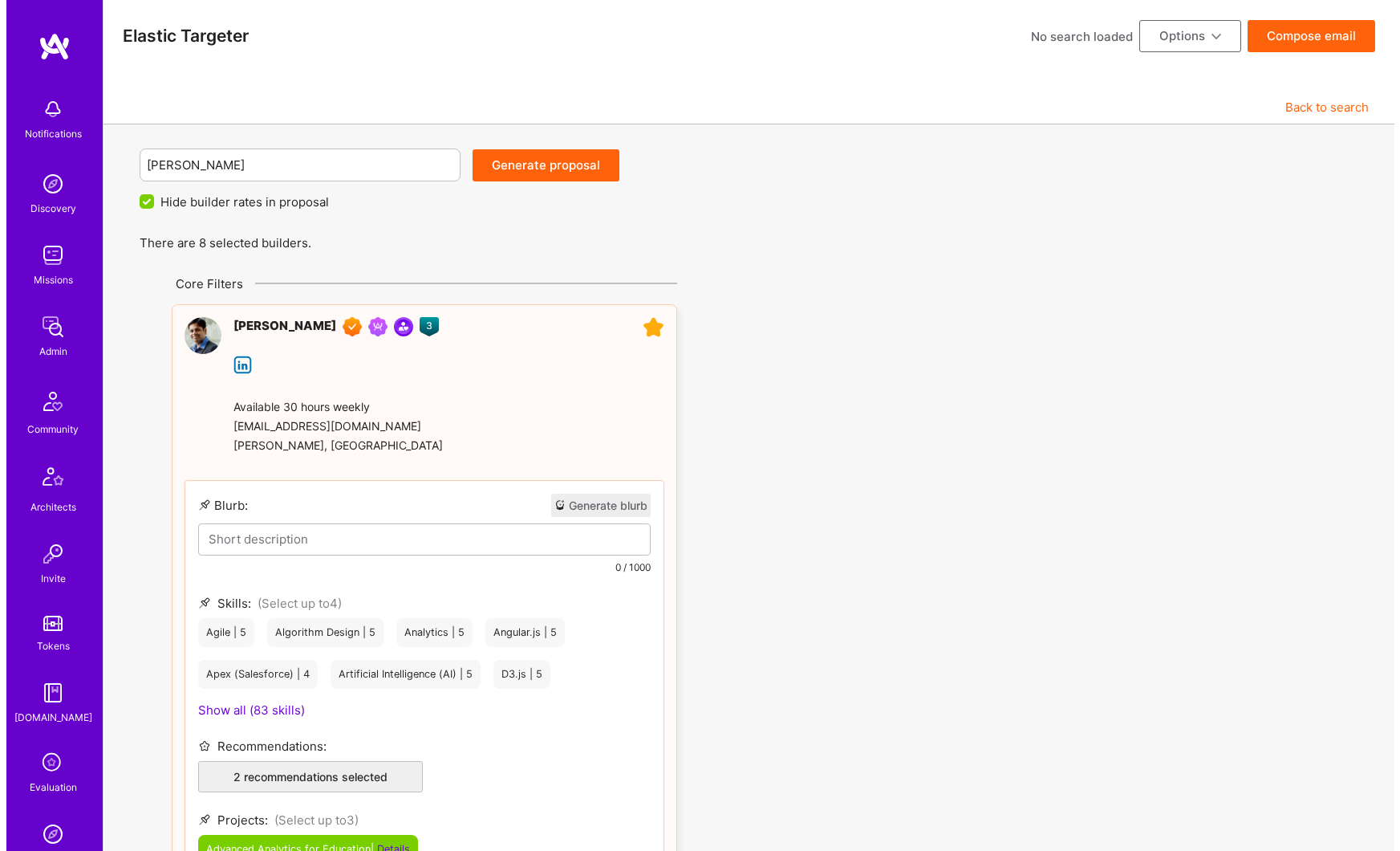
scroll to position [1449, 0]
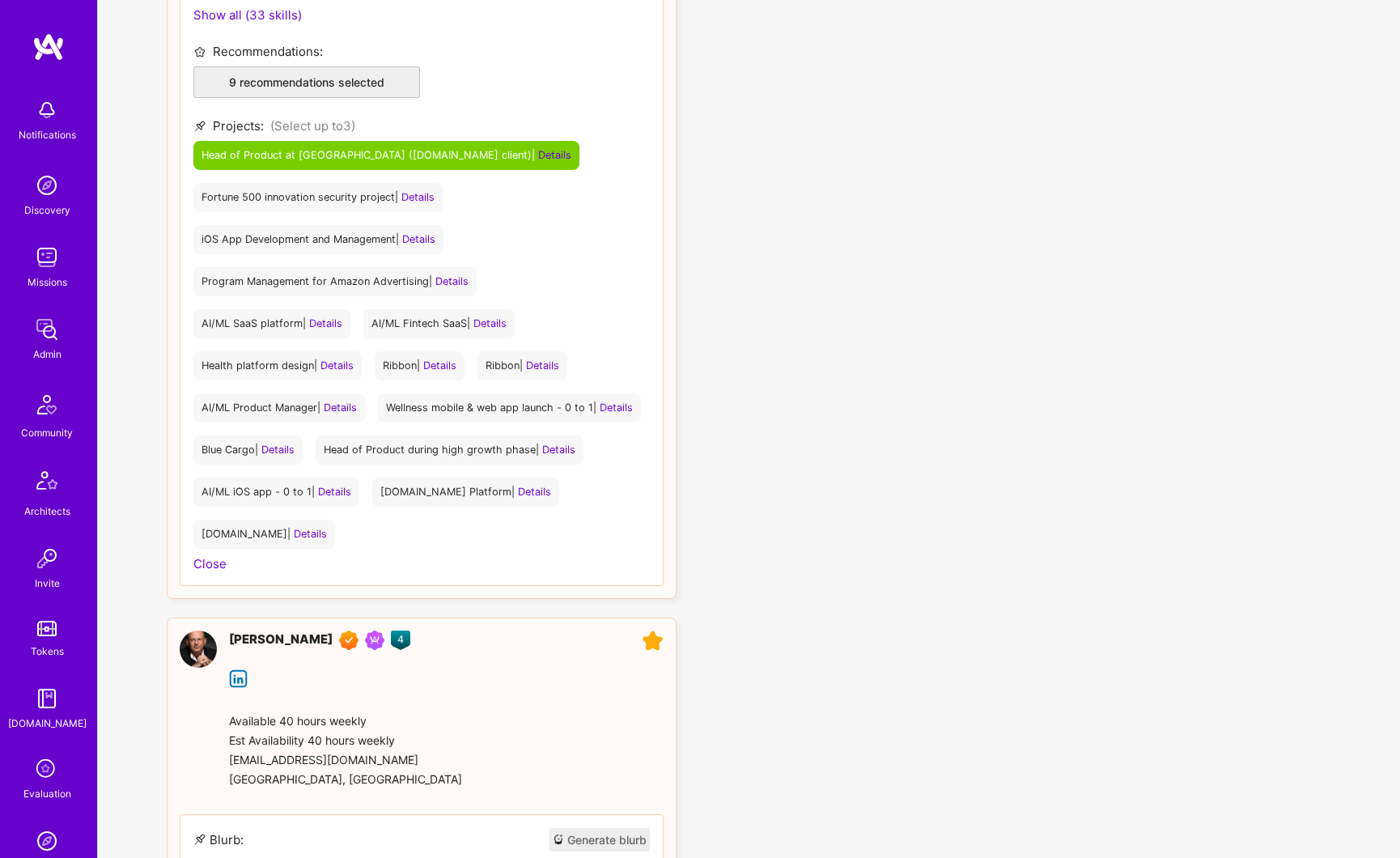
click at [351, 493] on span "Details" at bounding box center [335, 491] width 33 height 12
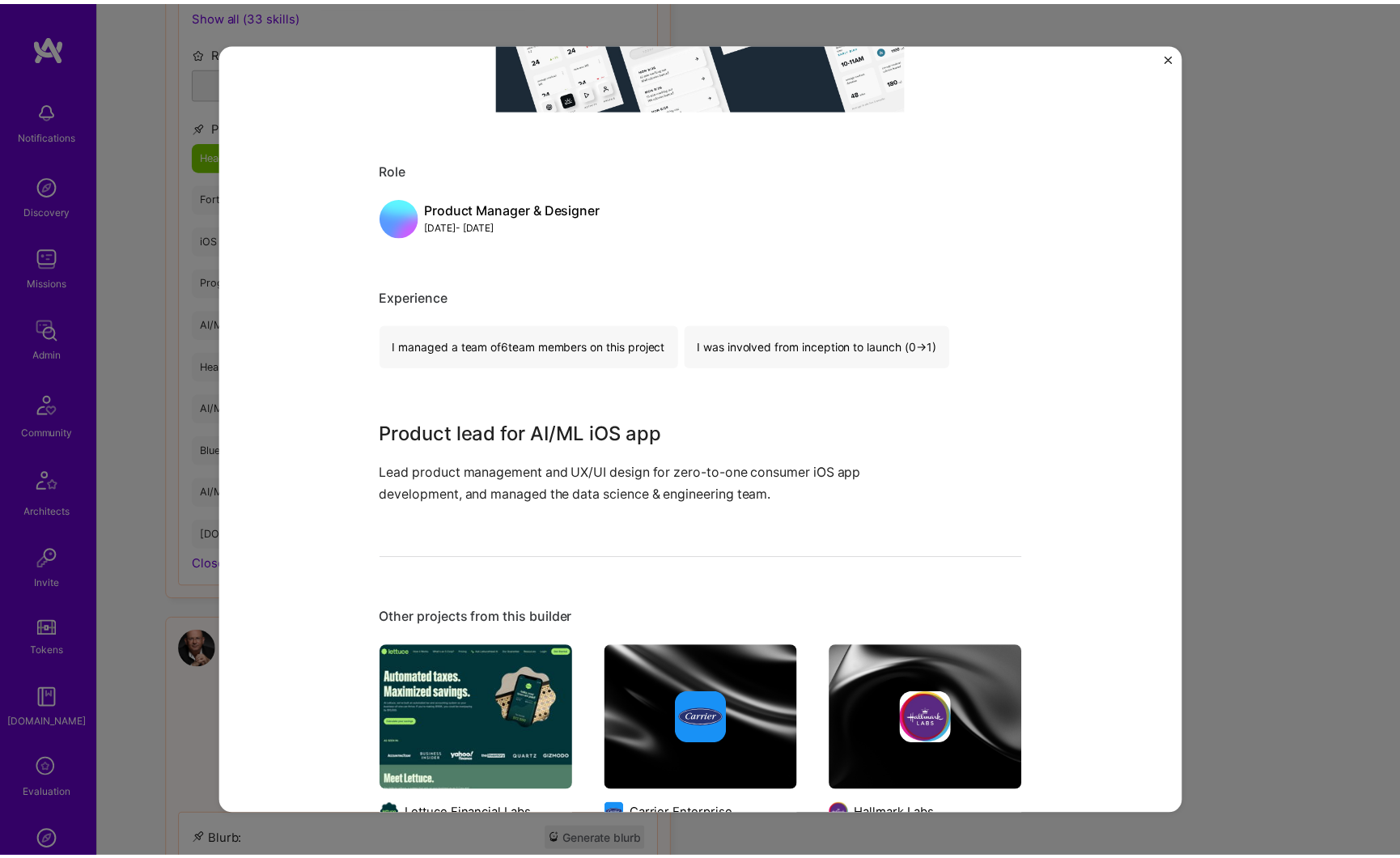
scroll to position [630, 0]
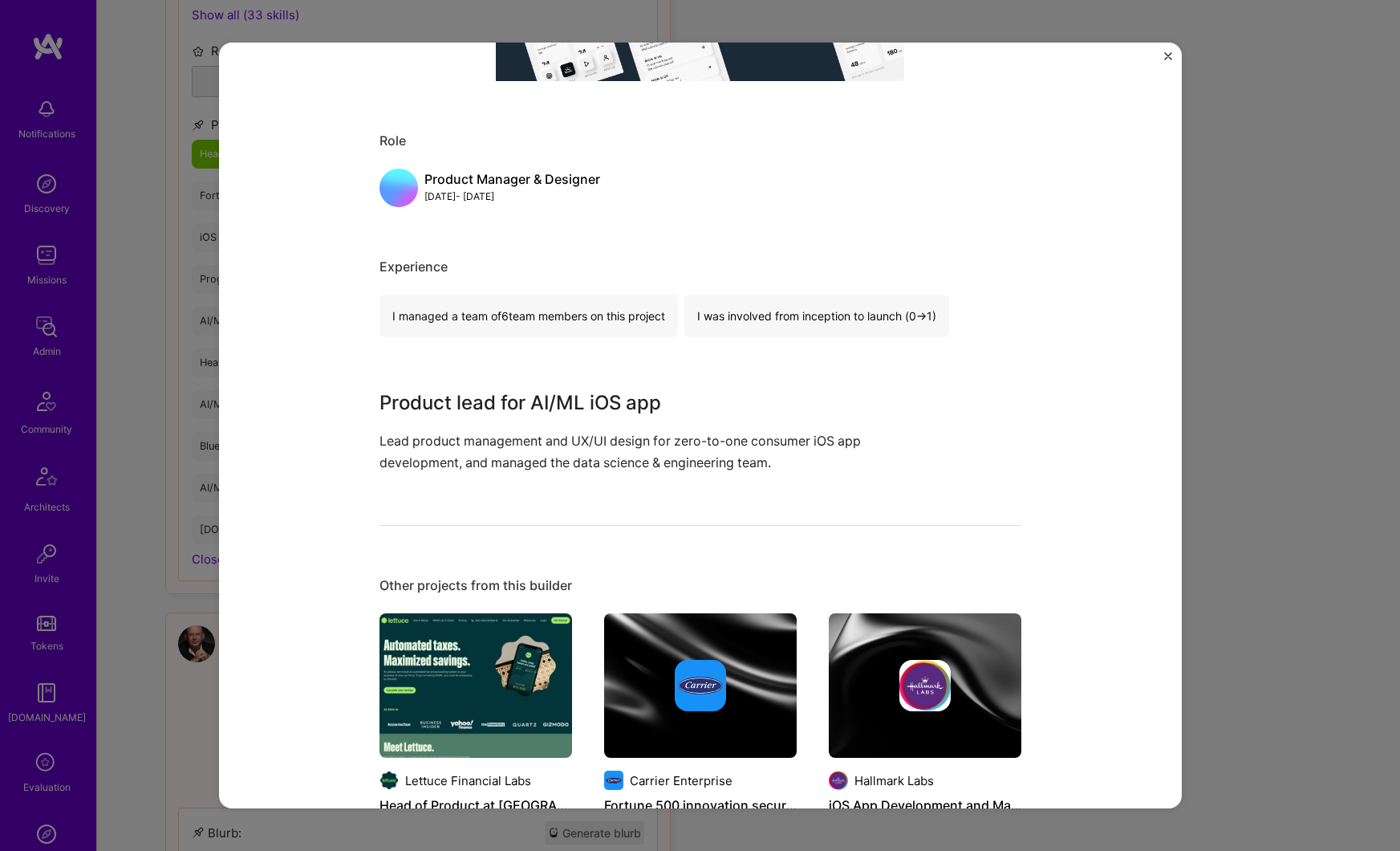
click at [199, 470] on div "AI/ML iOS app - 0 to 1 Point Fitness Role Product Manager & Designer Jan, 2019 …" at bounding box center [700, 425] width 1400 height 851
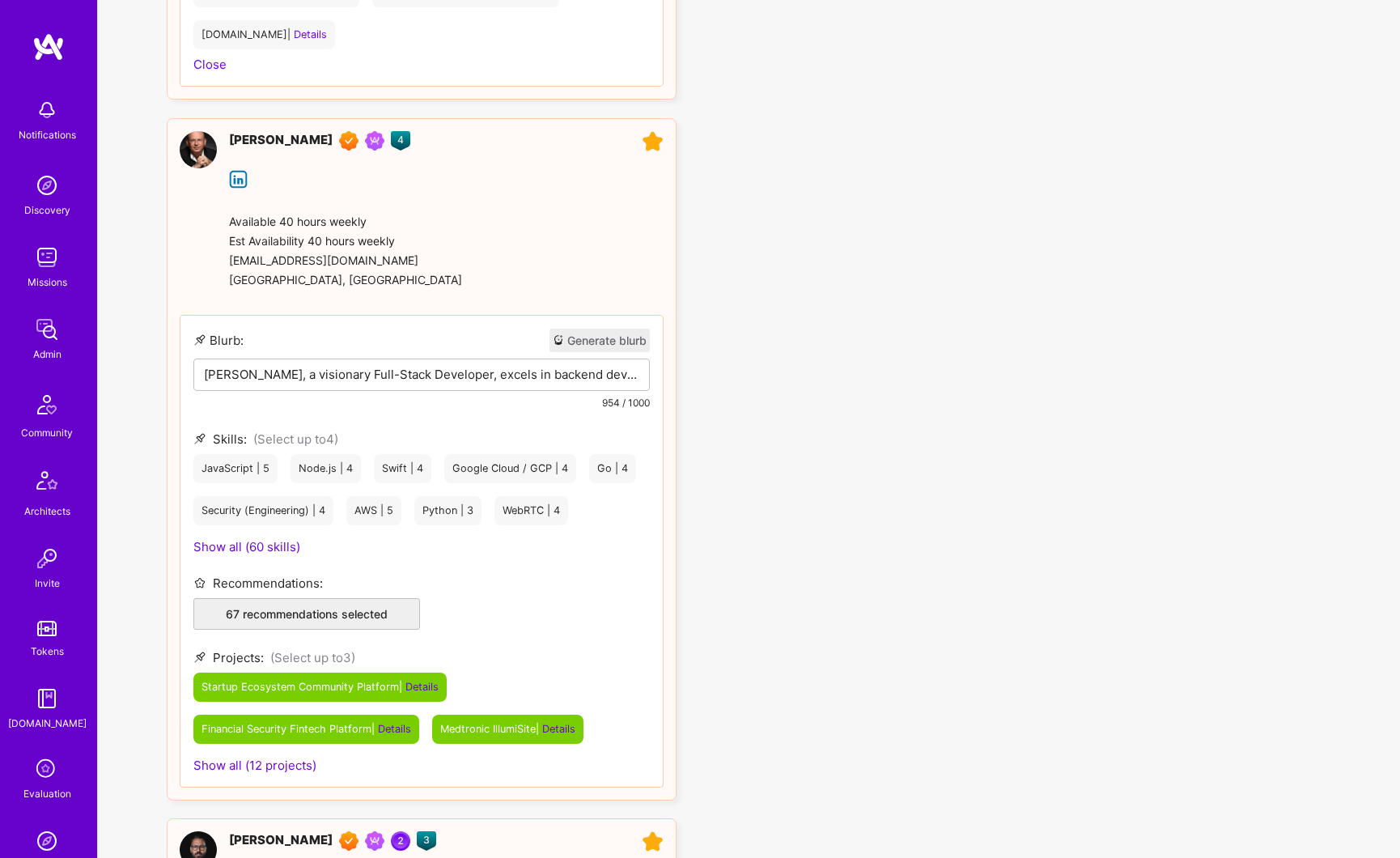
scroll to position [2044, 0]
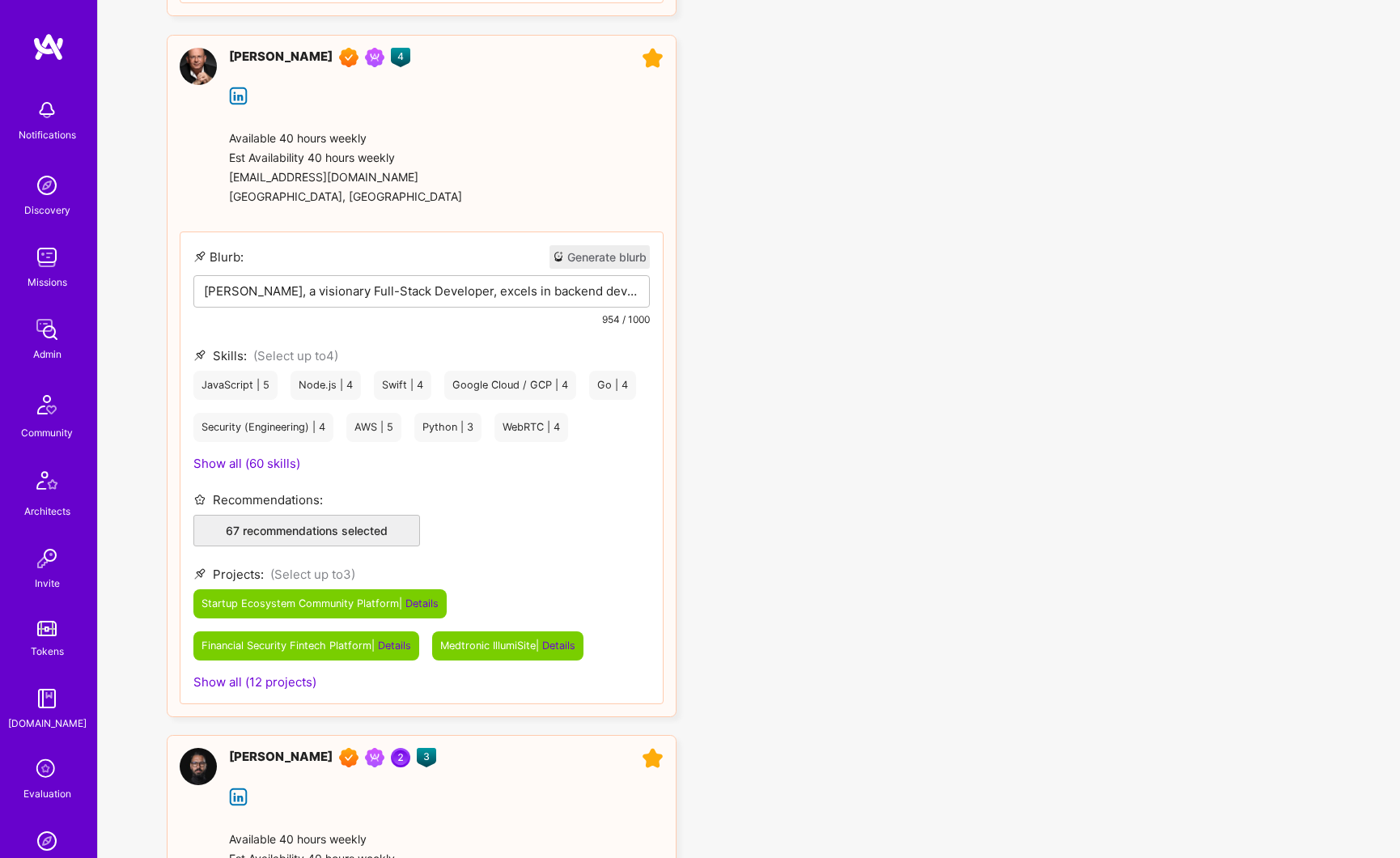
click at [287, 683] on span "Show all (12 projects)" at bounding box center [255, 682] width 123 height 15
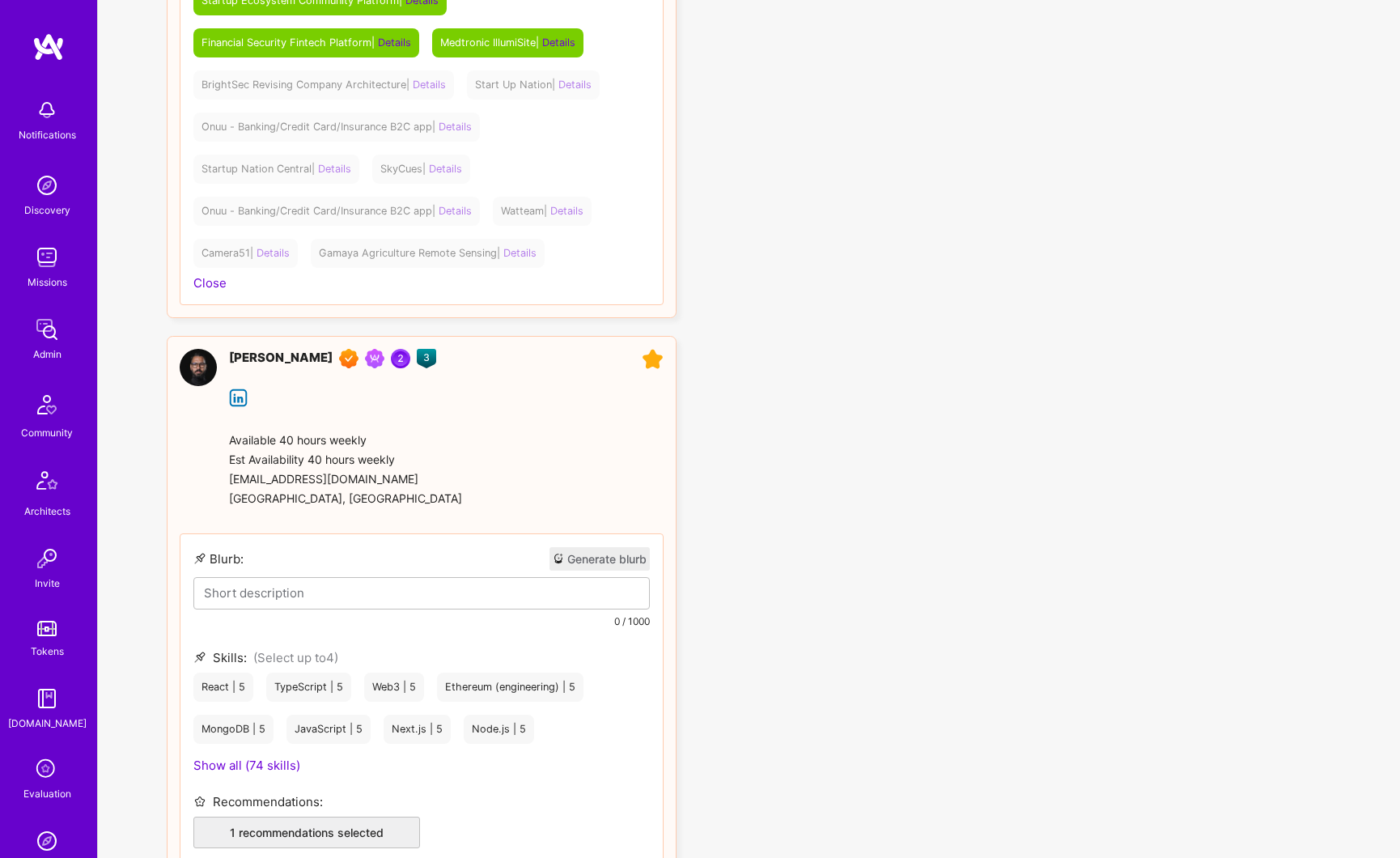
scroll to position [2840, 0]
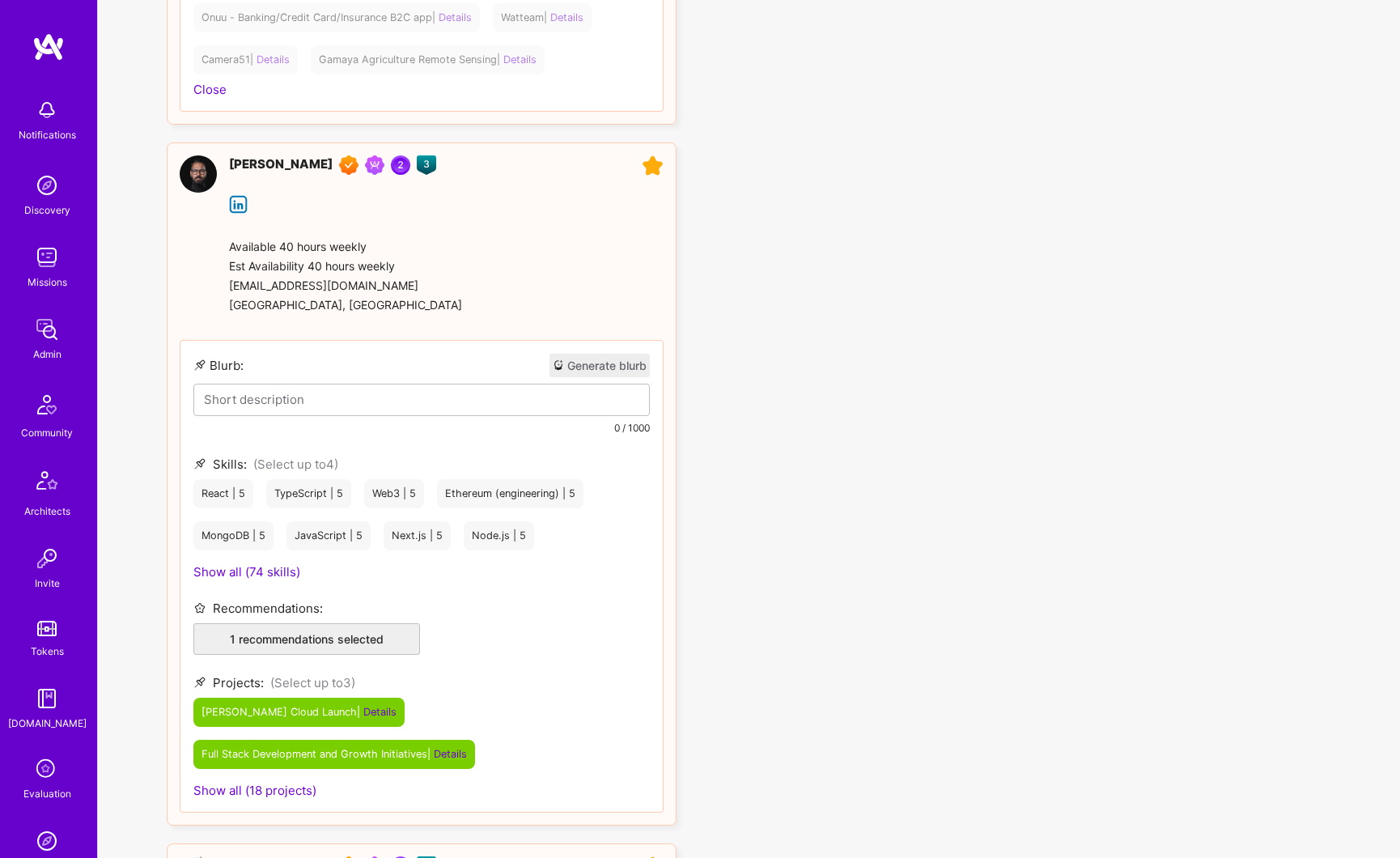
click at [253, 790] on span "Show all (18 projects)" at bounding box center [255, 790] width 123 height 15
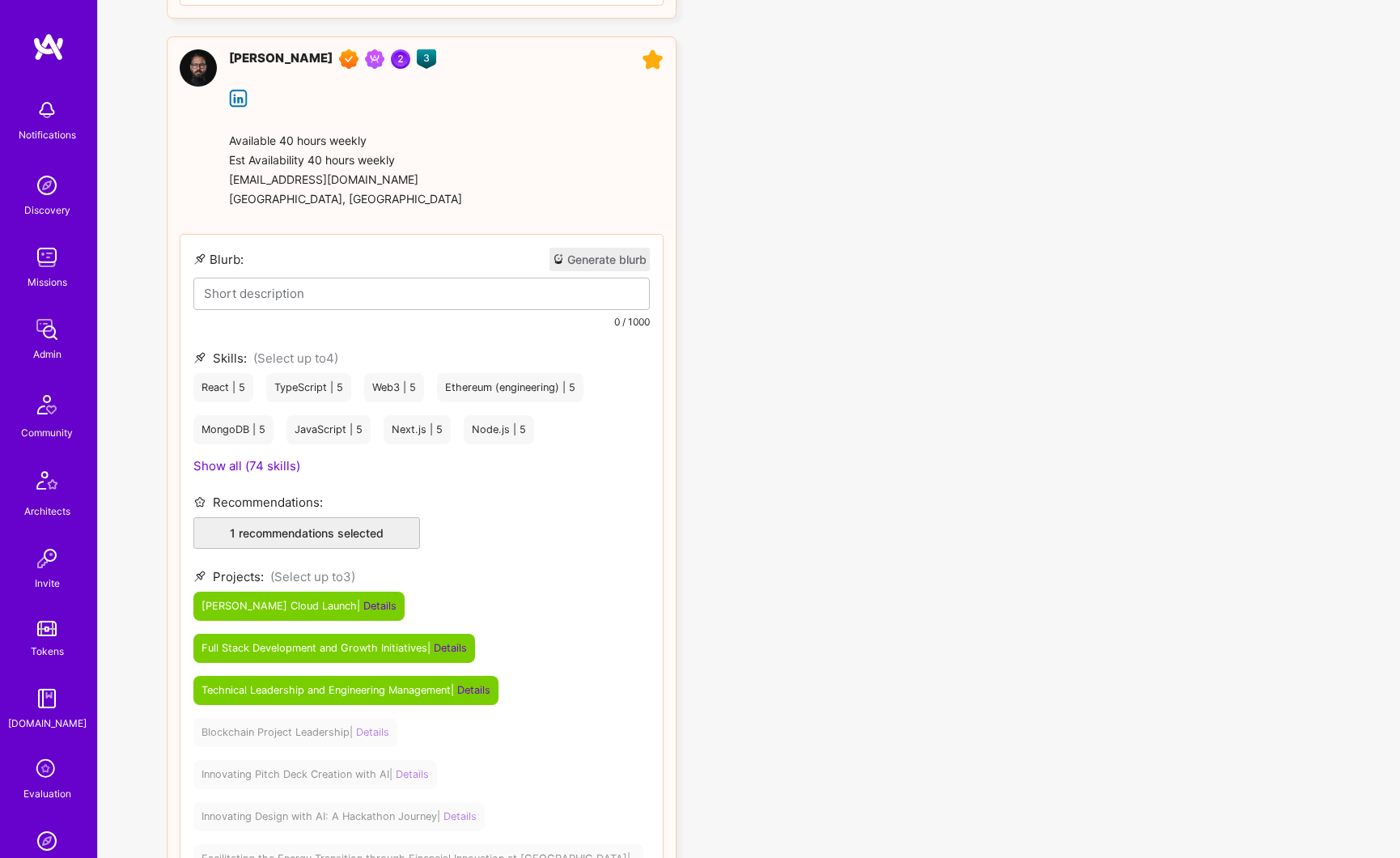
scroll to position [3113, 0]
